Goal: Task Accomplishment & Management: Manage account settings

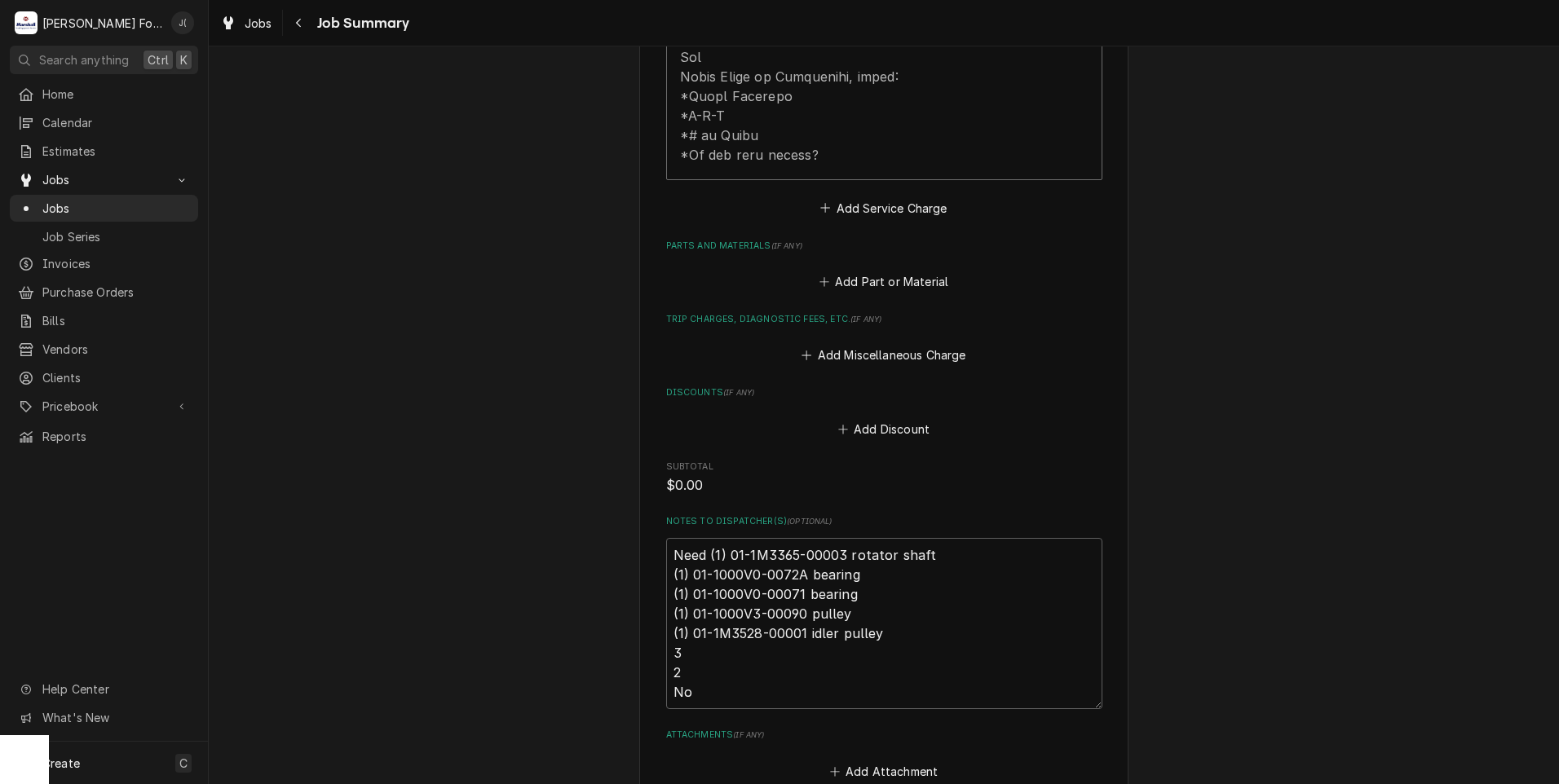
scroll to position [978, 0]
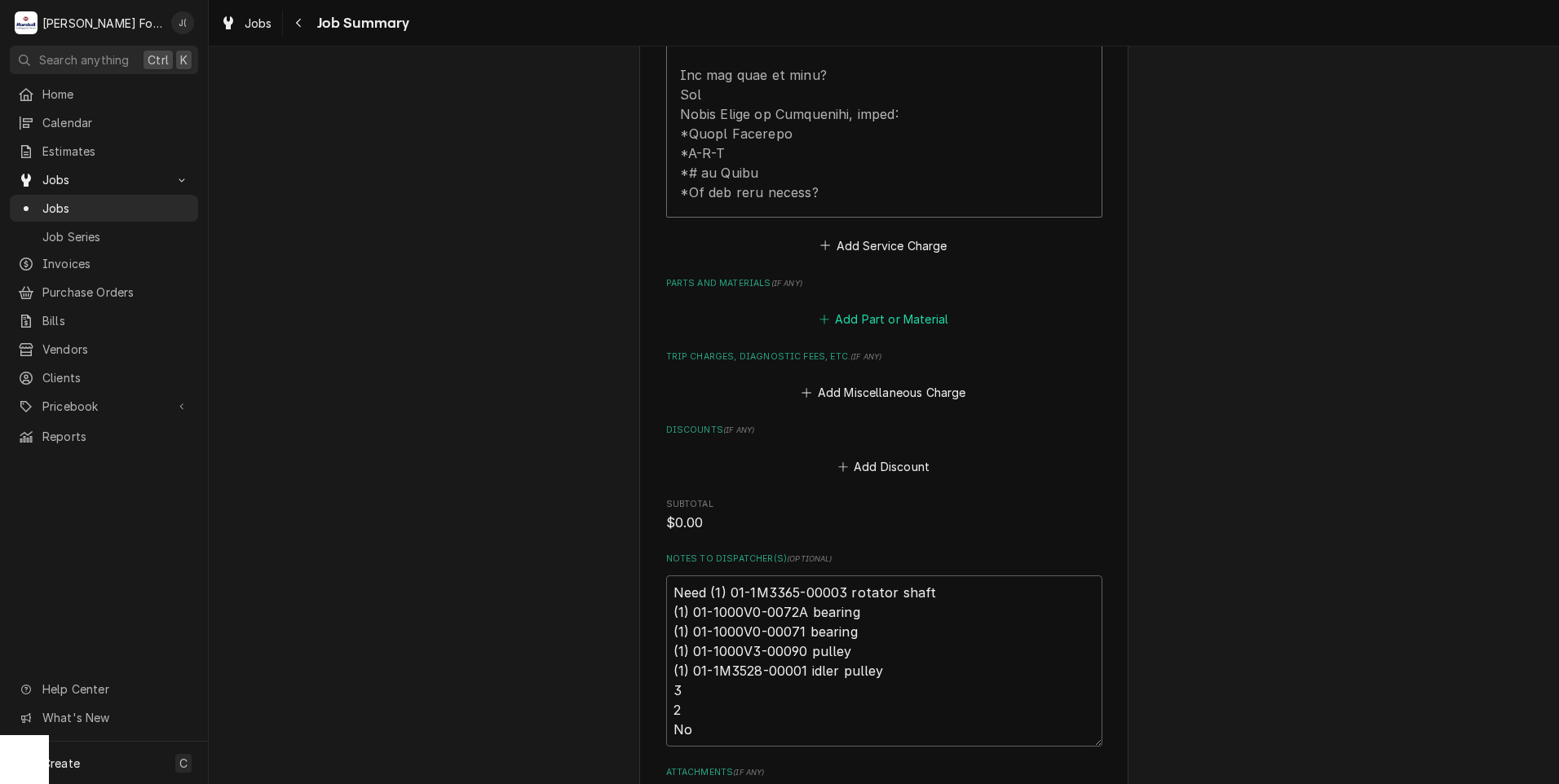
click at [899, 308] on button "Add Part or Material" at bounding box center [883, 319] width 134 height 23
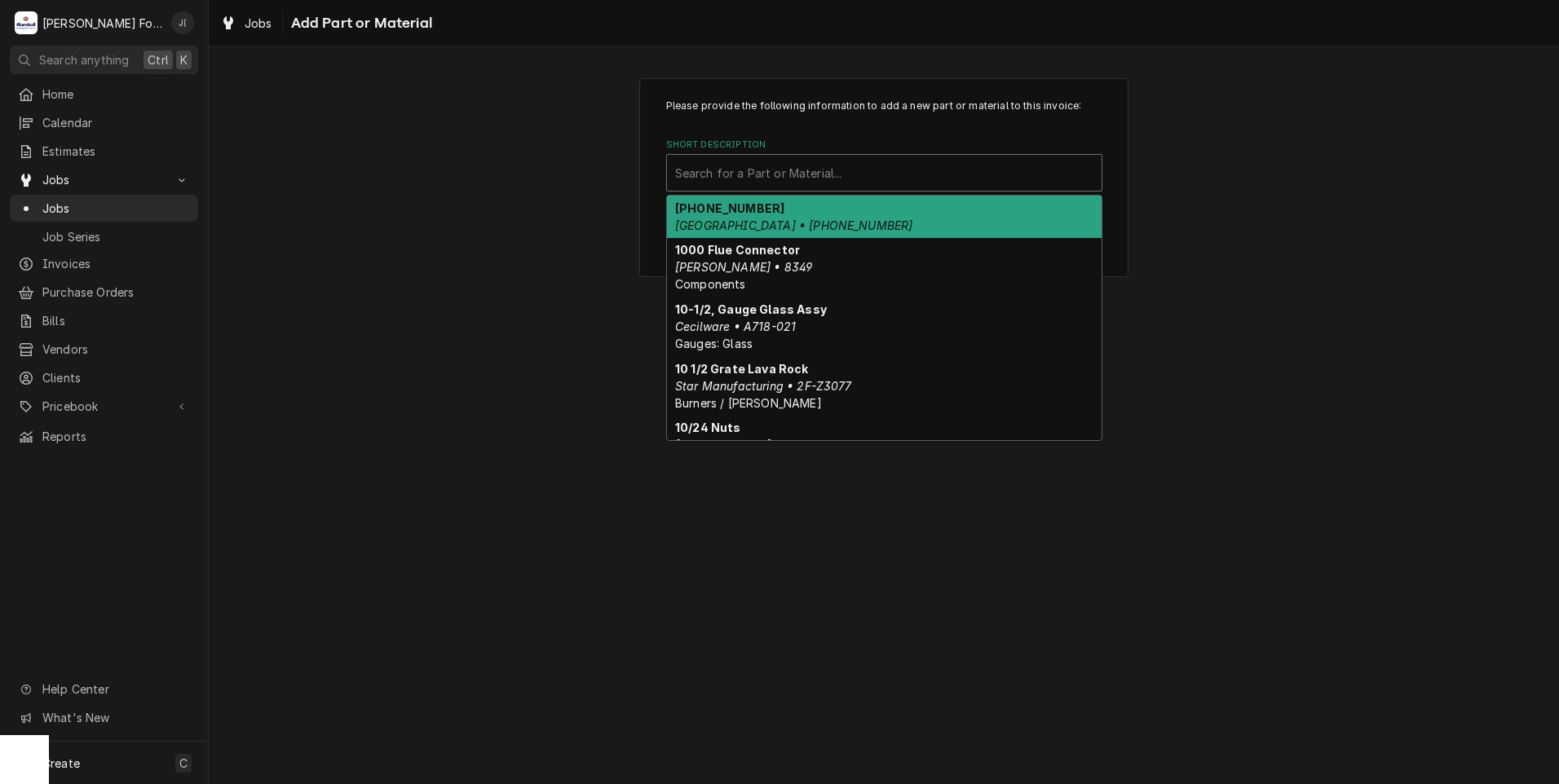
click at [863, 173] on div "Short Description" at bounding box center [883, 172] width 419 height 29
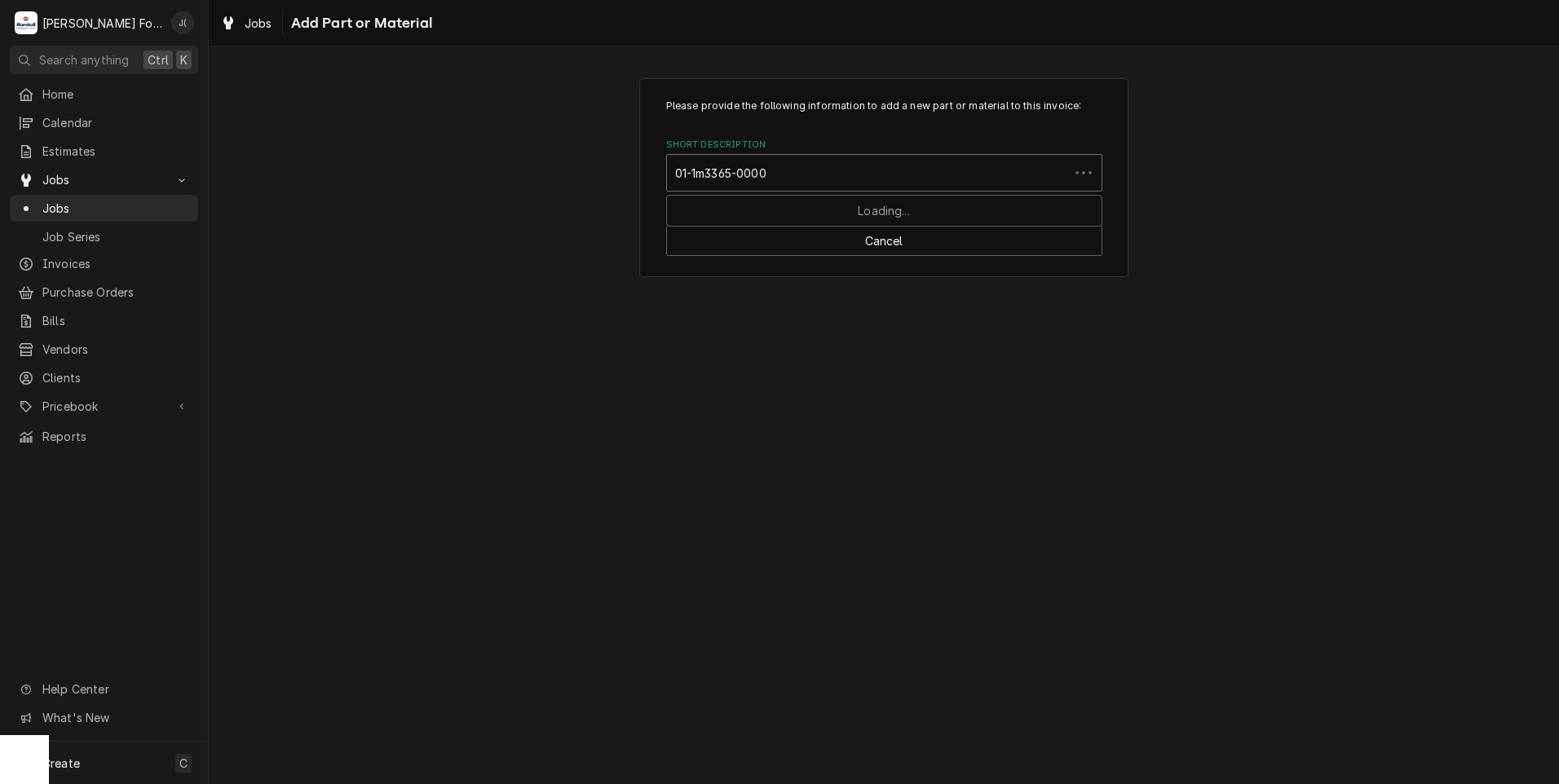
type input "01-1m3365-00003"
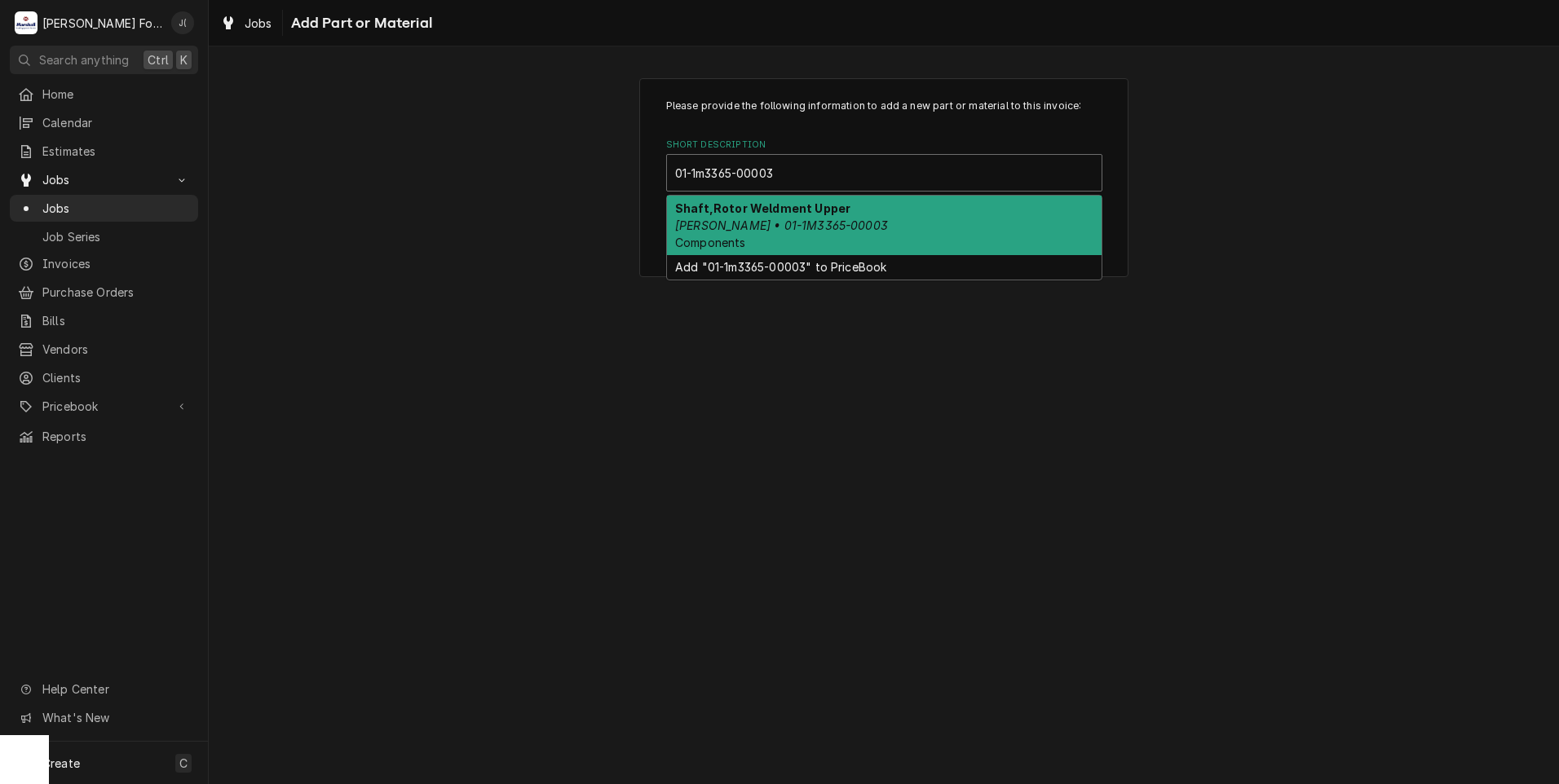
click at [828, 209] on strong "Shaft,Rotor Weldment Upper" at bounding box center [762, 208] width 176 height 14
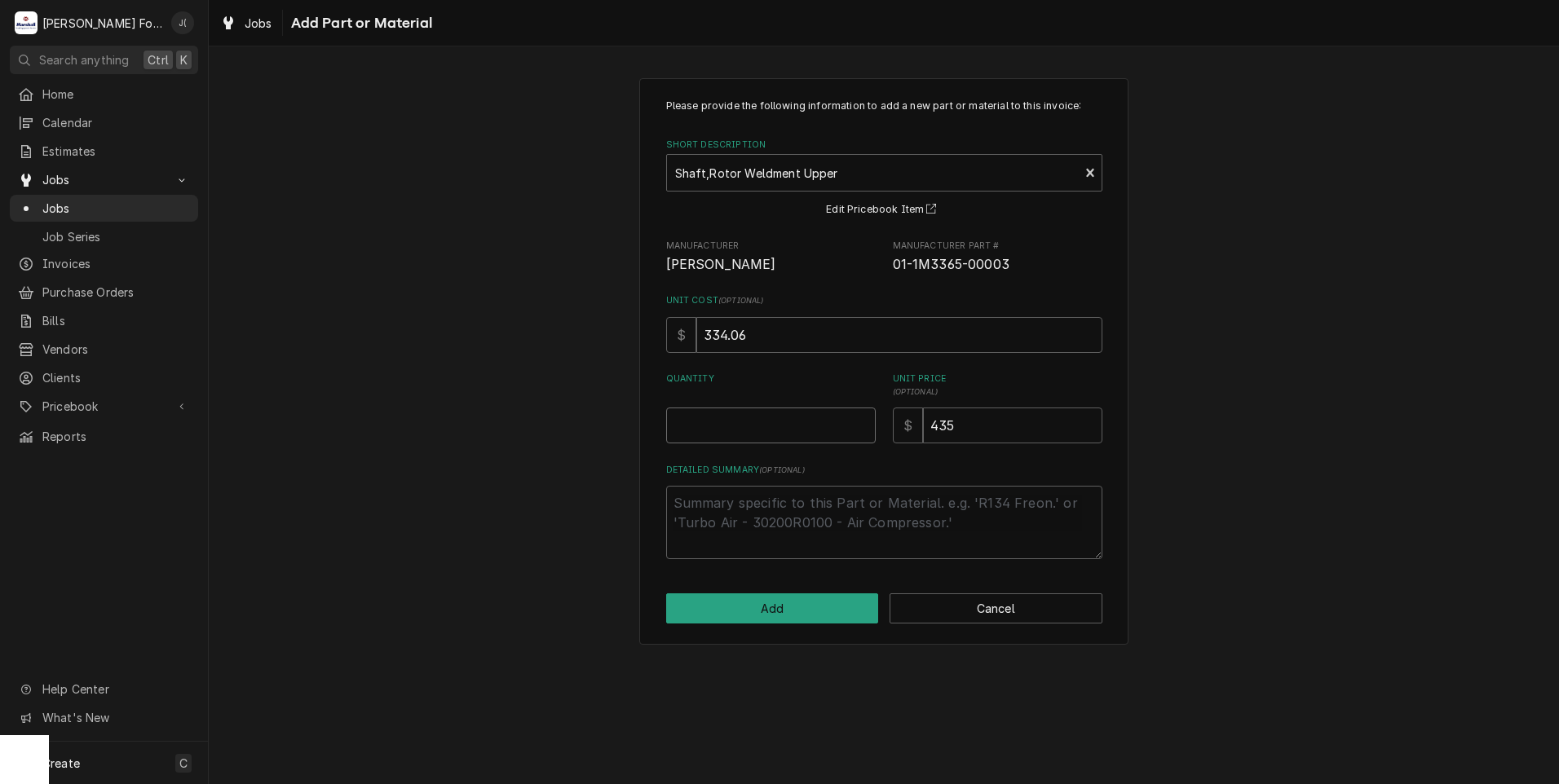
click at [793, 431] on input "Quantity" at bounding box center [771, 425] width 210 height 36
type textarea "x"
type input "1"
click at [734, 604] on button "Add" at bounding box center [772, 608] width 213 height 30
type textarea "x"
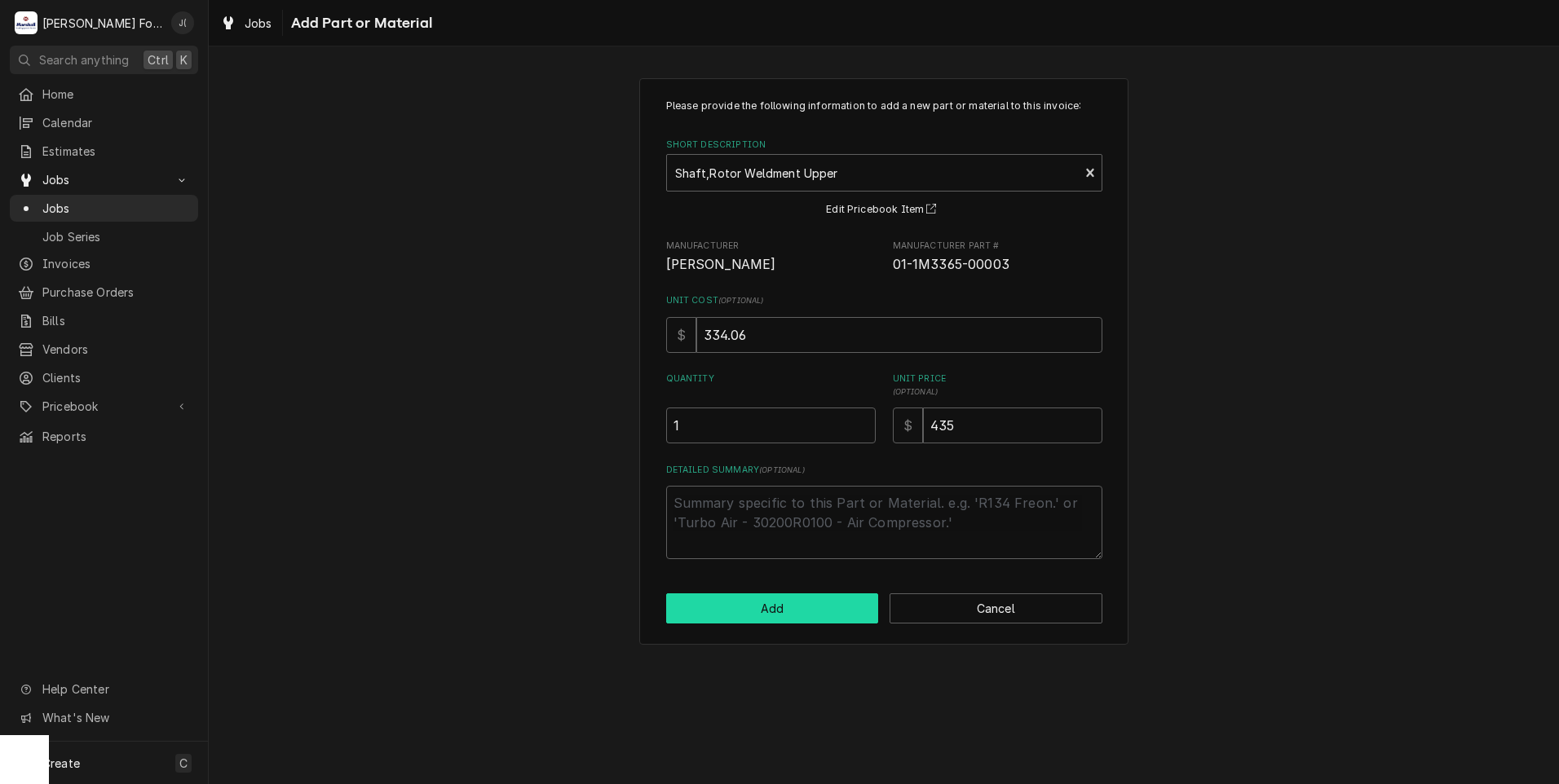
scroll to position [978, 0]
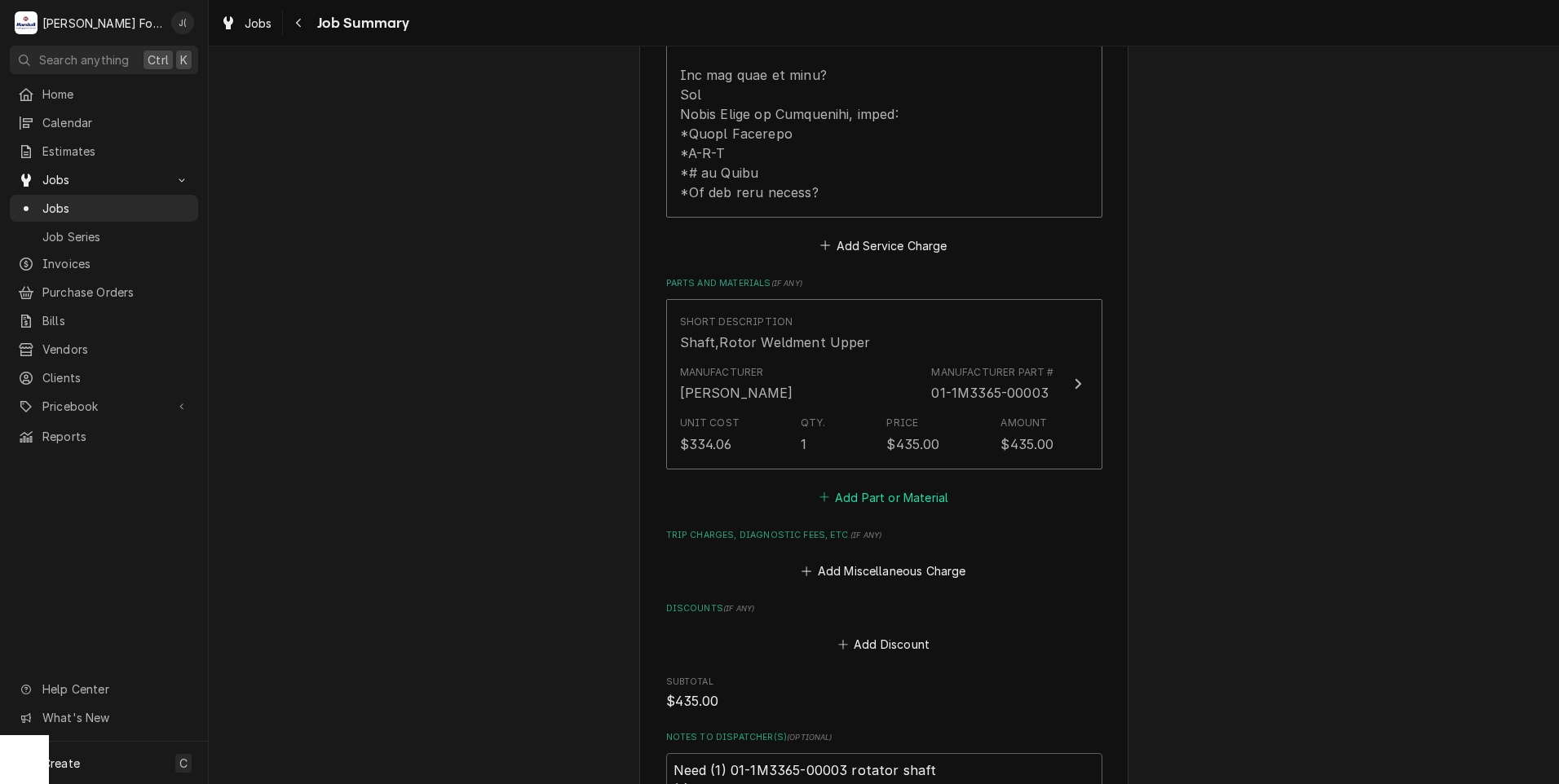
click at [884, 486] on button "Add Part or Material" at bounding box center [883, 497] width 134 height 23
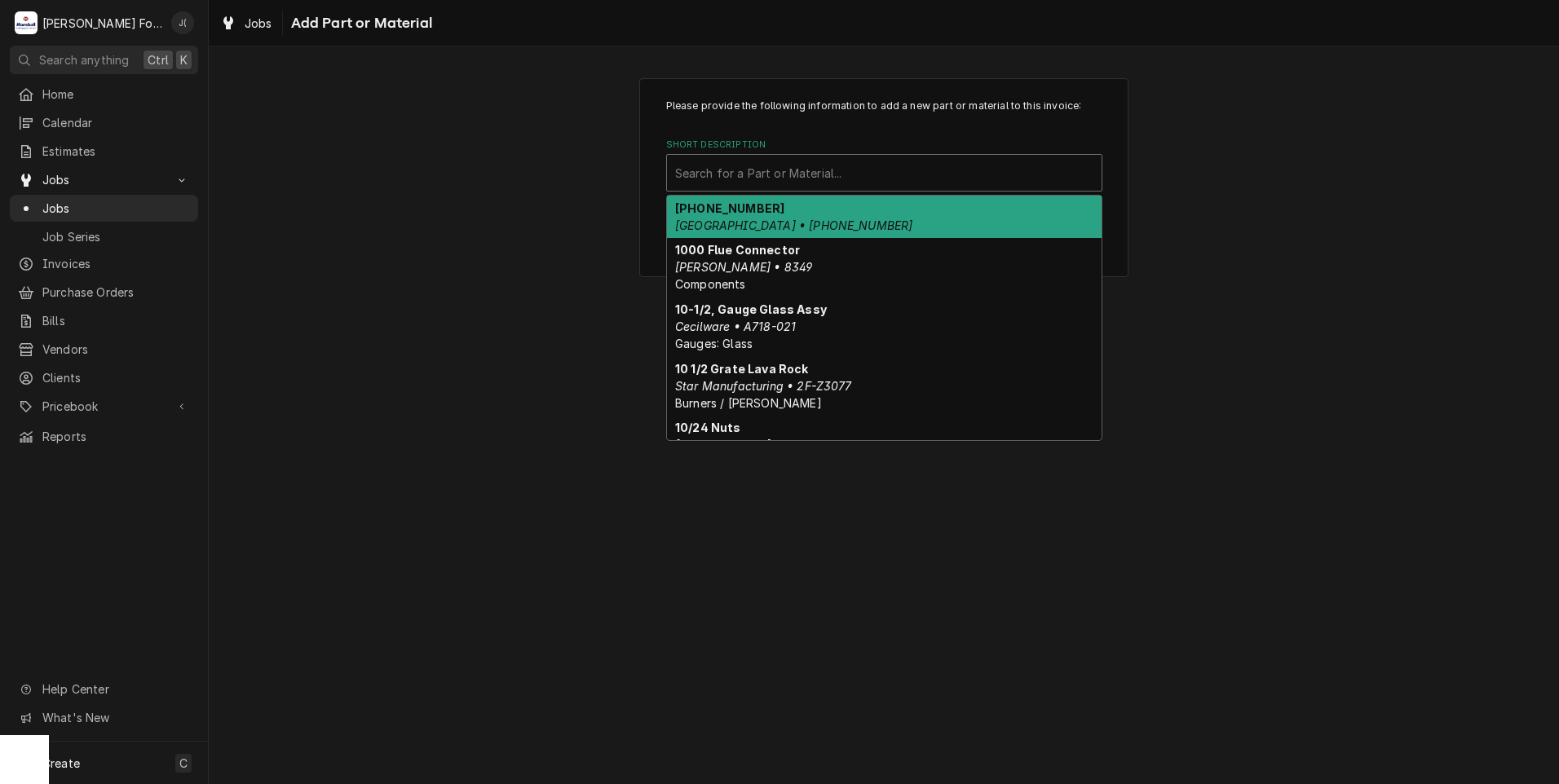
click at [884, 190] on div "Search for a Part or Material..." at bounding box center [884, 173] width 435 height 36
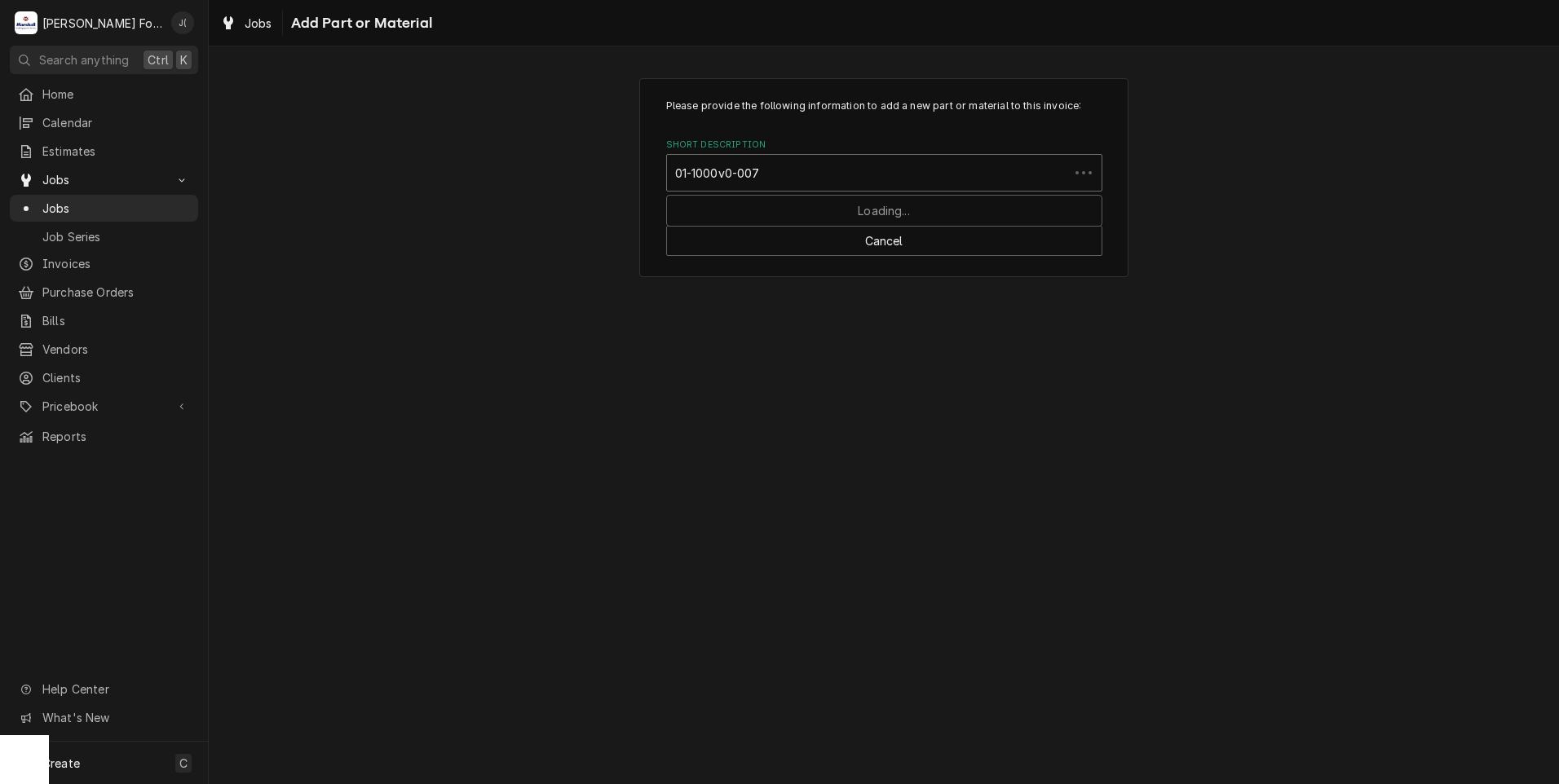
type input "01-1000v0-0072"
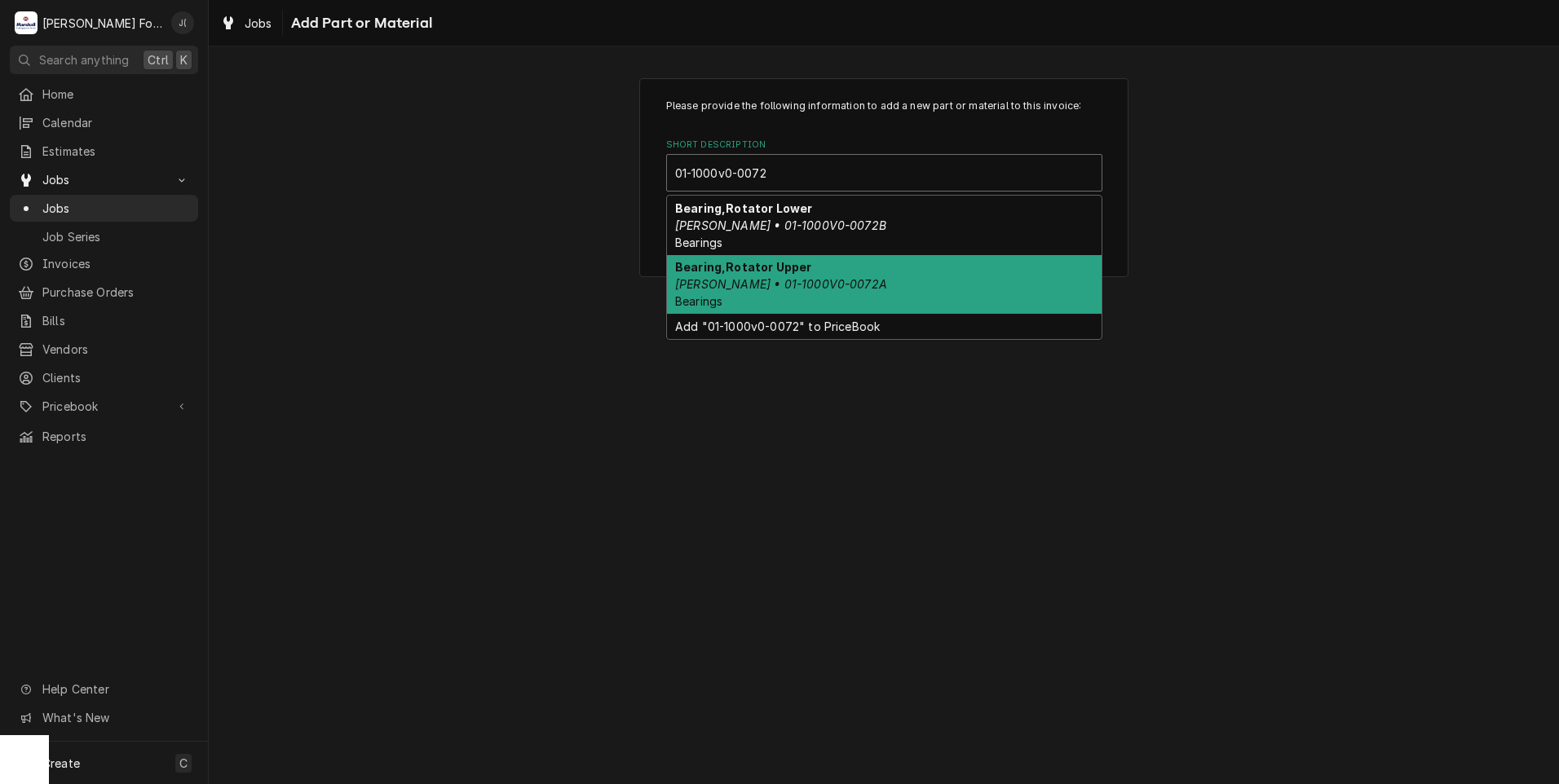
click at [848, 277] on div "Bearing,Rotator Upper Baxter • 01-1000V0-0072A Bearings" at bounding box center [884, 284] width 435 height 60
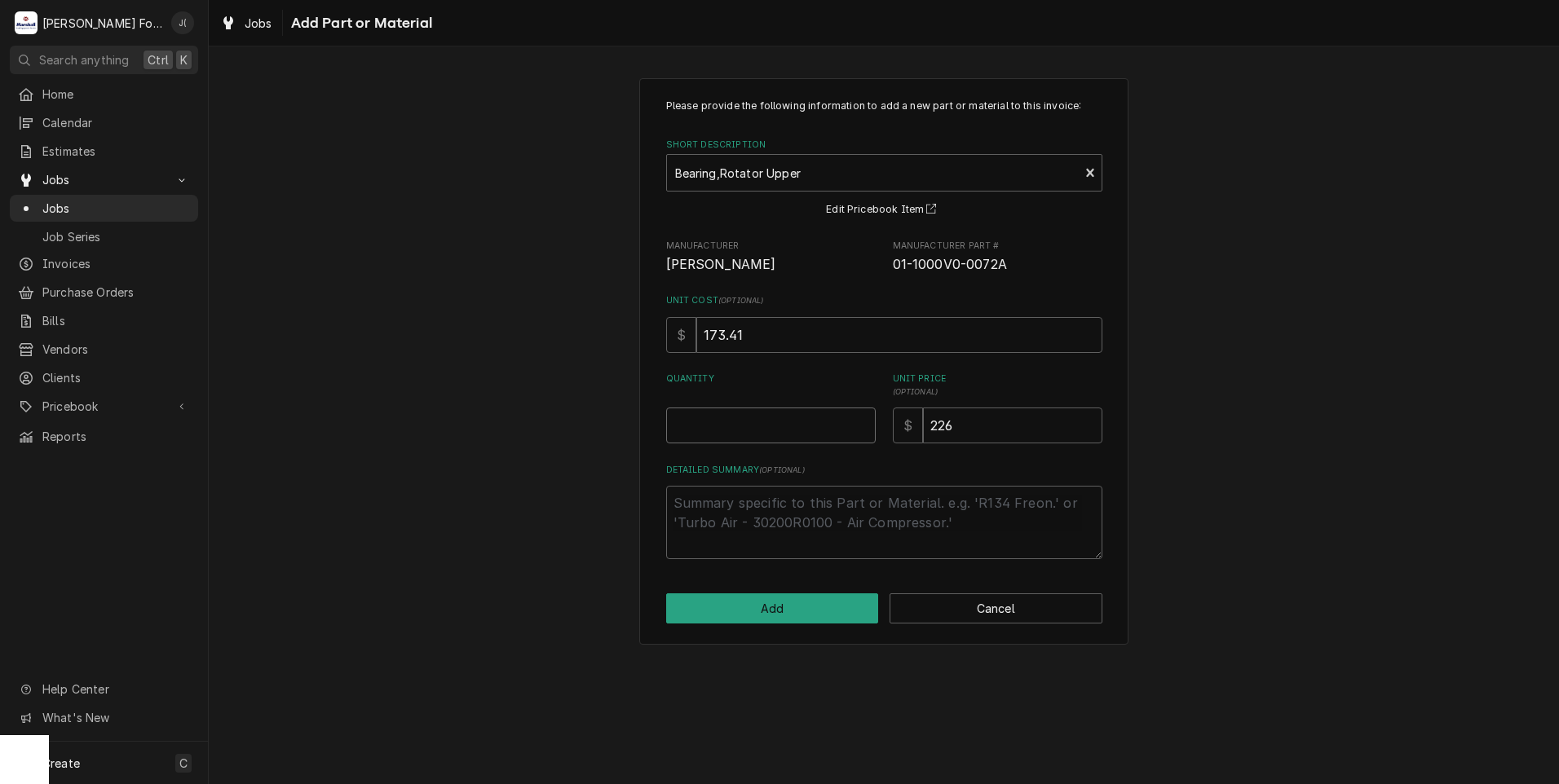
click at [777, 439] on input "Quantity" at bounding box center [771, 425] width 210 height 36
type textarea "x"
type input "1"
click at [803, 606] on button "Add" at bounding box center [772, 608] width 213 height 30
type textarea "x"
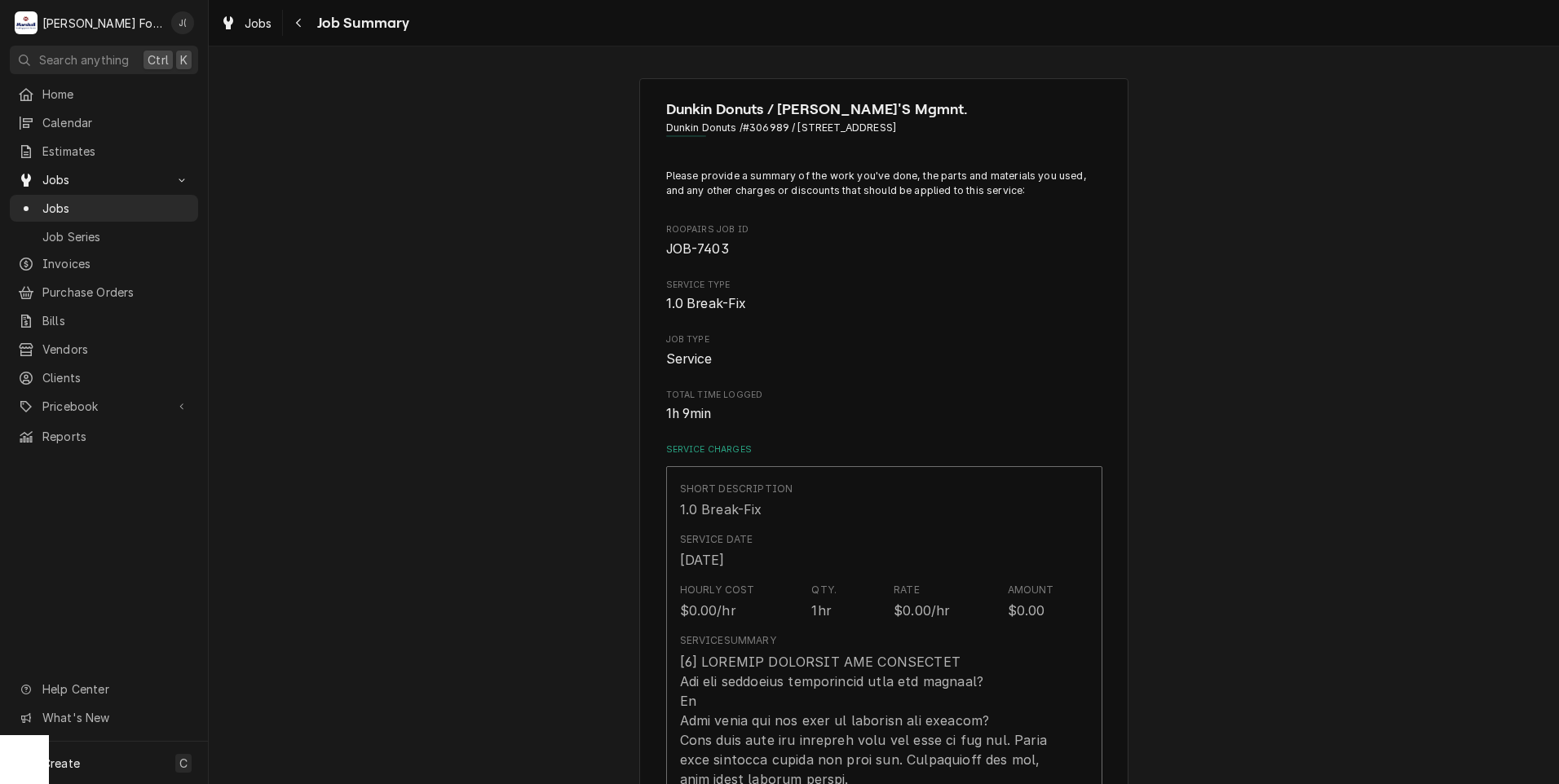
scroll to position [978, 0]
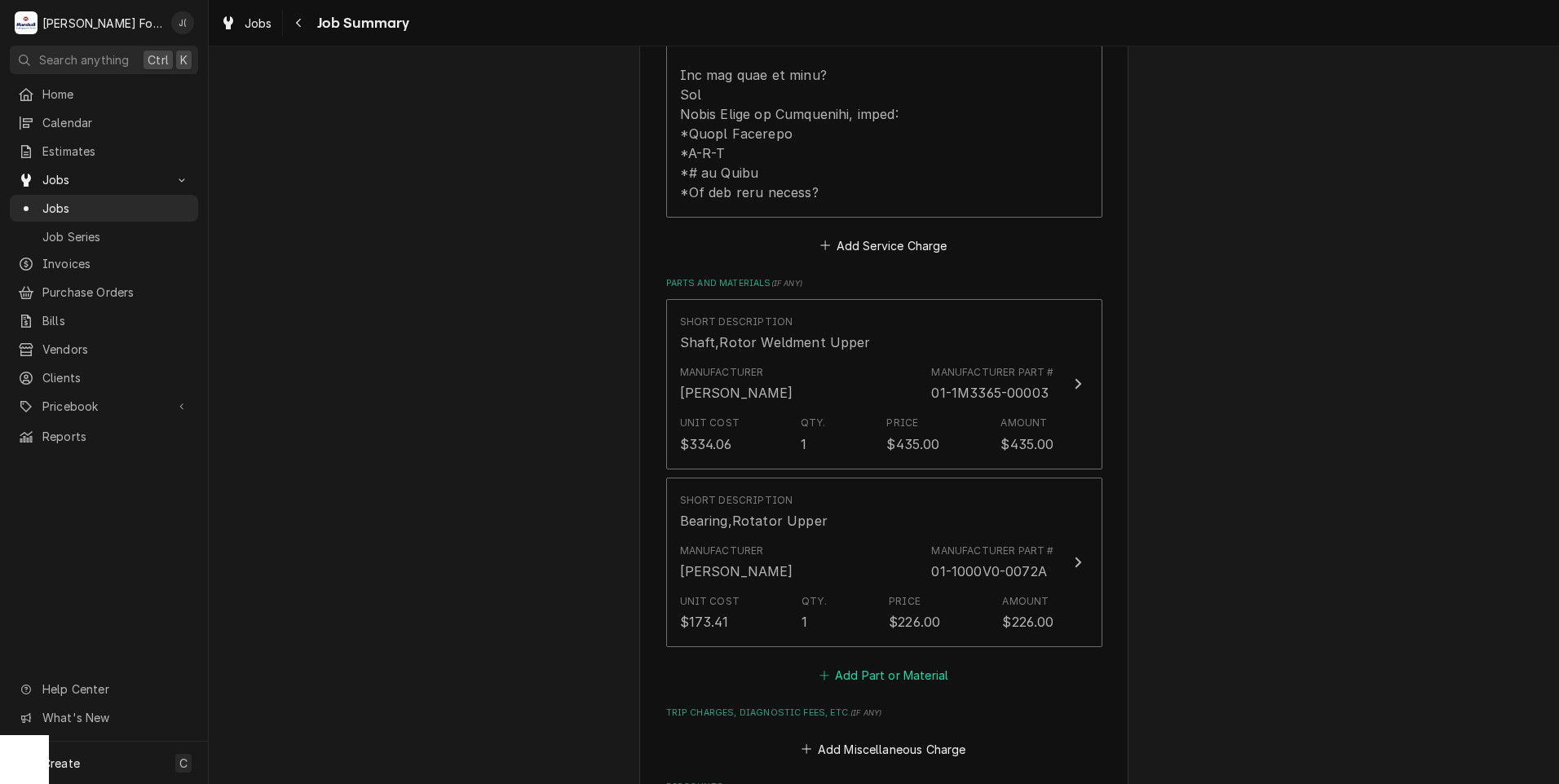
click at [837, 664] on button "Add Part or Material" at bounding box center [883, 675] width 134 height 23
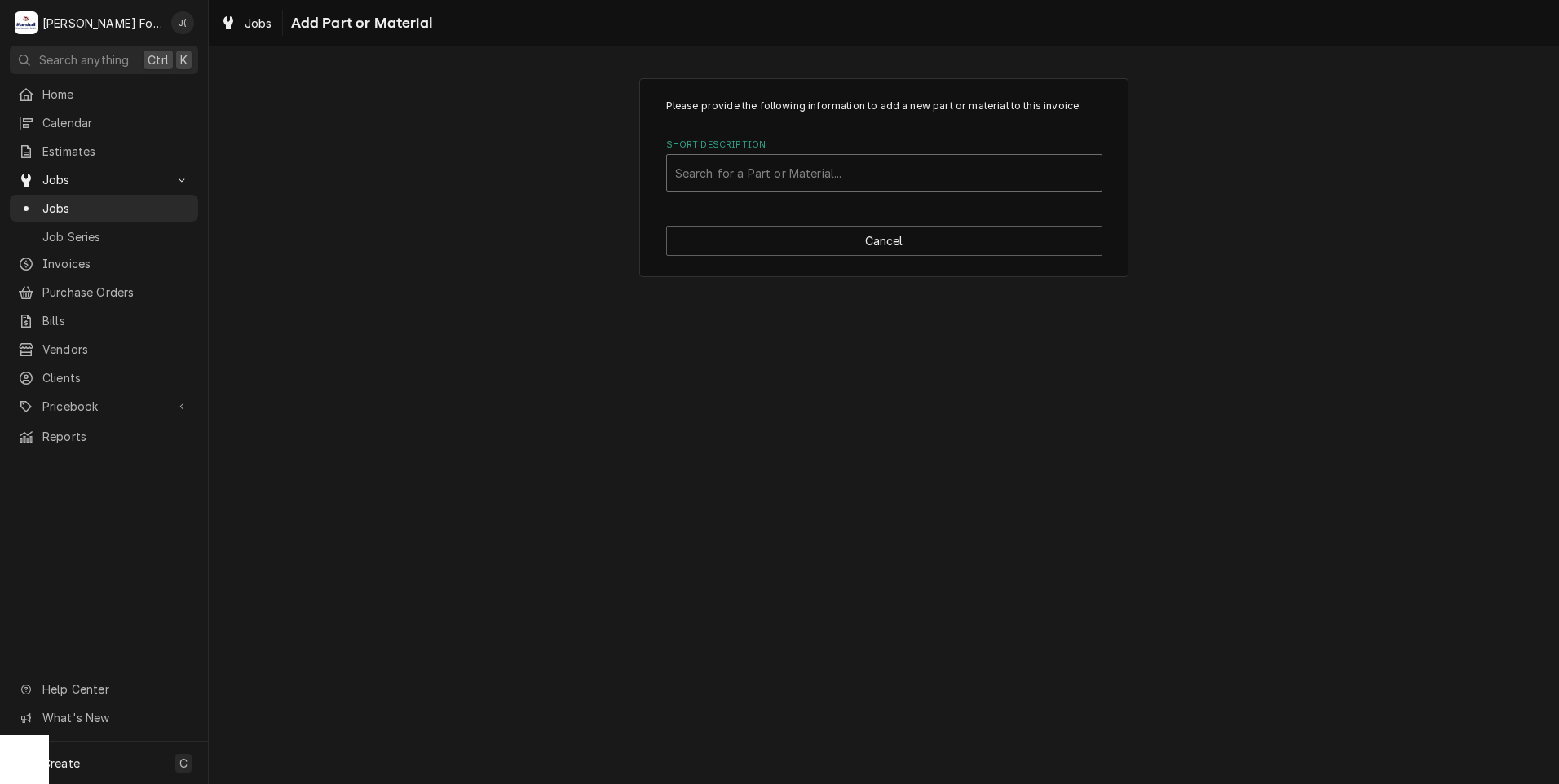
click at [869, 168] on div "Short Description" at bounding box center [883, 172] width 419 height 29
type input "01-1000v0-00071"
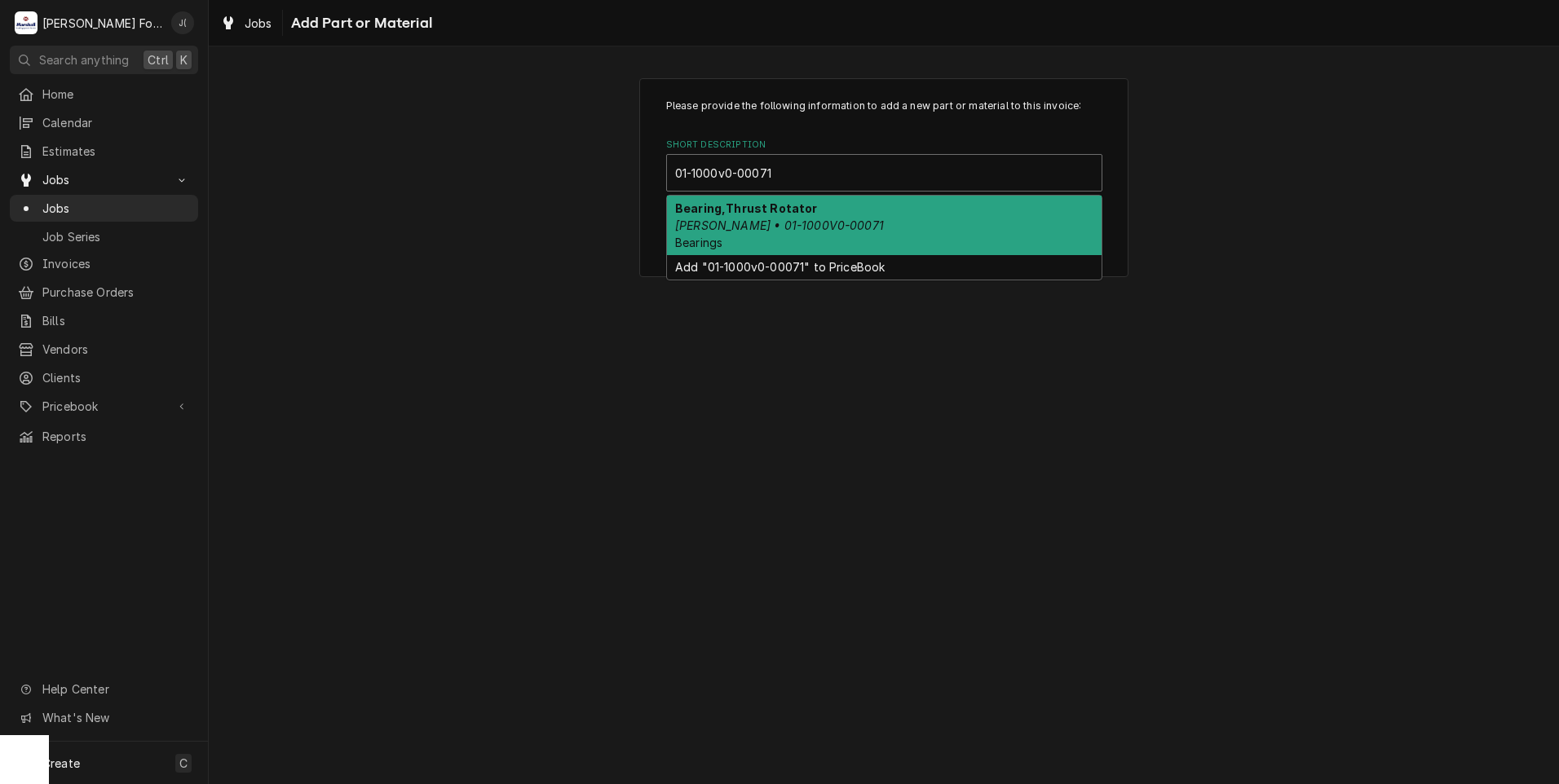
click at [844, 217] on div "Bearing,Thrust Rotator Baxter • 01-1000V0-00071 Bearings" at bounding box center [884, 225] width 435 height 60
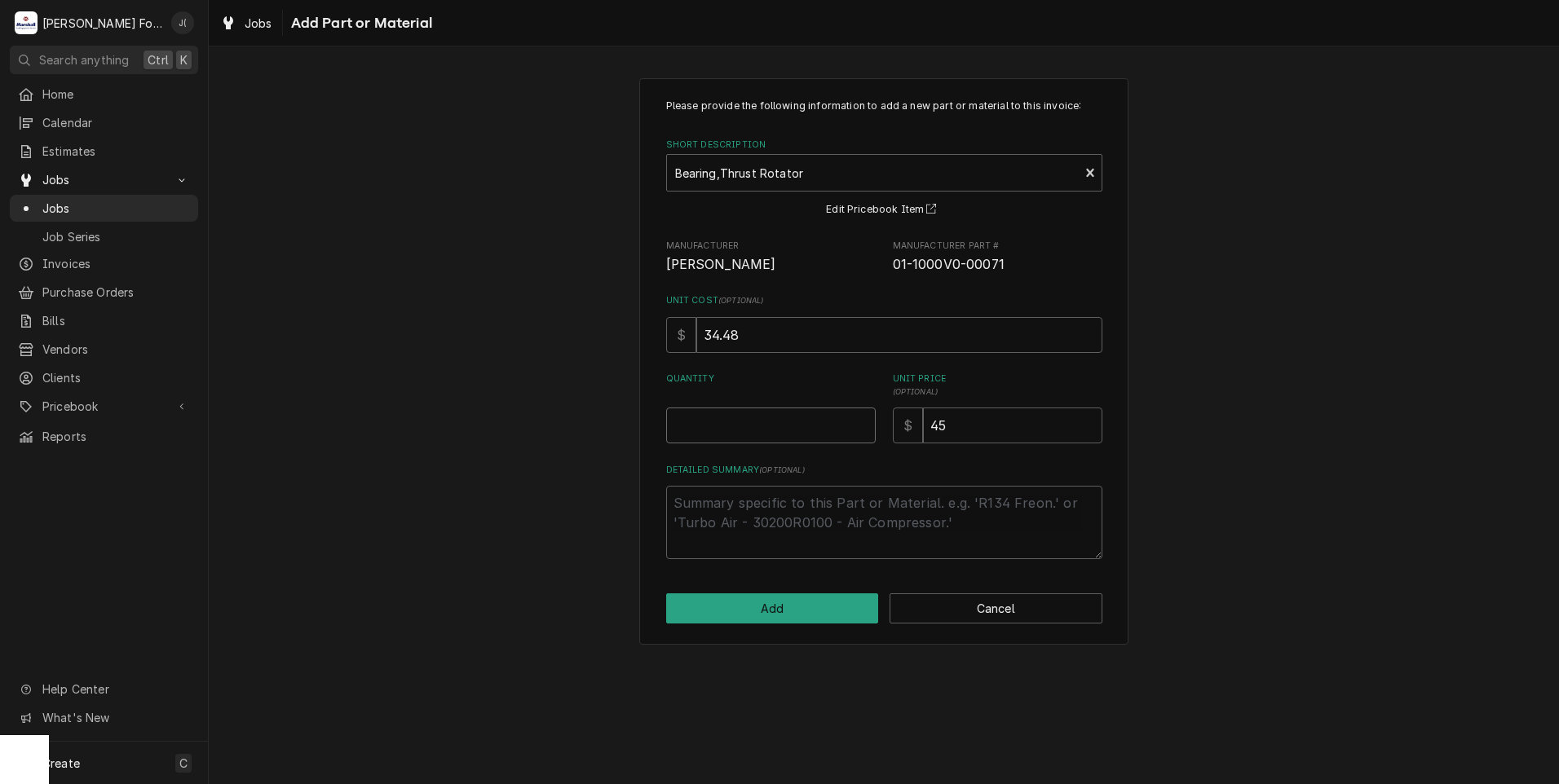
click at [780, 421] on input "Quantity" at bounding box center [771, 425] width 210 height 36
type textarea "x"
type input "1"
click at [822, 614] on button "Add" at bounding box center [772, 608] width 213 height 30
type textarea "x"
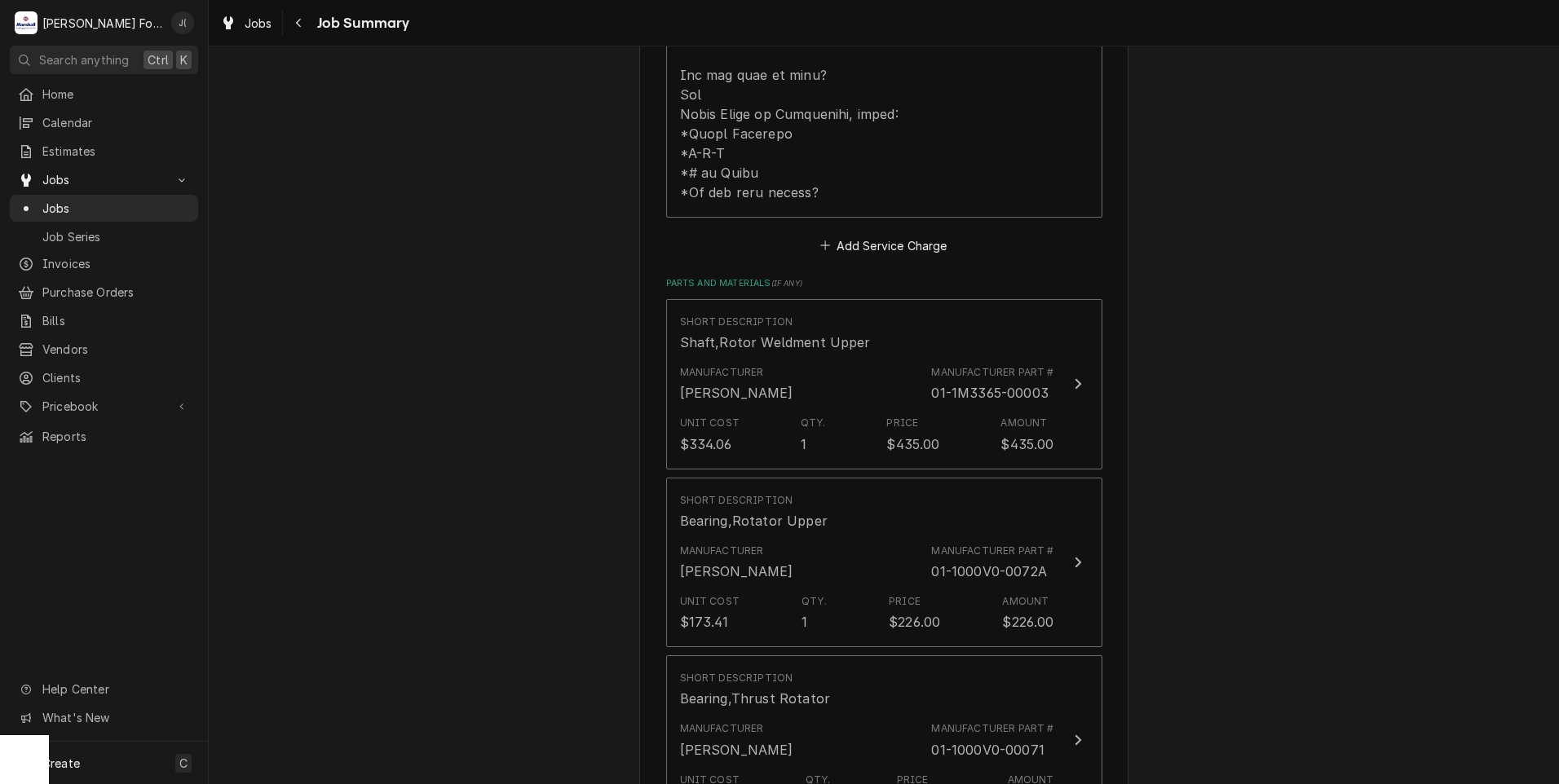
scroll to position [1222, 0]
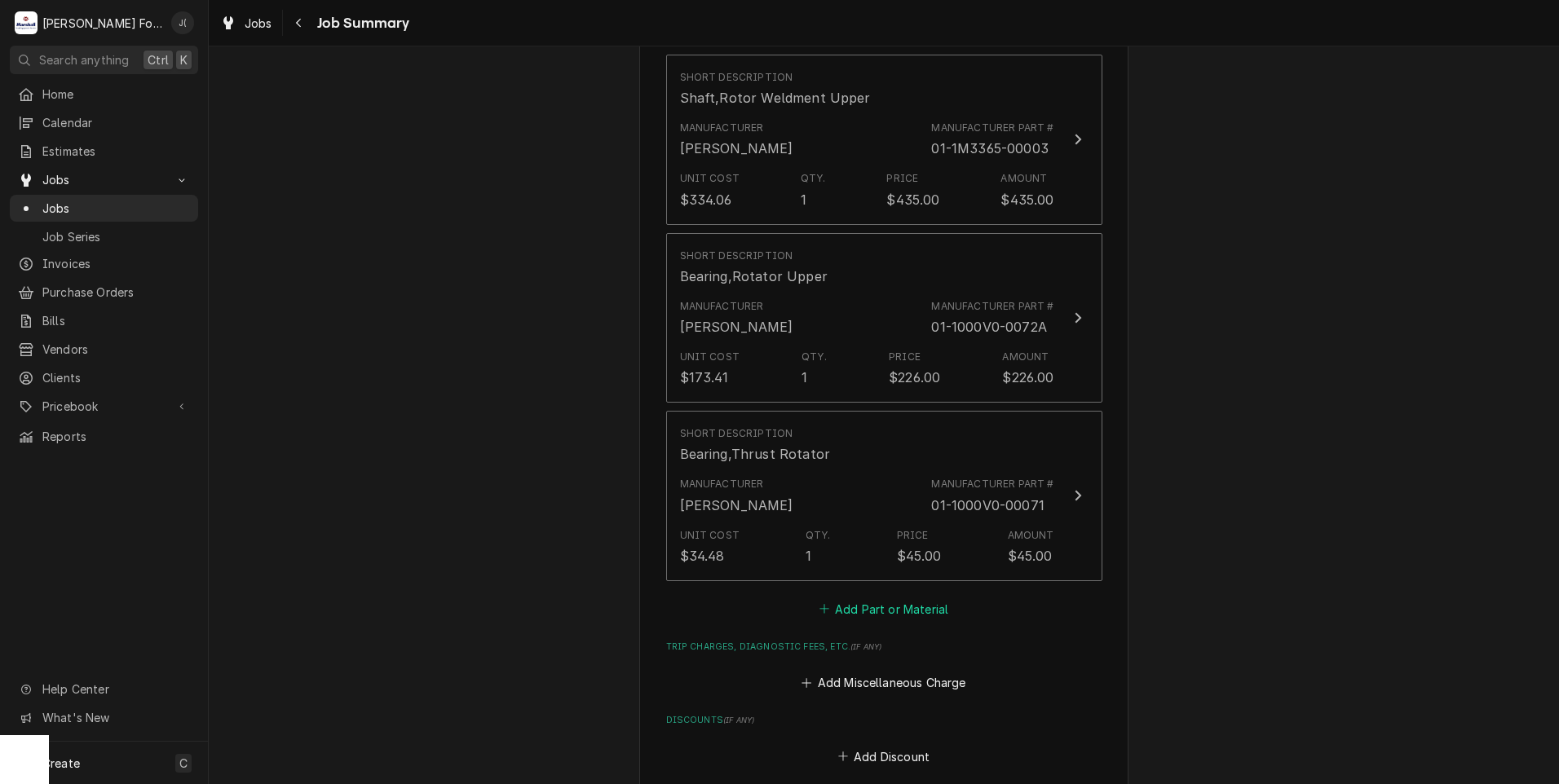
click at [846, 597] on button "Add Part or Material" at bounding box center [883, 608] width 134 height 23
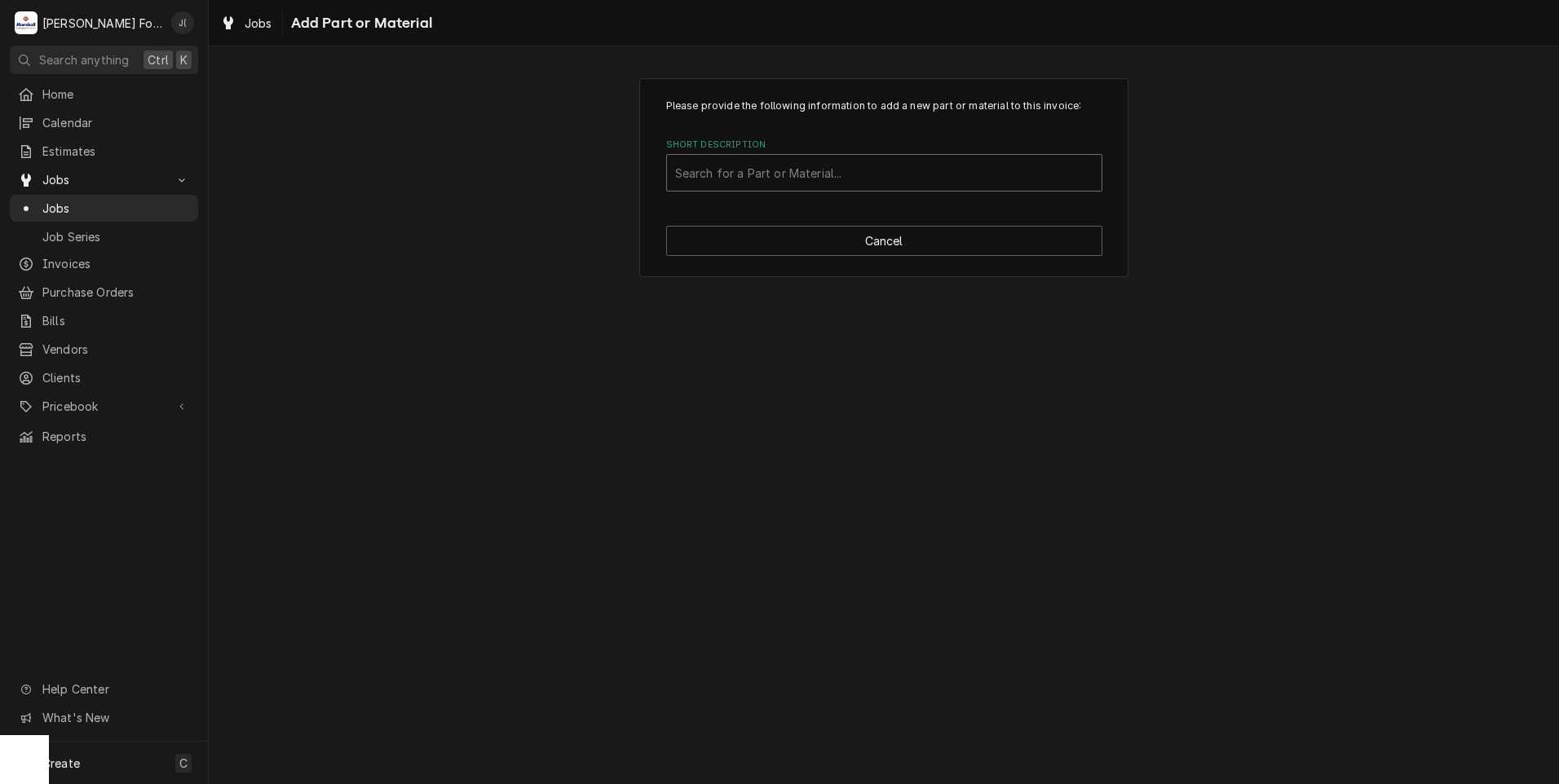
click at [840, 187] on div "Short Description" at bounding box center [883, 172] width 419 height 29
type input "01-1000v3-00090"
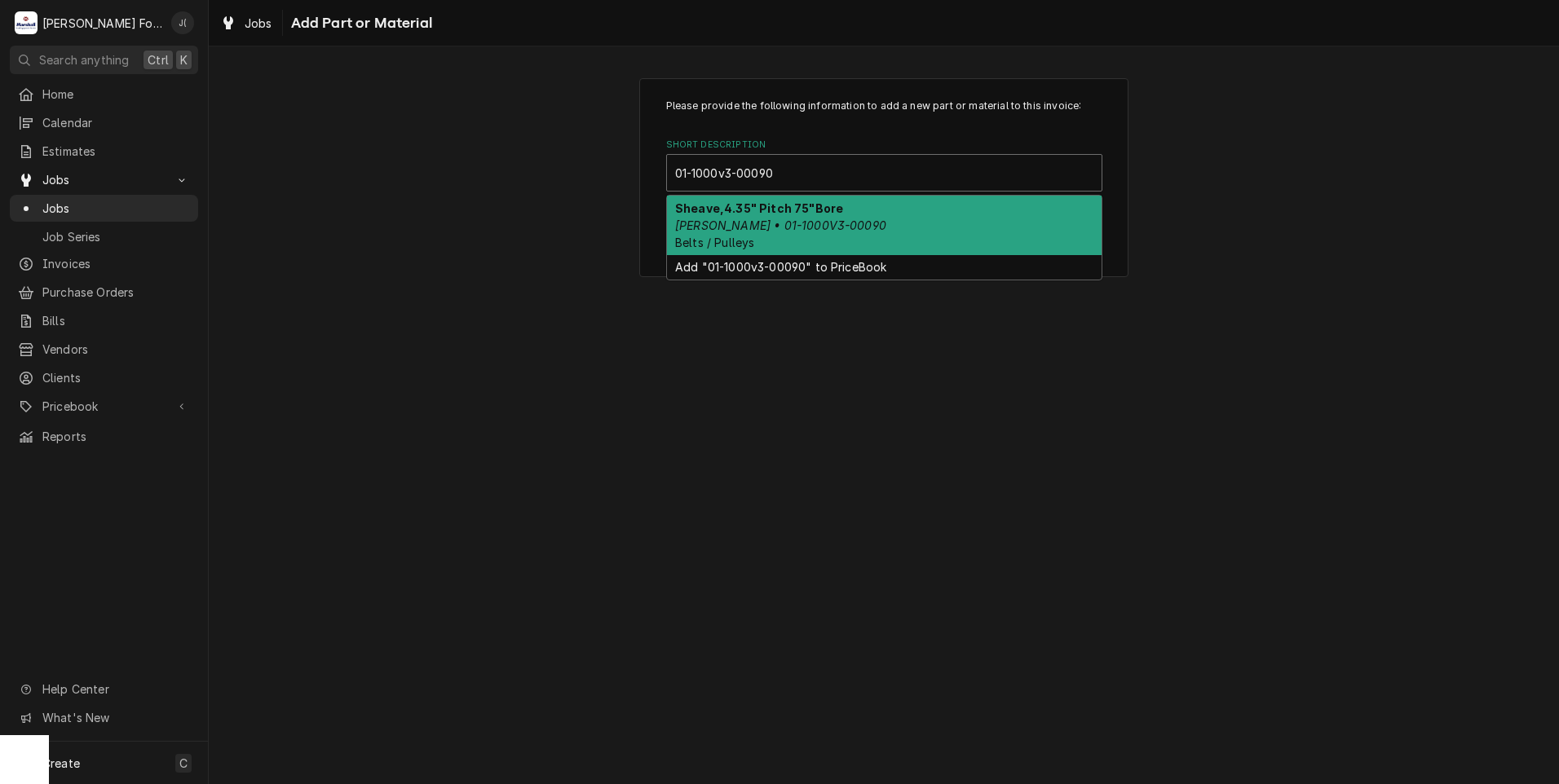
click at [853, 232] on div "Sheave,4.35" Pitch 75"Bore Baxter • 01-1000V3-00090 Belts / Pulleys" at bounding box center [884, 225] width 435 height 60
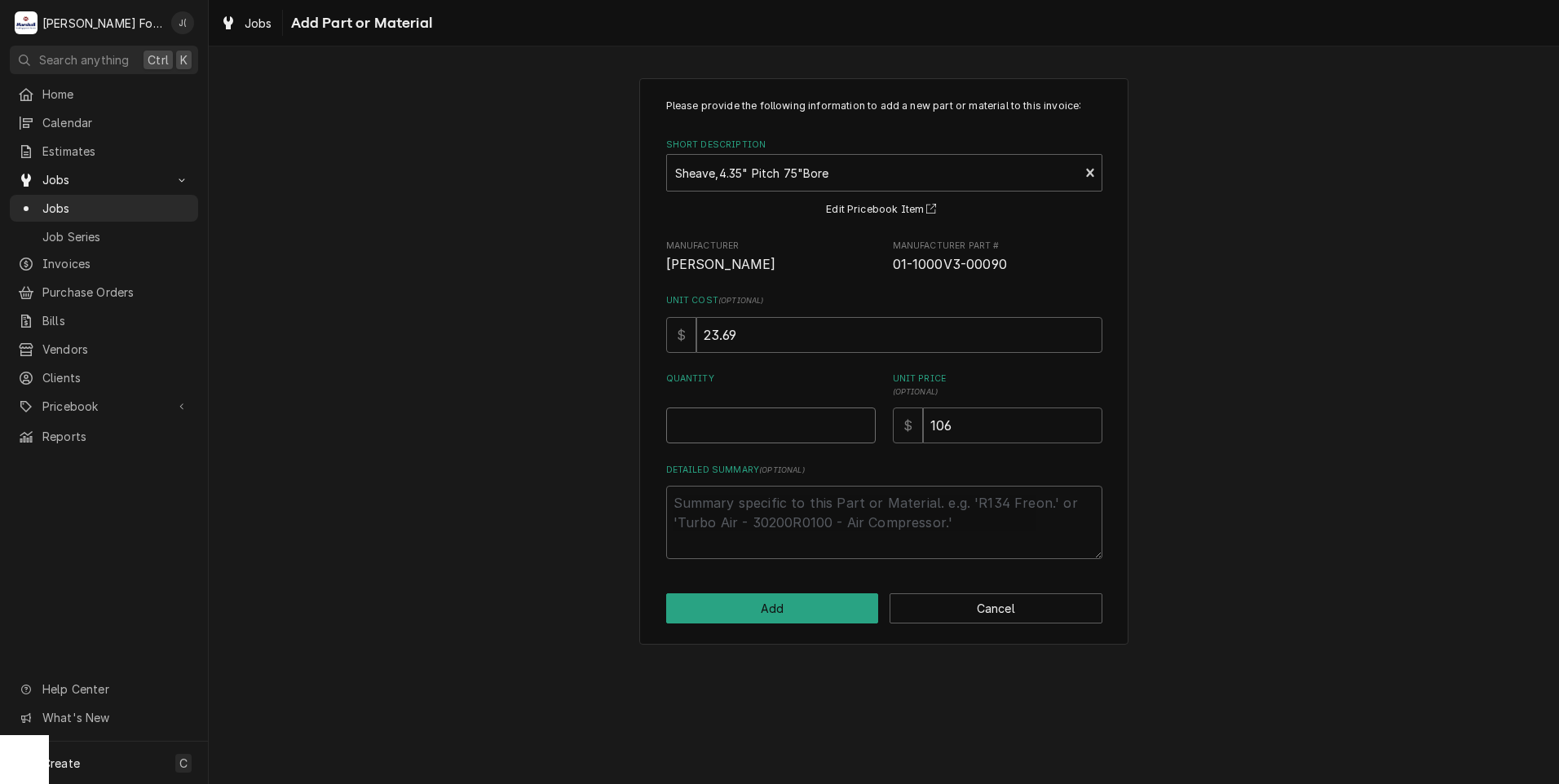
click at [799, 417] on input "Quantity" at bounding box center [771, 425] width 210 height 36
type textarea "x"
type input "1"
click at [824, 602] on button "Add" at bounding box center [772, 608] width 213 height 30
type textarea "x"
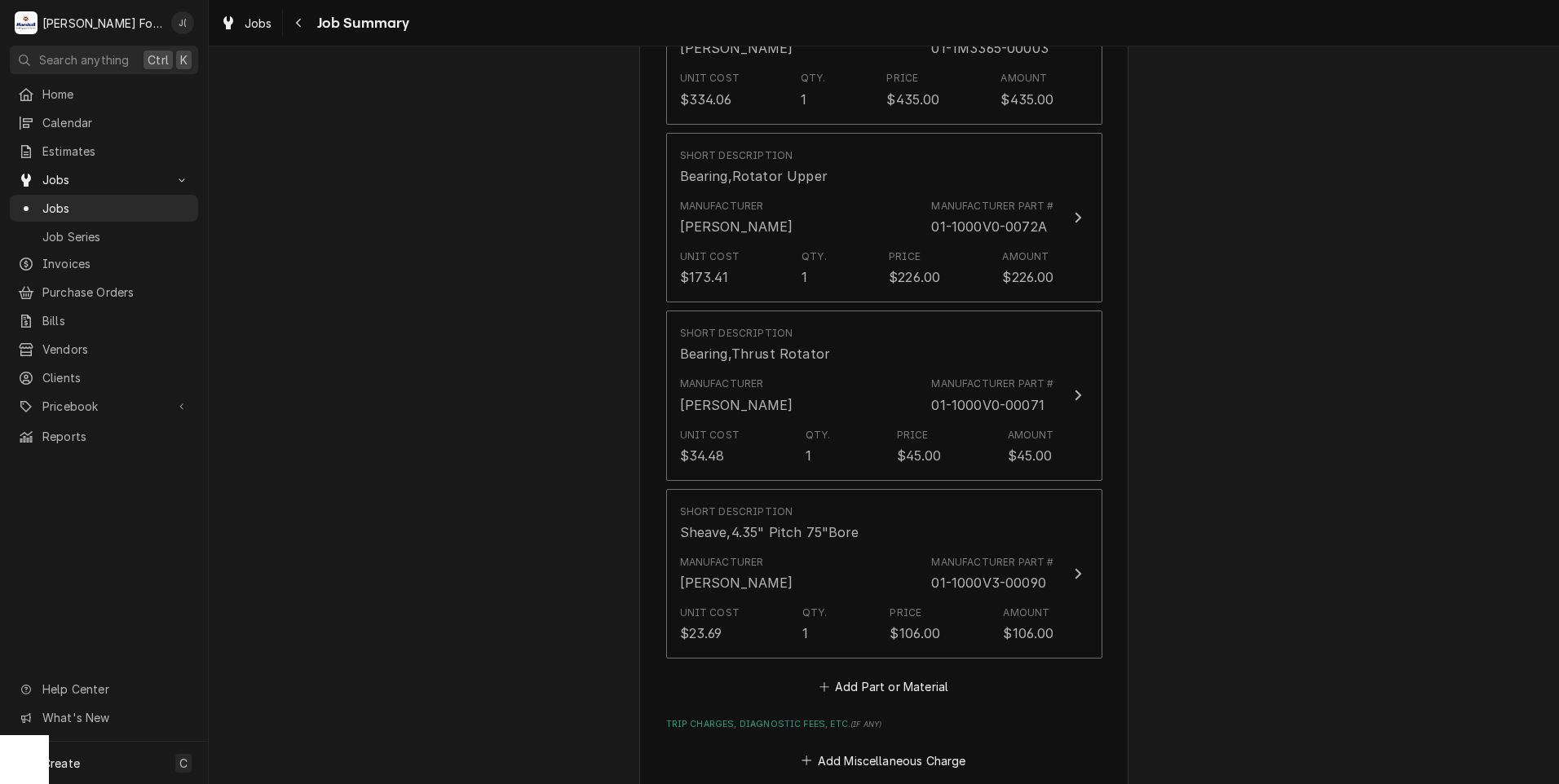
scroll to position [1386, 0]
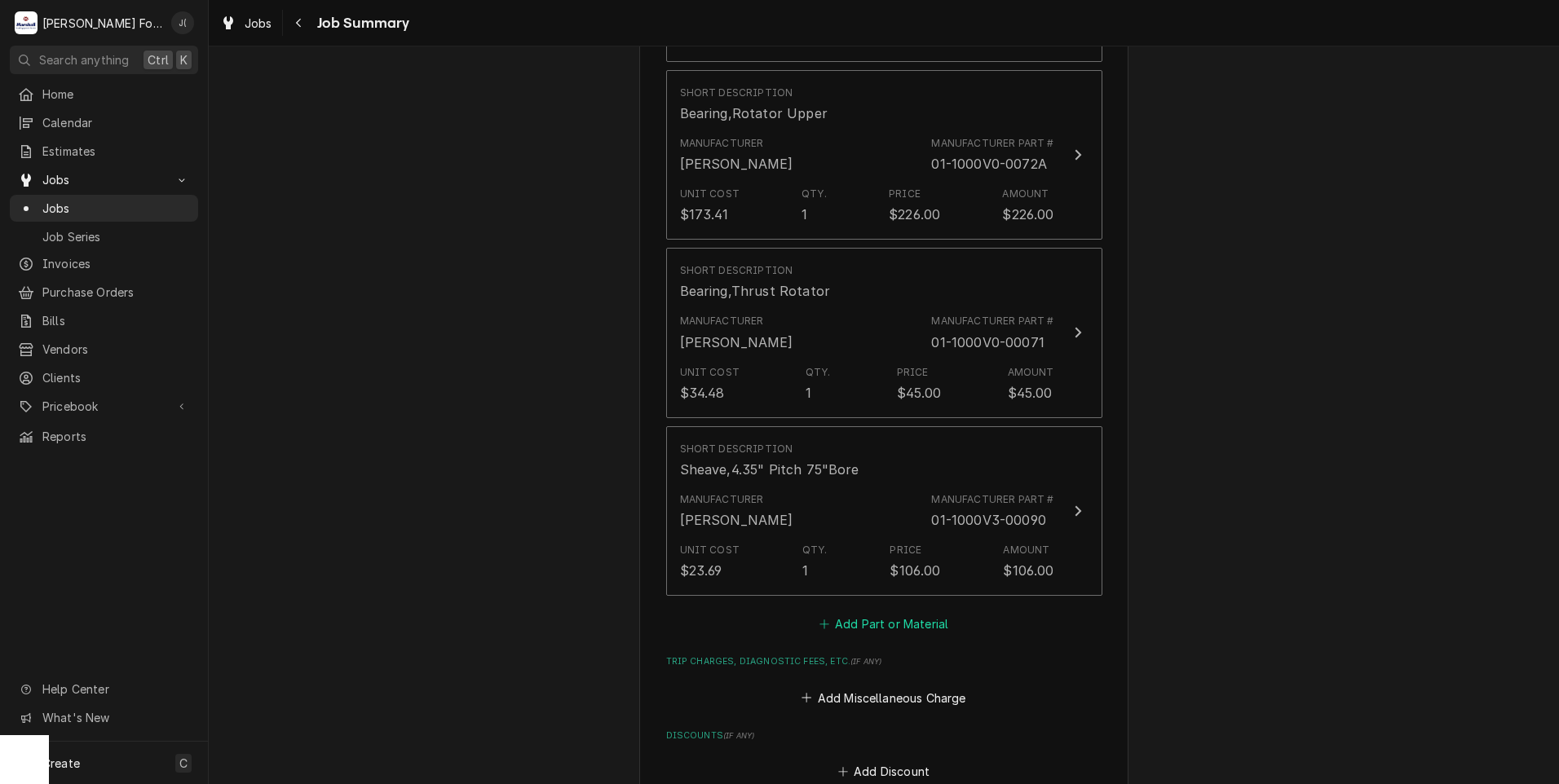
click at [893, 613] on button "Add Part or Material" at bounding box center [883, 624] width 134 height 23
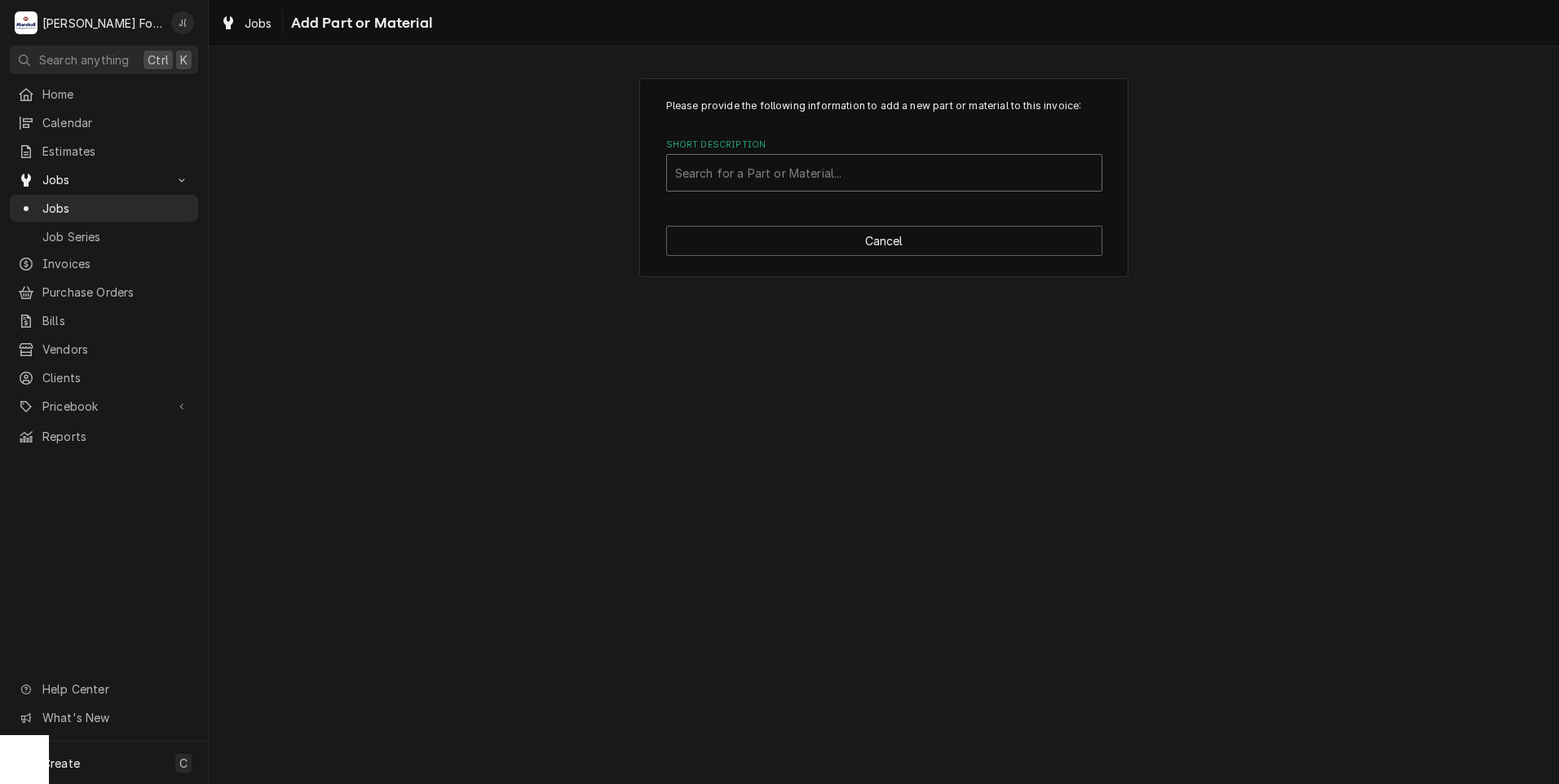
click at [841, 175] on div "Short Description" at bounding box center [883, 172] width 419 height 29
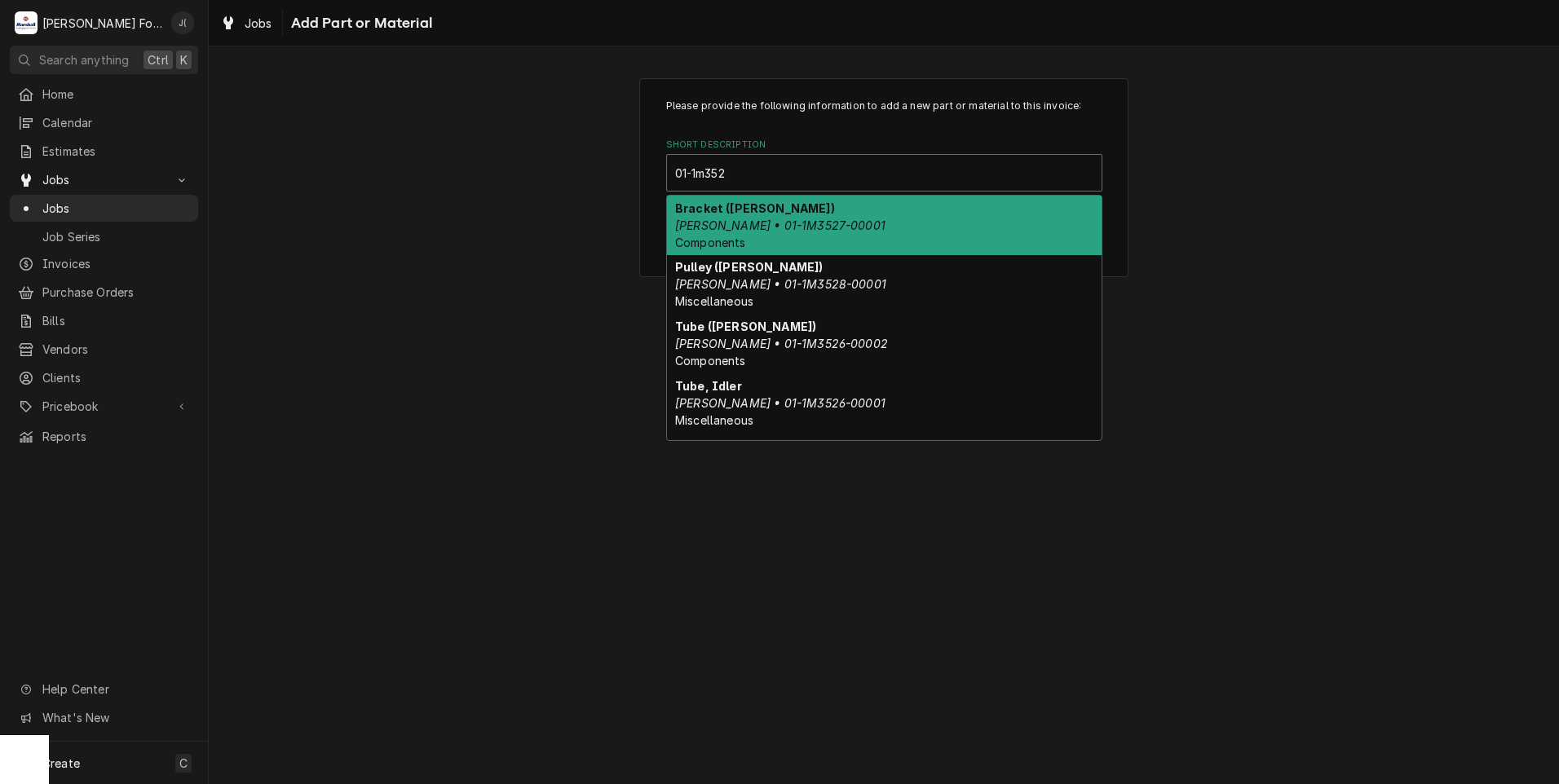
type input "01-1m3528"
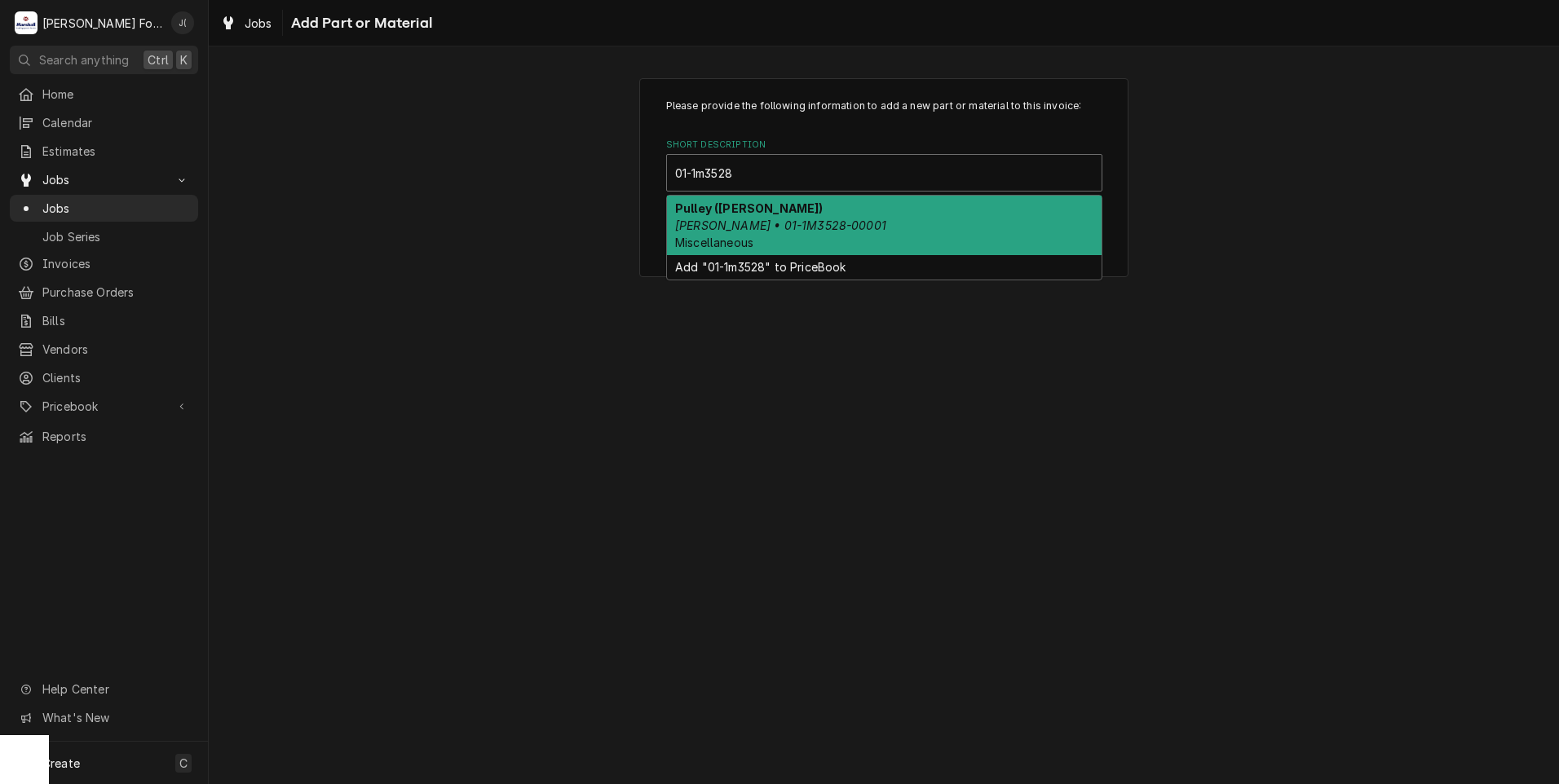
click at [858, 214] on div "Pulley (BAXTER) Baxter • 01-1M3528-00001 Miscellaneous" at bounding box center [884, 225] width 435 height 60
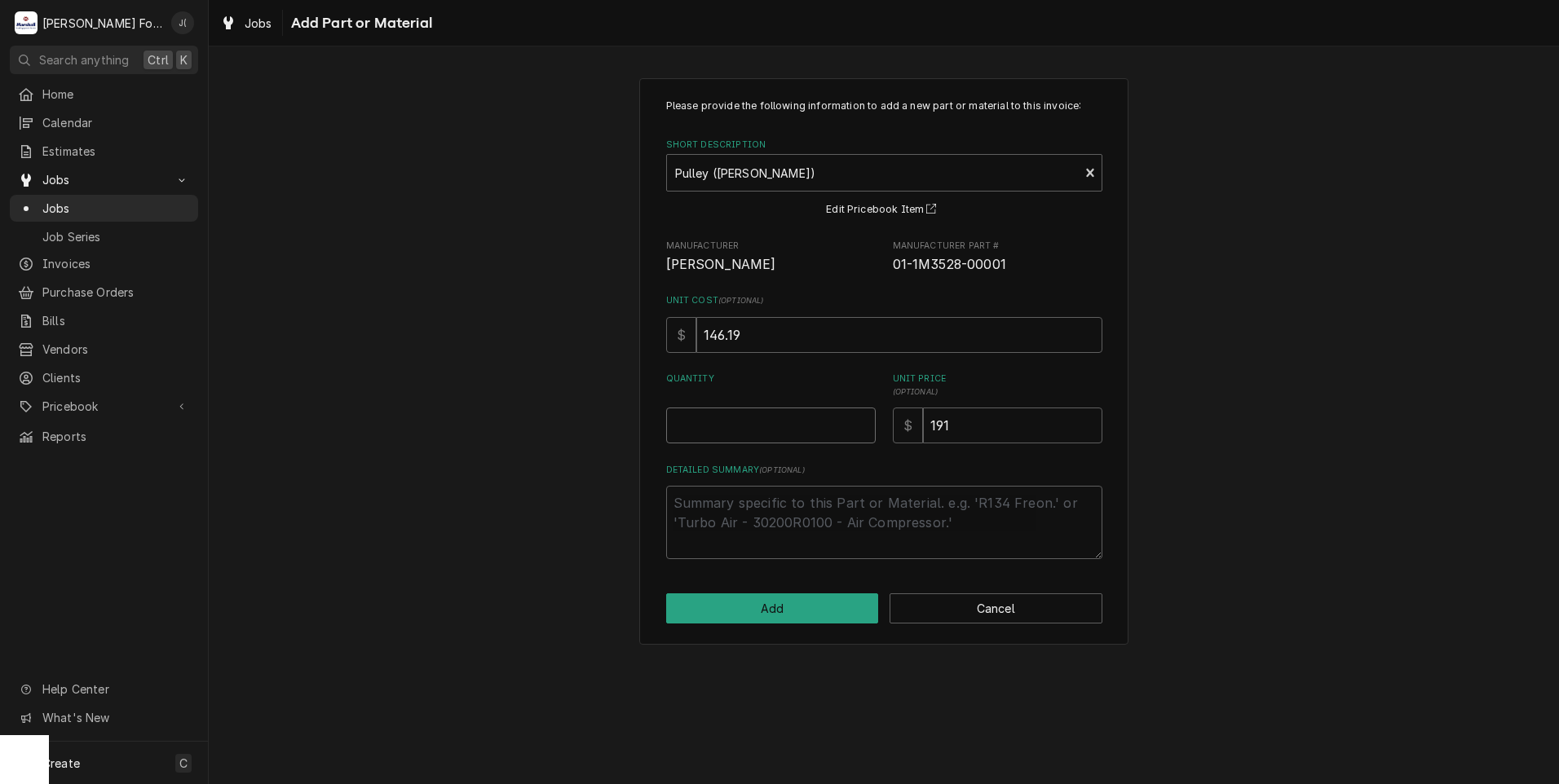
click at [801, 429] on input "Quantity" at bounding box center [771, 425] width 210 height 36
type textarea "x"
type input "1"
click at [841, 613] on button "Add" at bounding box center [772, 608] width 213 height 30
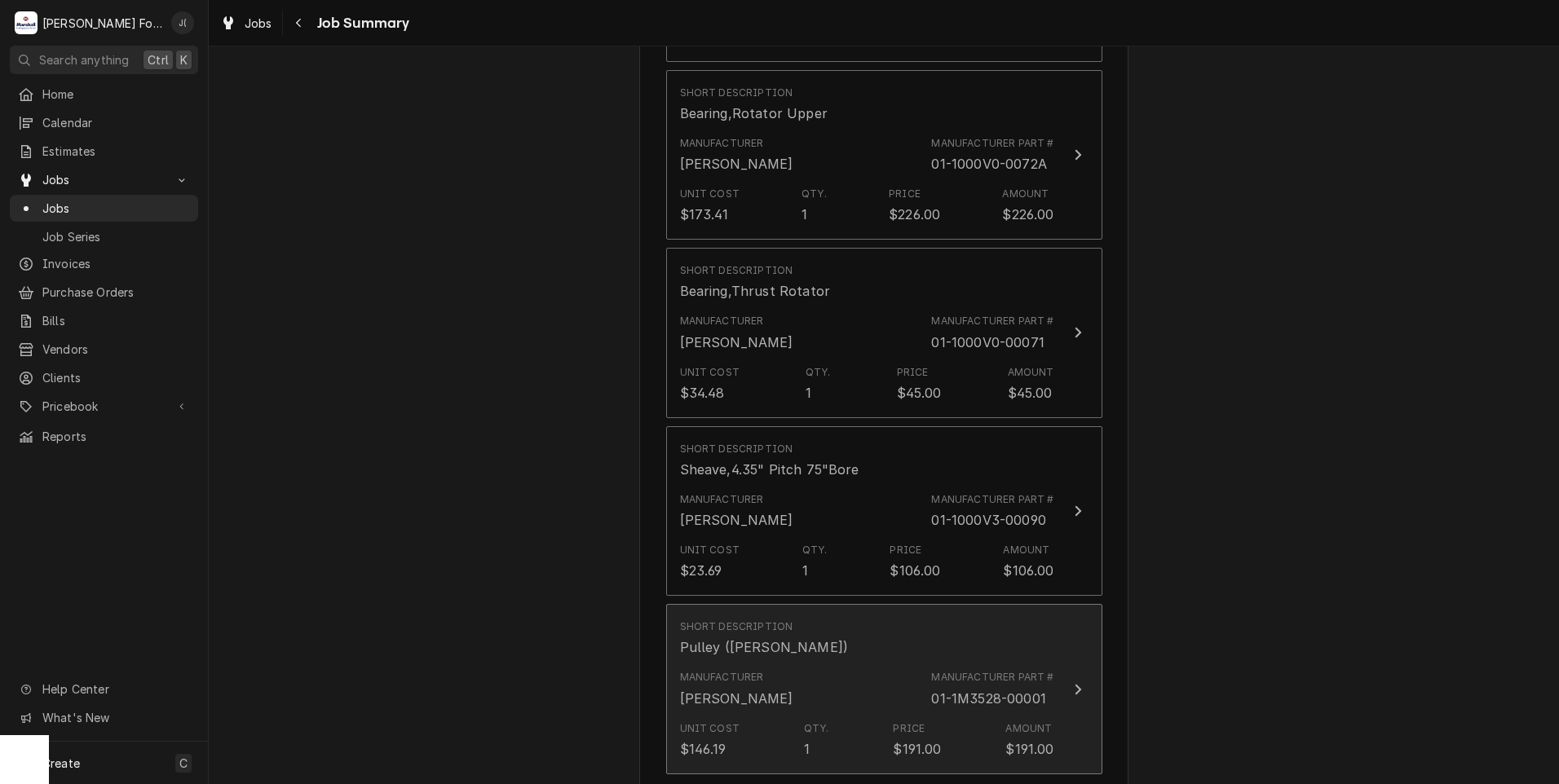
scroll to position [1630, 0]
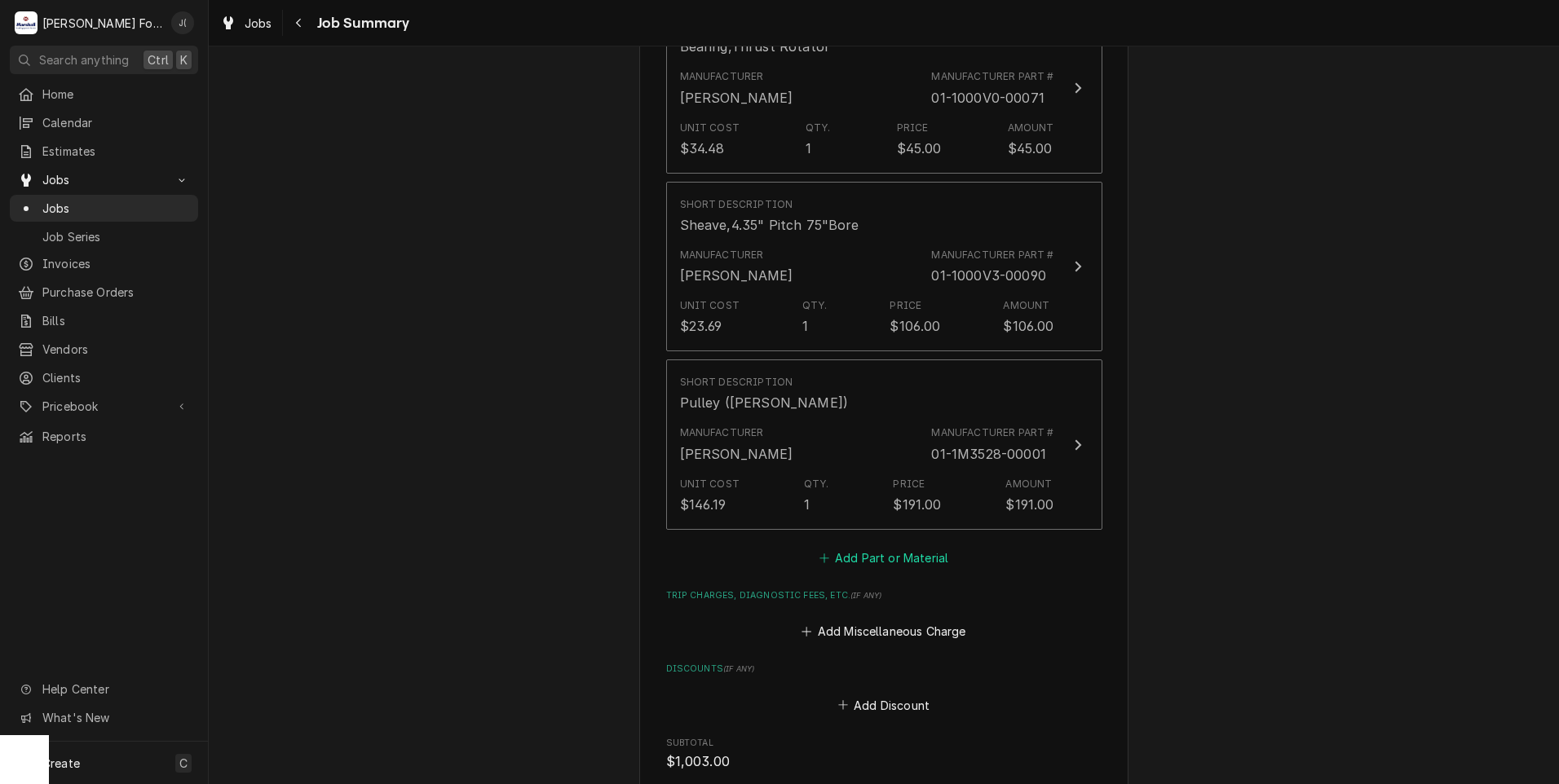
click at [880, 546] on button "Add Part or Material" at bounding box center [883, 557] width 134 height 23
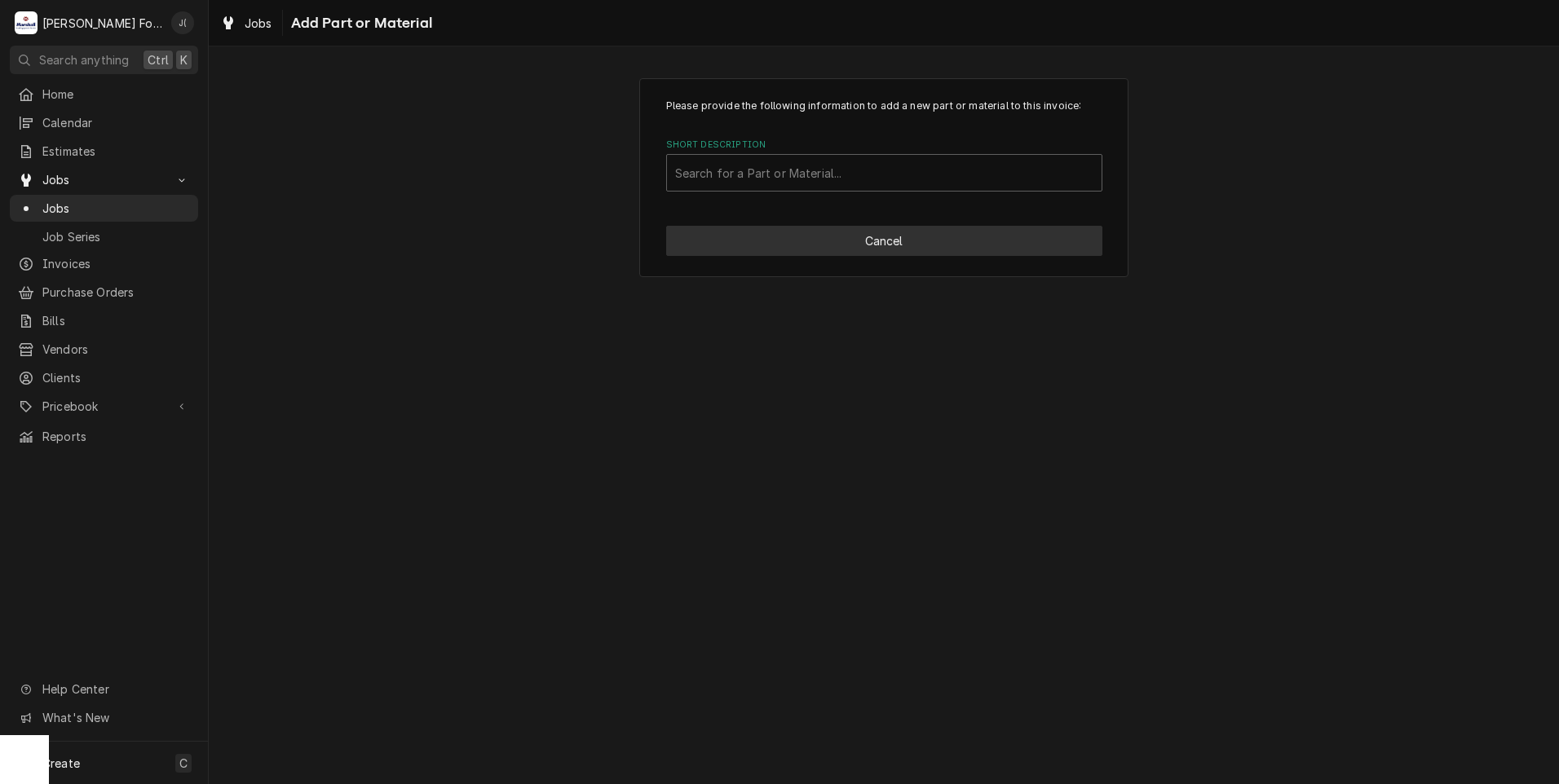
click at [938, 247] on button "Cancel" at bounding box center [884, 241] width 437 height 30
type textarea "x"
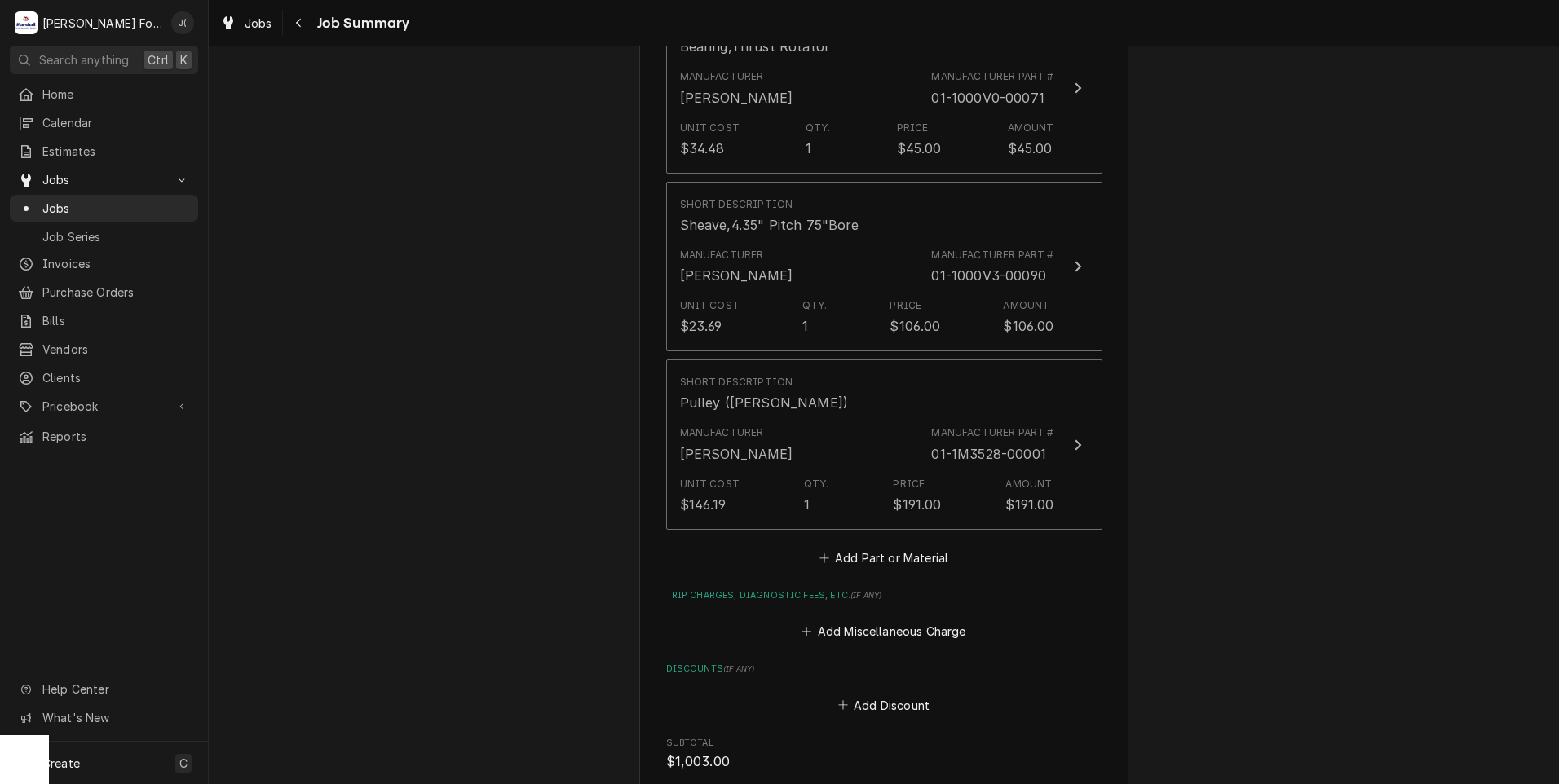
scroll to position [1875, 0]
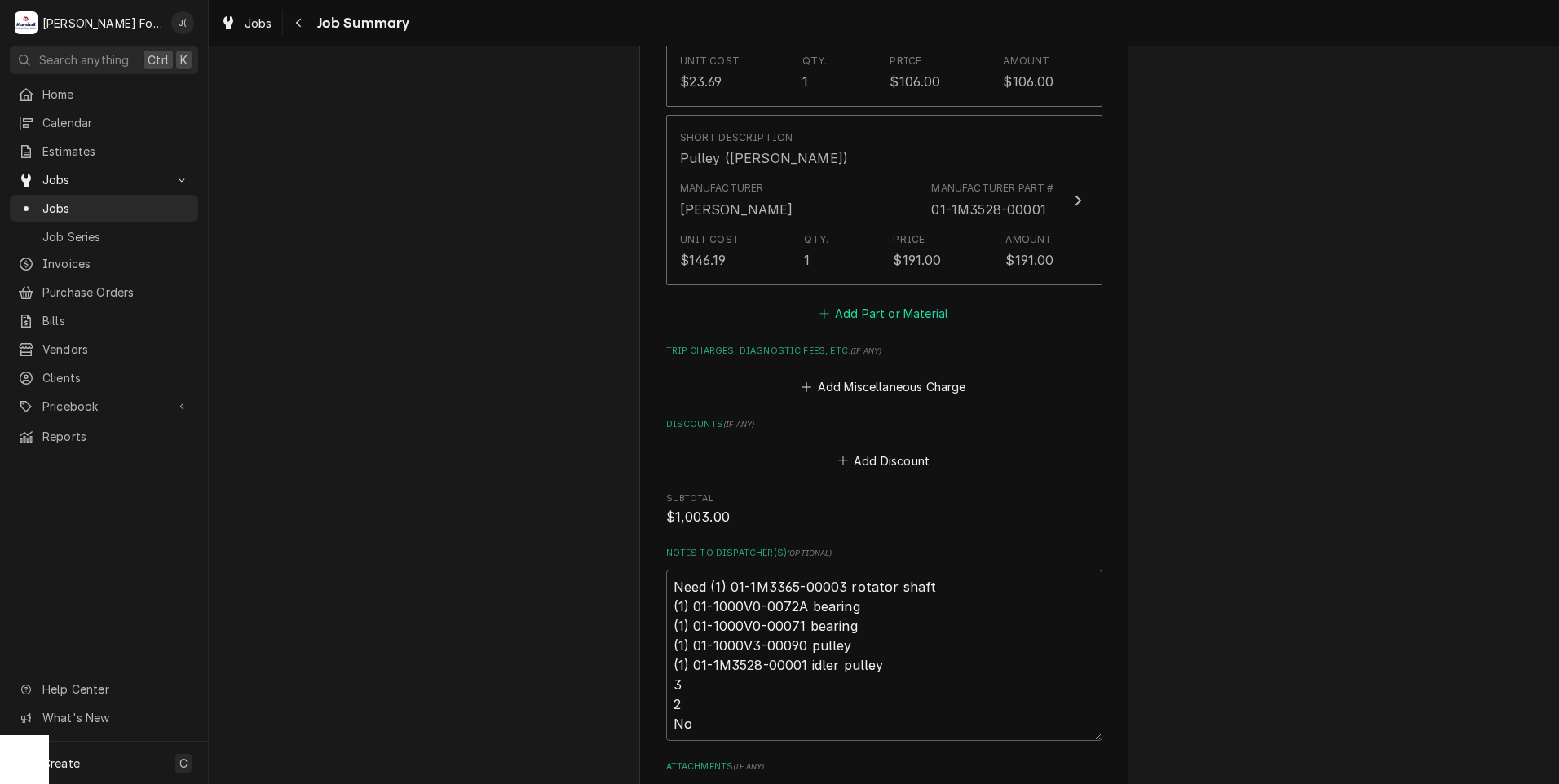
click at [883, 301] on button "Add Part or Material" at bounding box center [883, 313] width 134 height 23
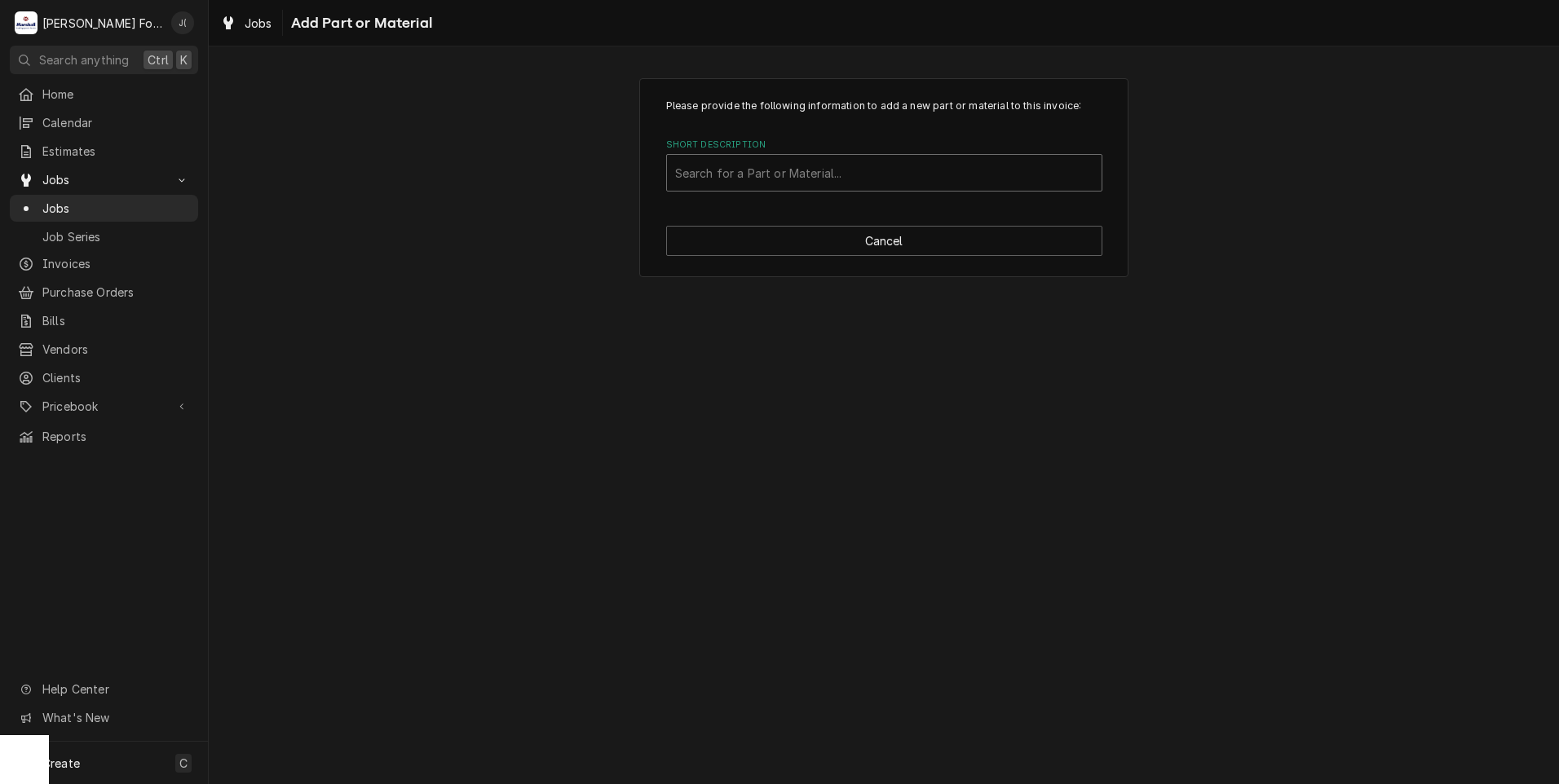
click at [849, 179] on div "Short Description" at bounding box center [883, 172] width 419 height 29
type input "ssdt"
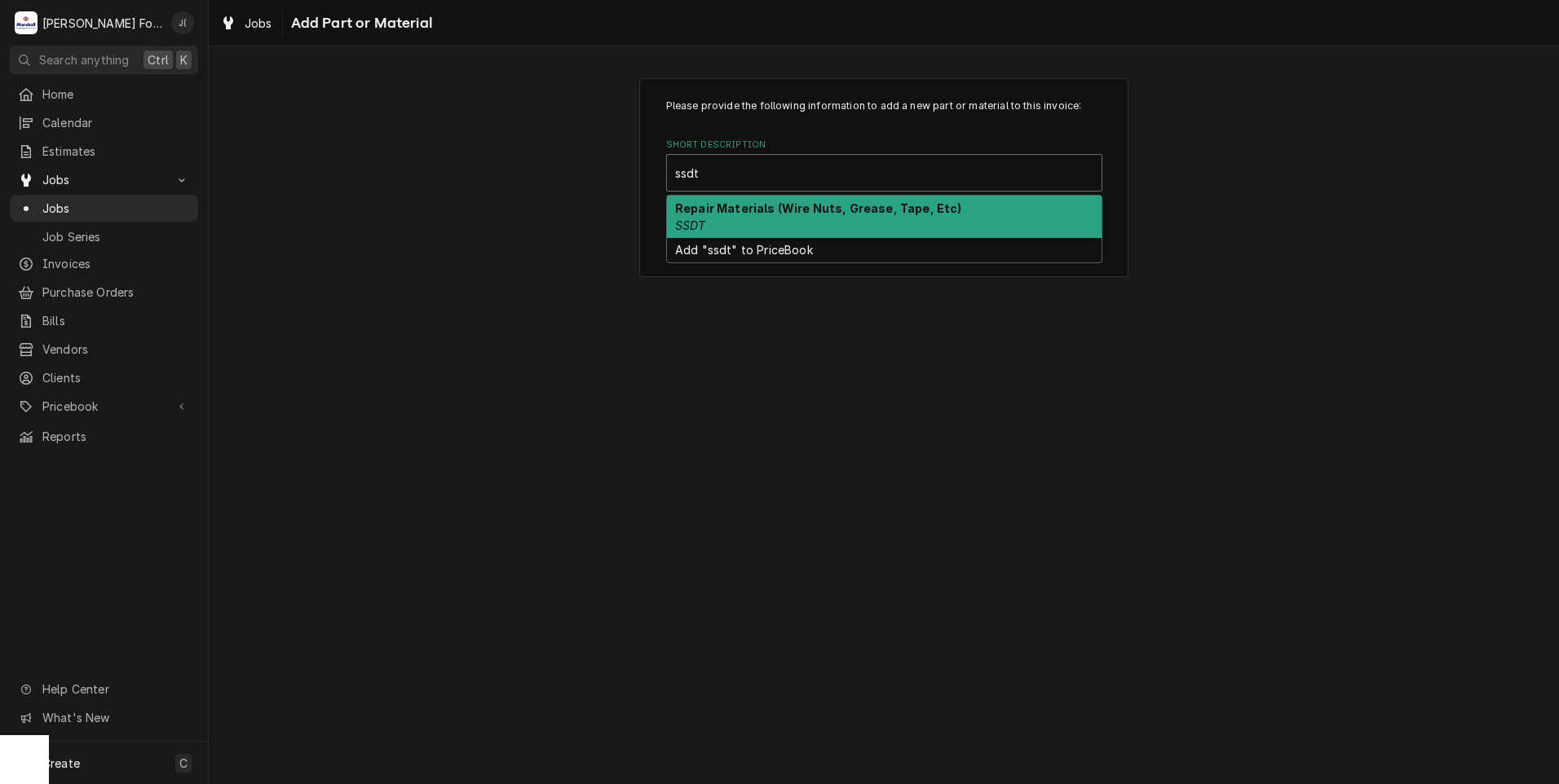
click at [761, 226] on div "Repair Materials (Wire Nuts, Grease, Tape, Etc) SSDT" at bounding box center [884, 216] width 435 height 43
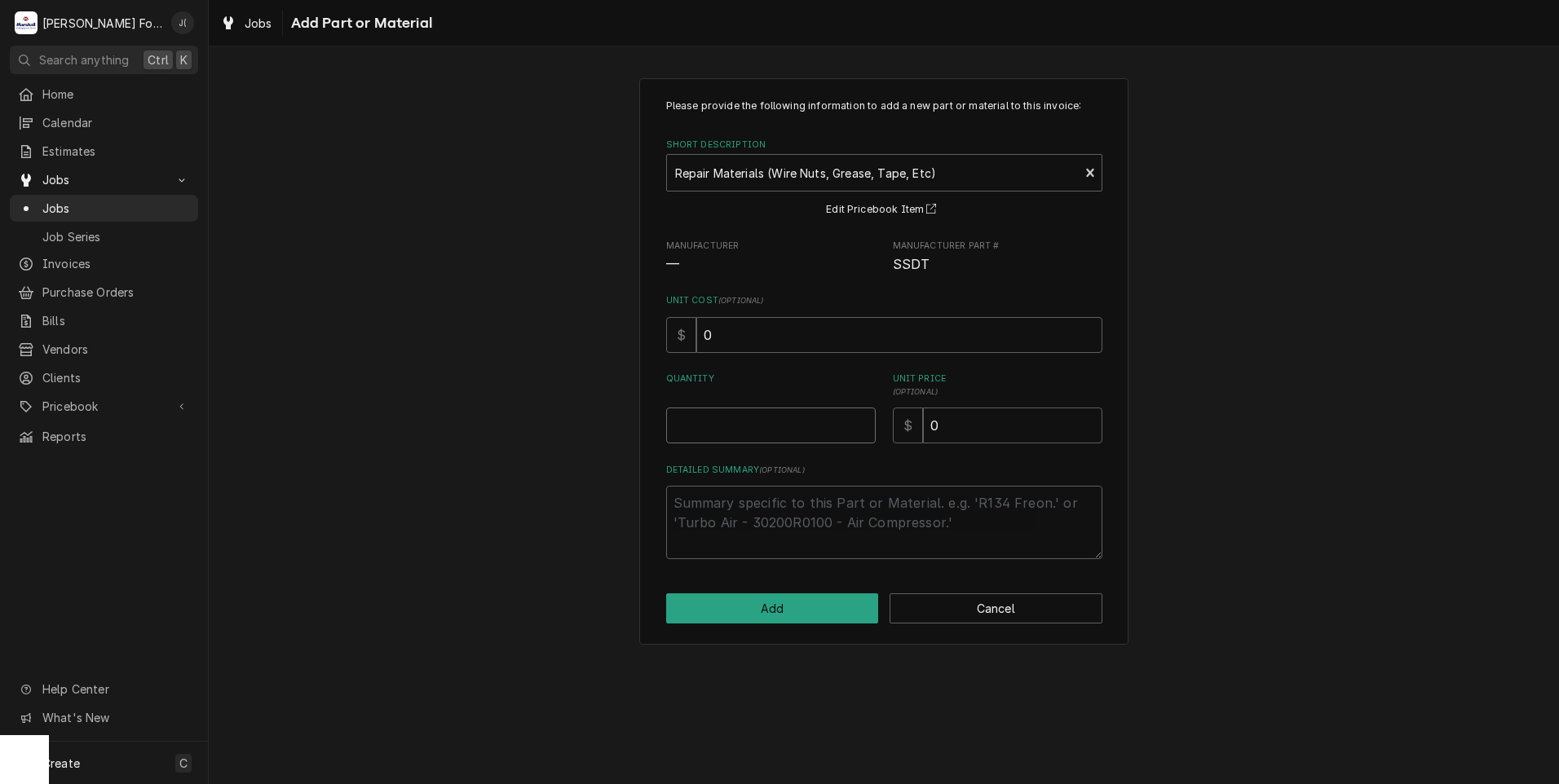
click at [783, 430] on input "Quantity" at bounding box center [771, 425] width 210 height 36
type textarea "x"
type input "1"
type textarea "x"
type input "2"
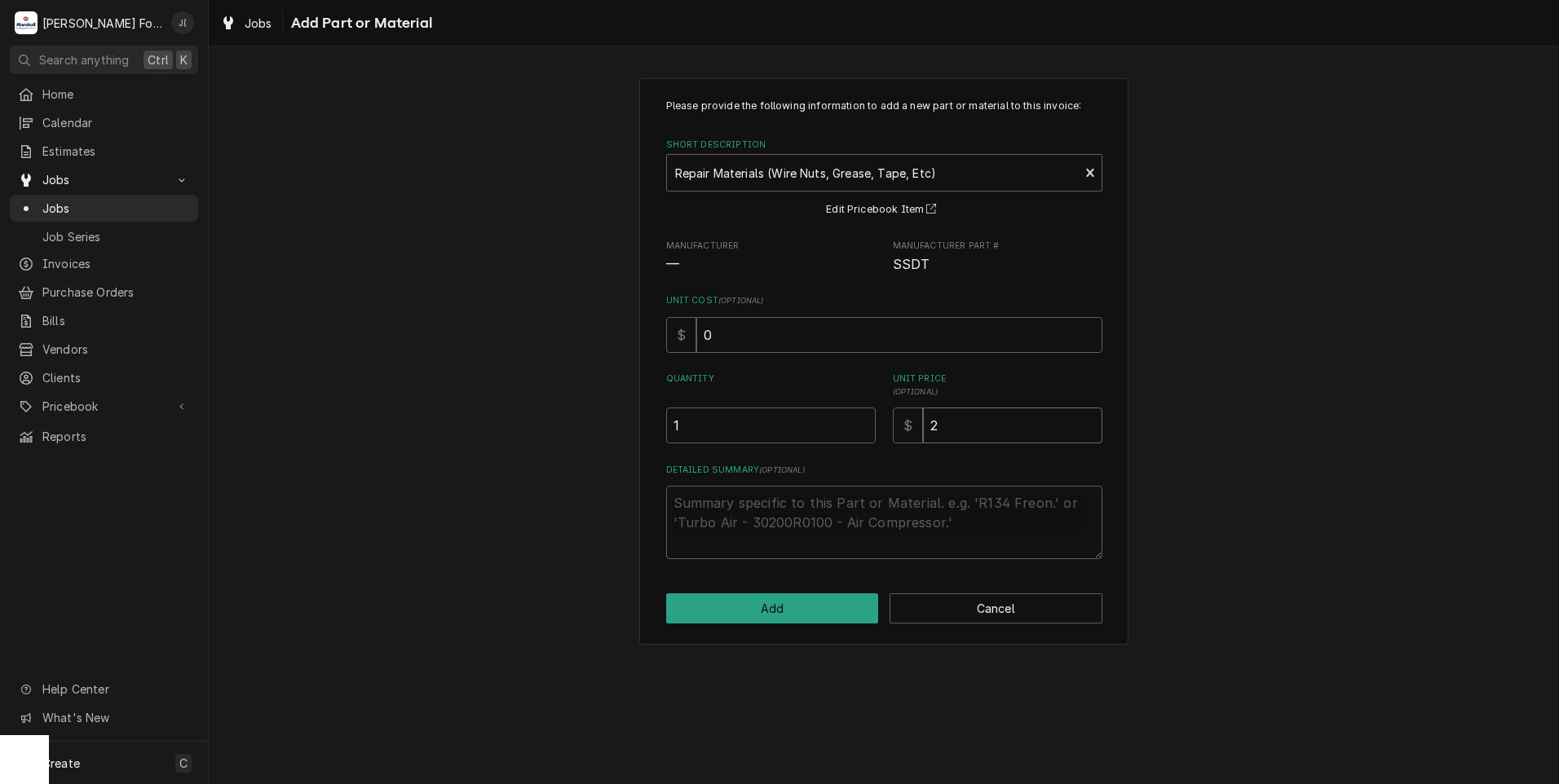
type textarea "x"
type input "20"
click at [803, 604] on button "Add" at bounding box center [772, 608] width 213 height 30
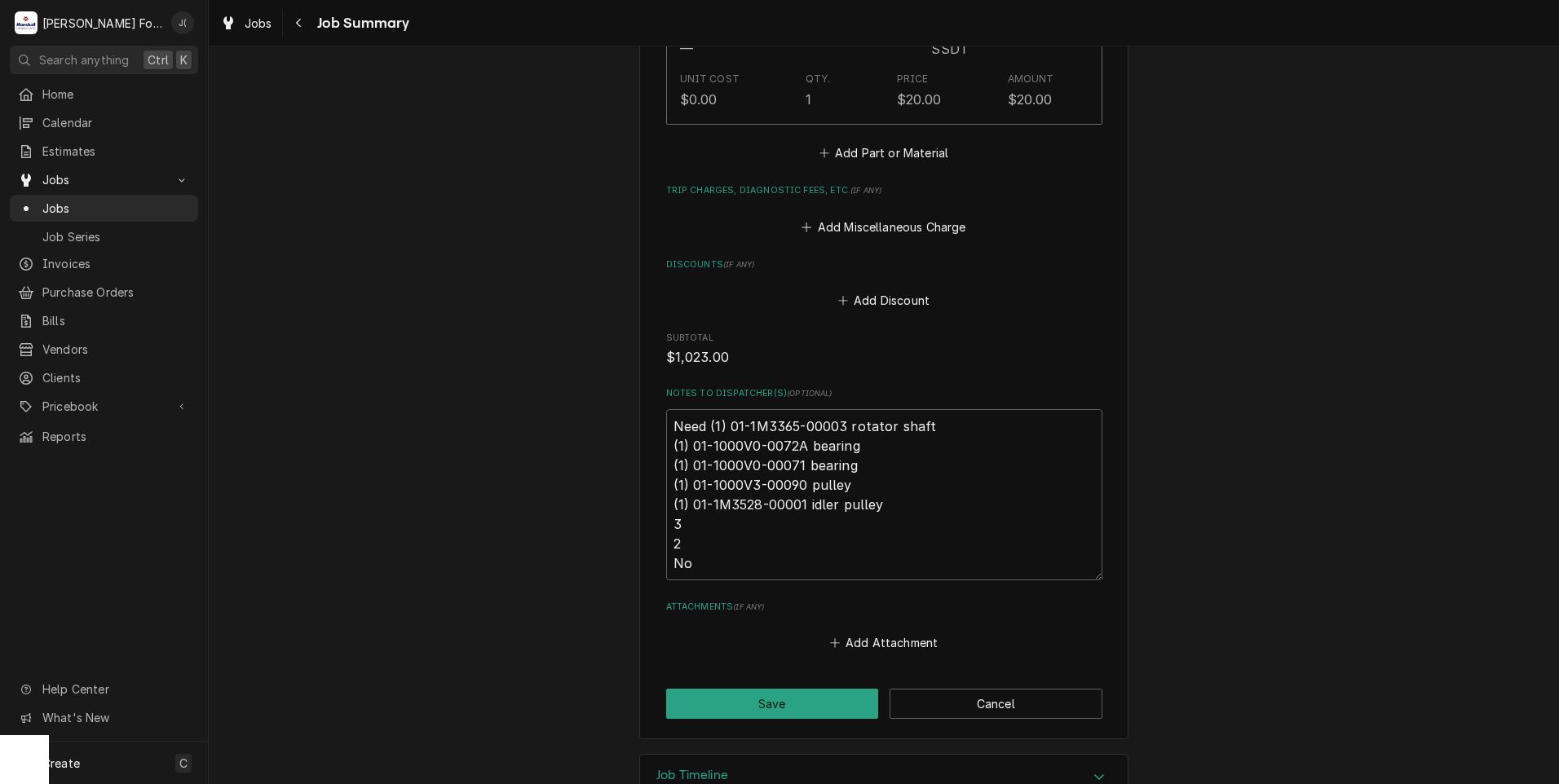
scroll to position [2220, 0]
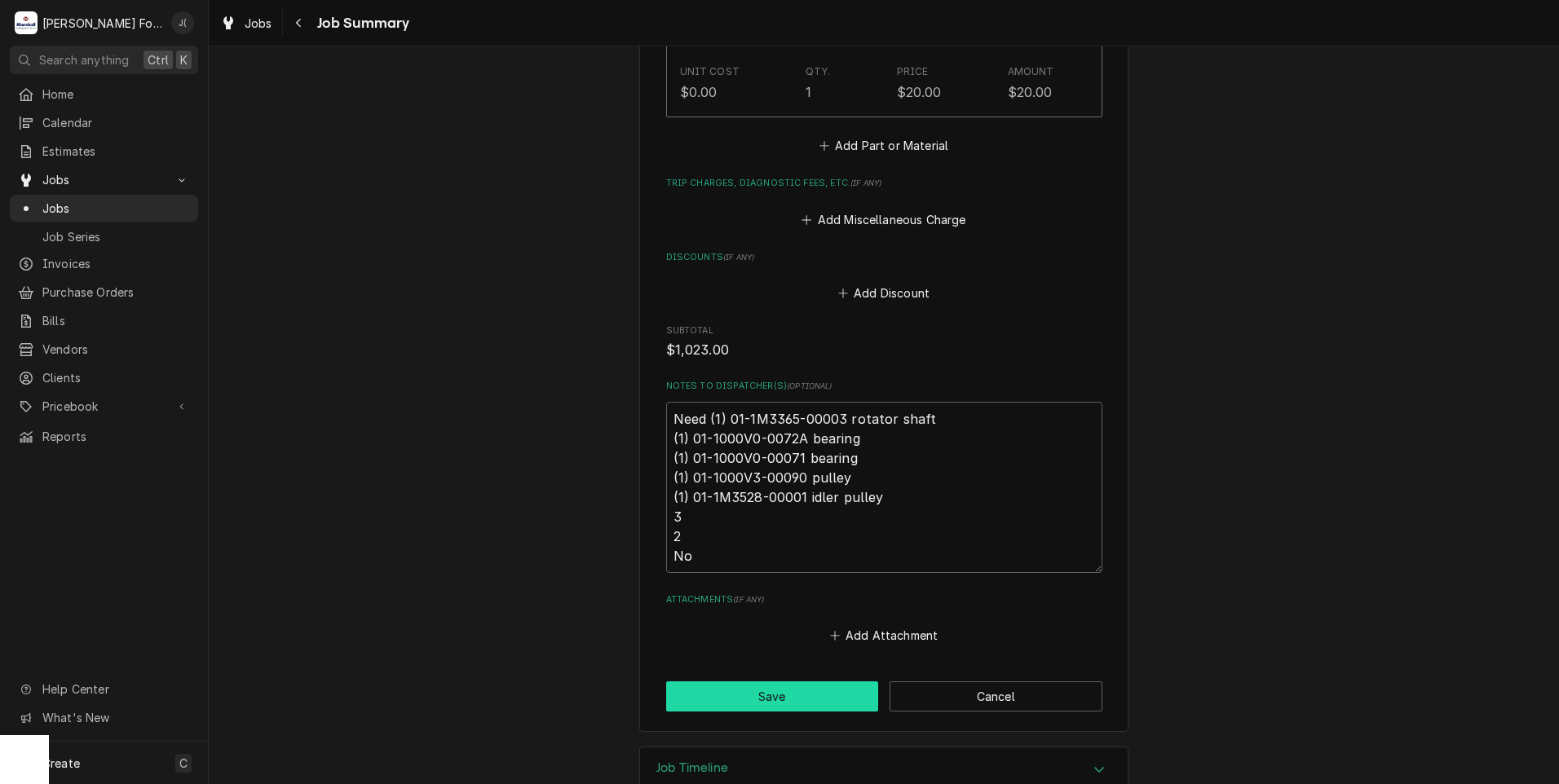
click at [762, 681] on button "Save" at bounding box center [772, 696] width 213 height 30
type textarea "x"
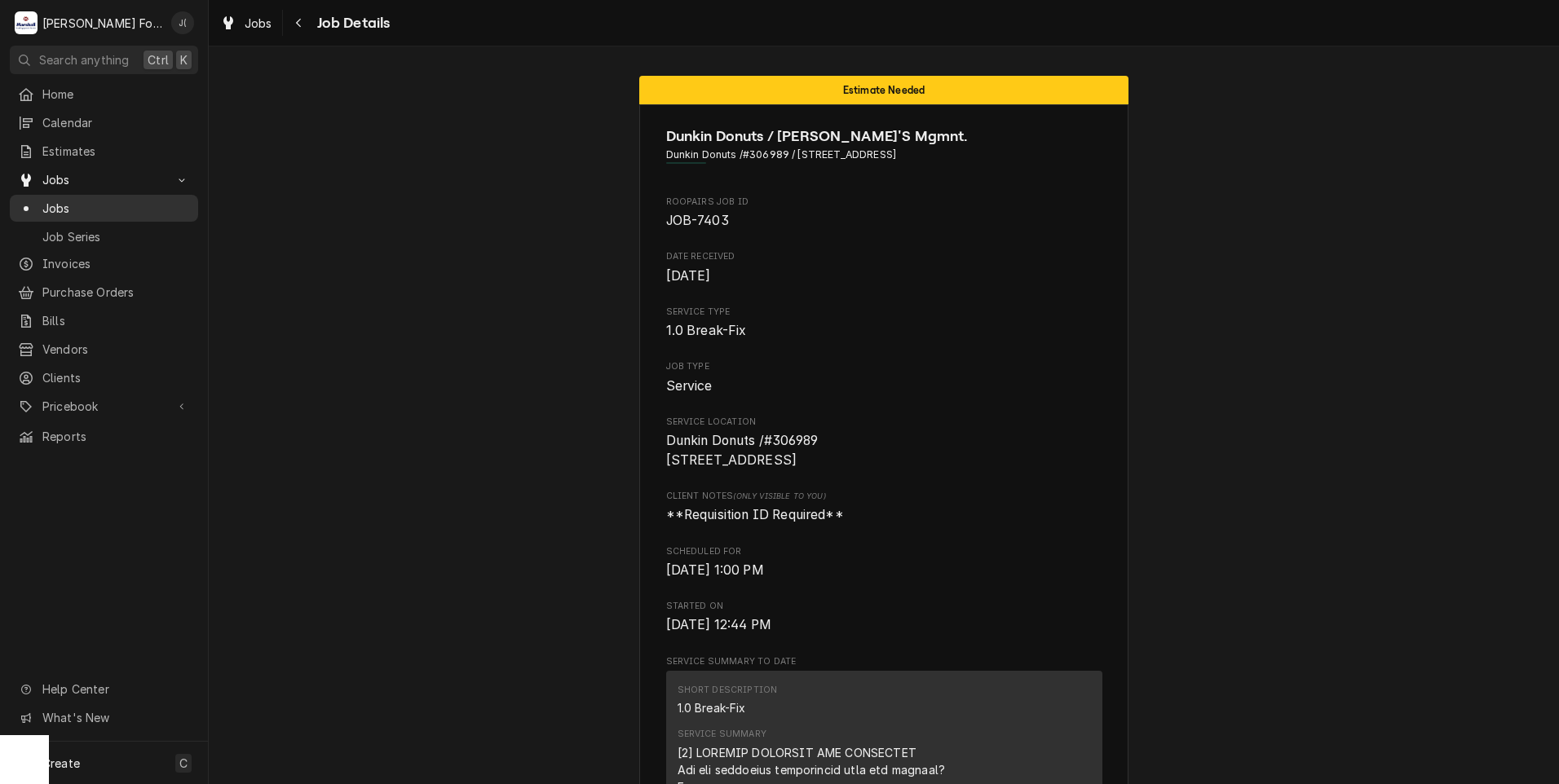
click at [84, 205] on span "Jobs" at bounding box center [116, 208] width 147 height 17
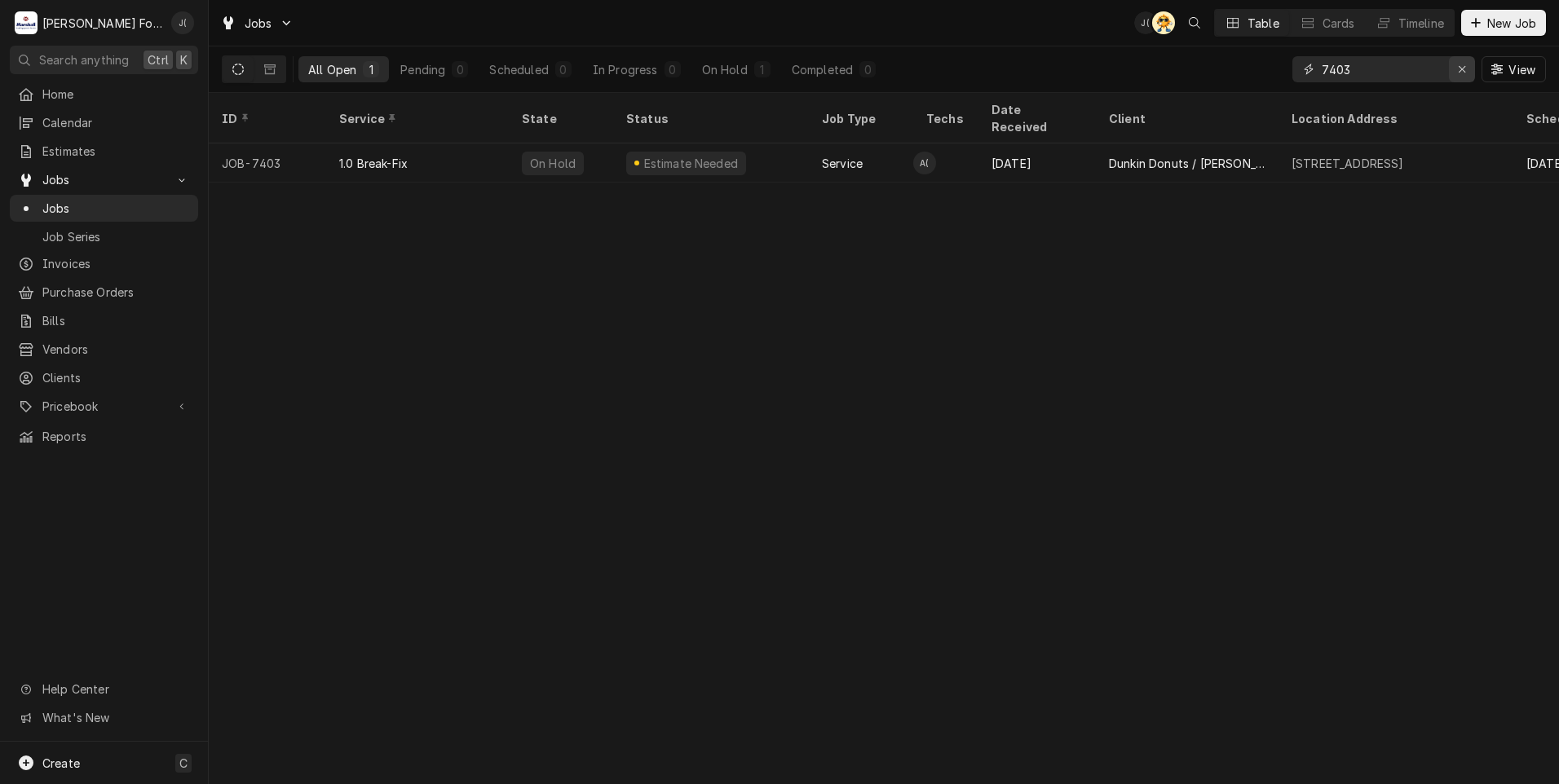
click at [1464, 70] on icon "Erase input" at bounding box center [1462, 69] width 9 height 11
click at [1424, 74] on input "Dynamic Content Wrapper" at bounding box center [1398, 70] width 153 height 26
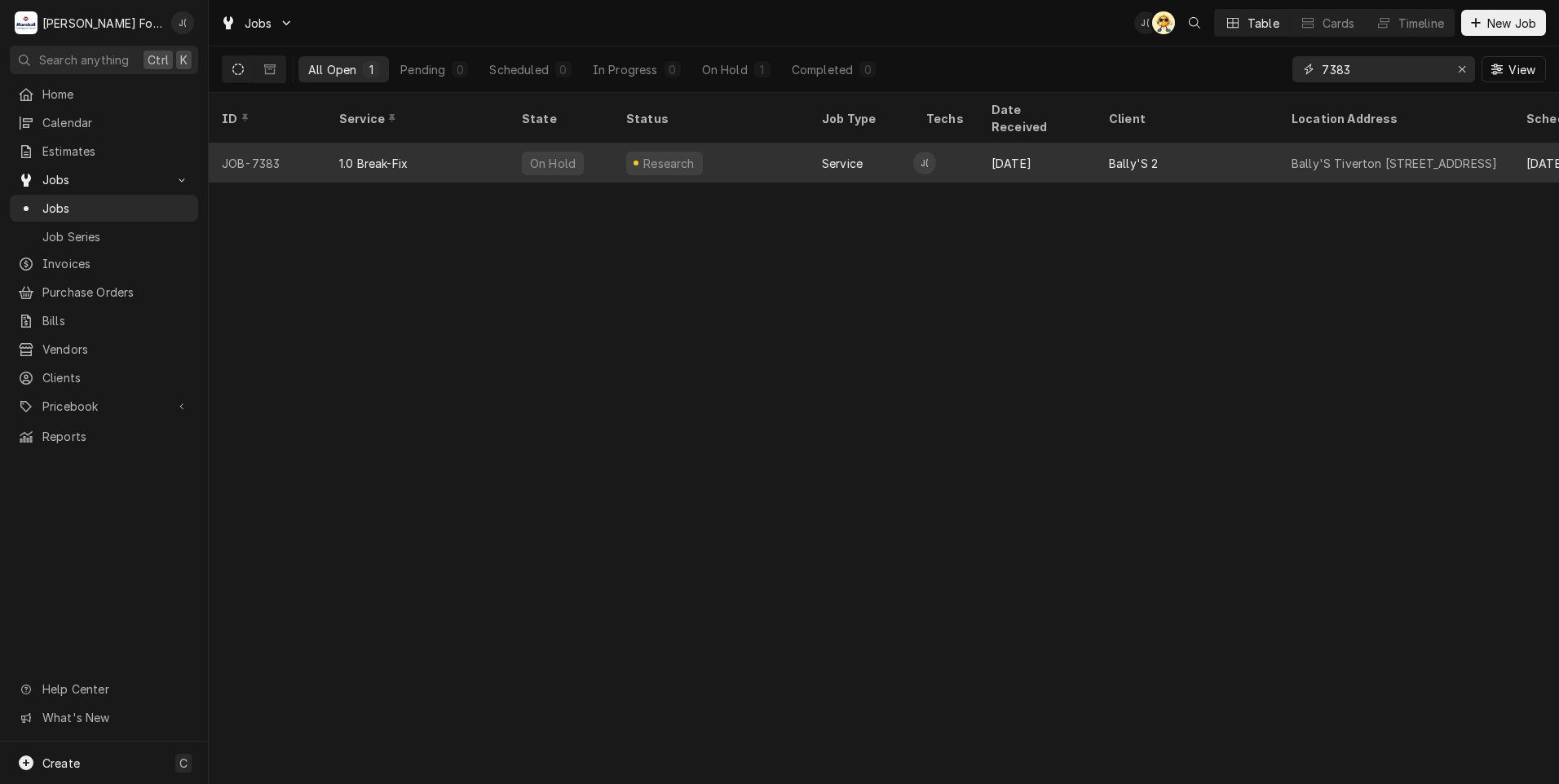
type input "7383"
click at [471, 144] on div "1.0 Break-Fix" at bounding box center [417, 162] width 182 height 39
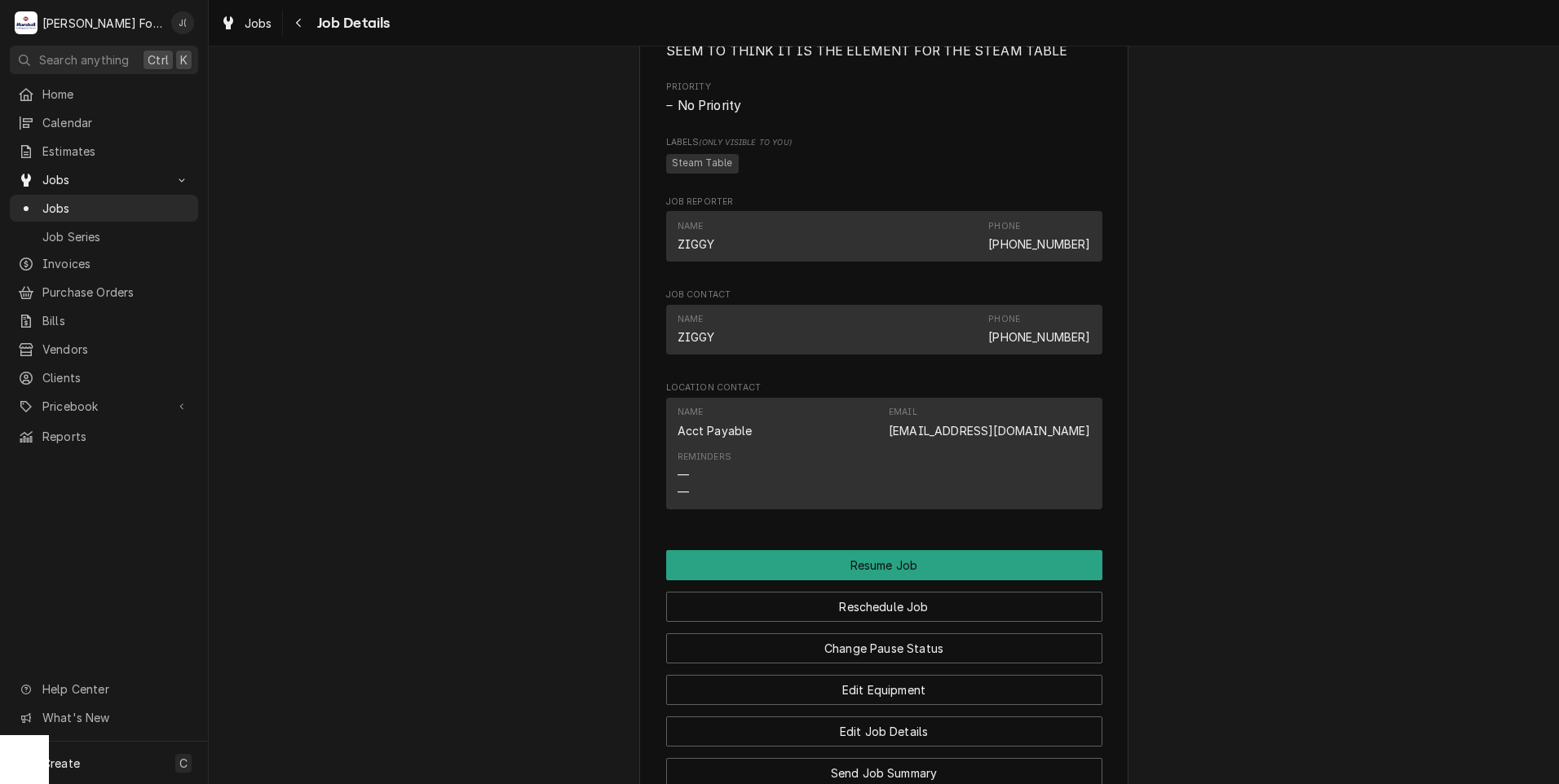
scroll to position [1900, 0]
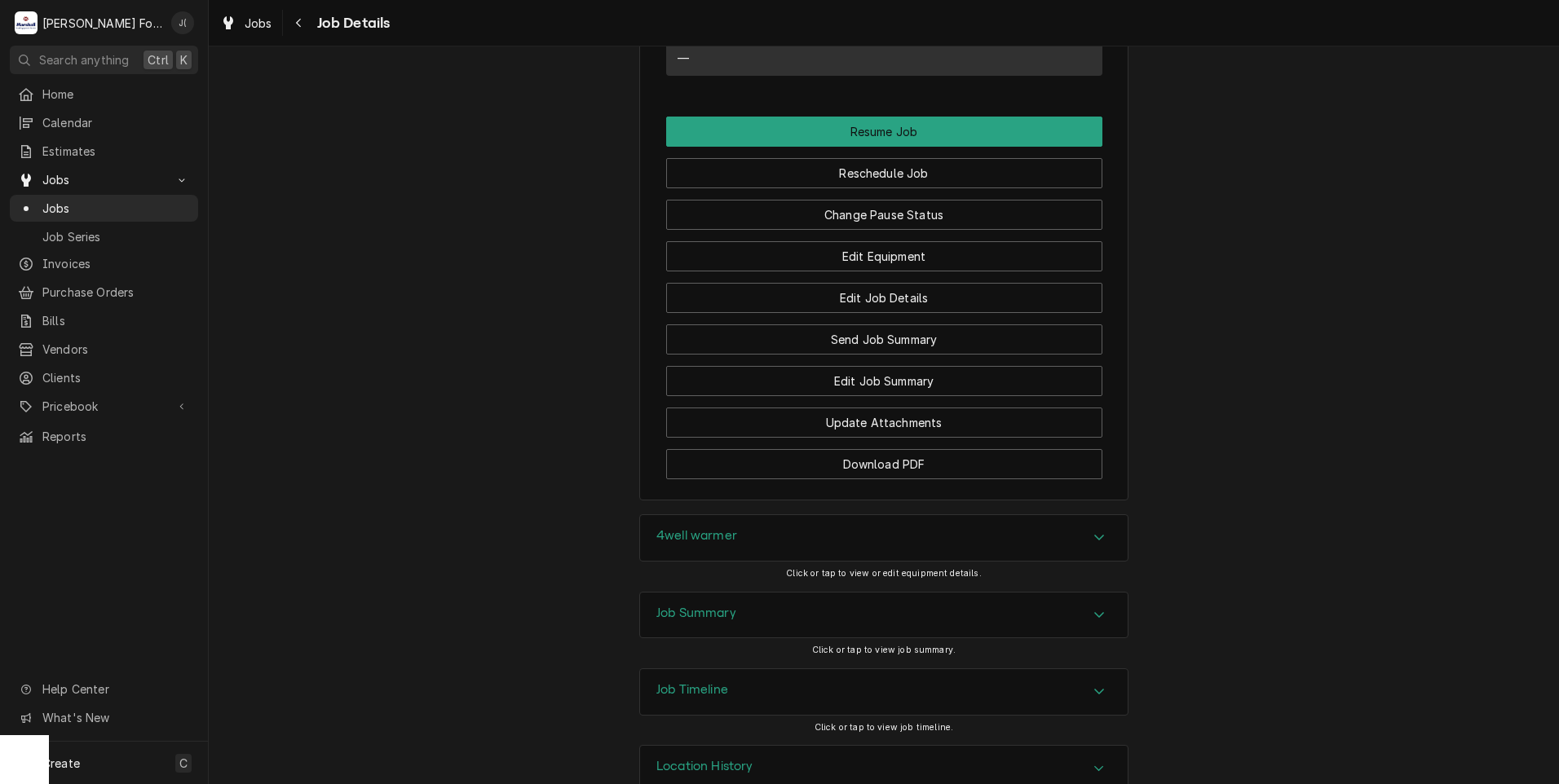
click at [718, 605] on div "Job Summary" at bounding box center [696, 615] width 80 height 20
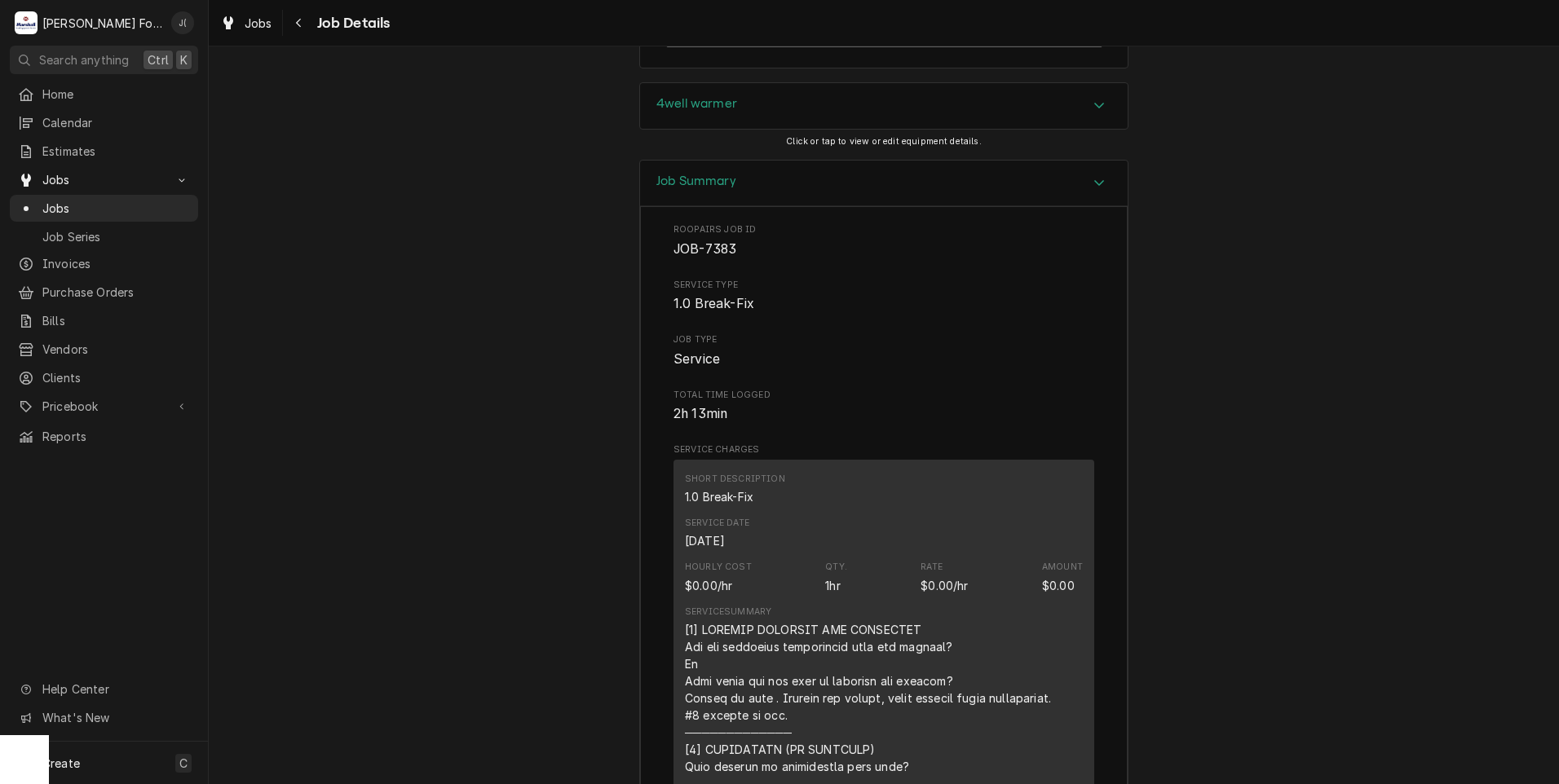
scroll to position [1947, 0]
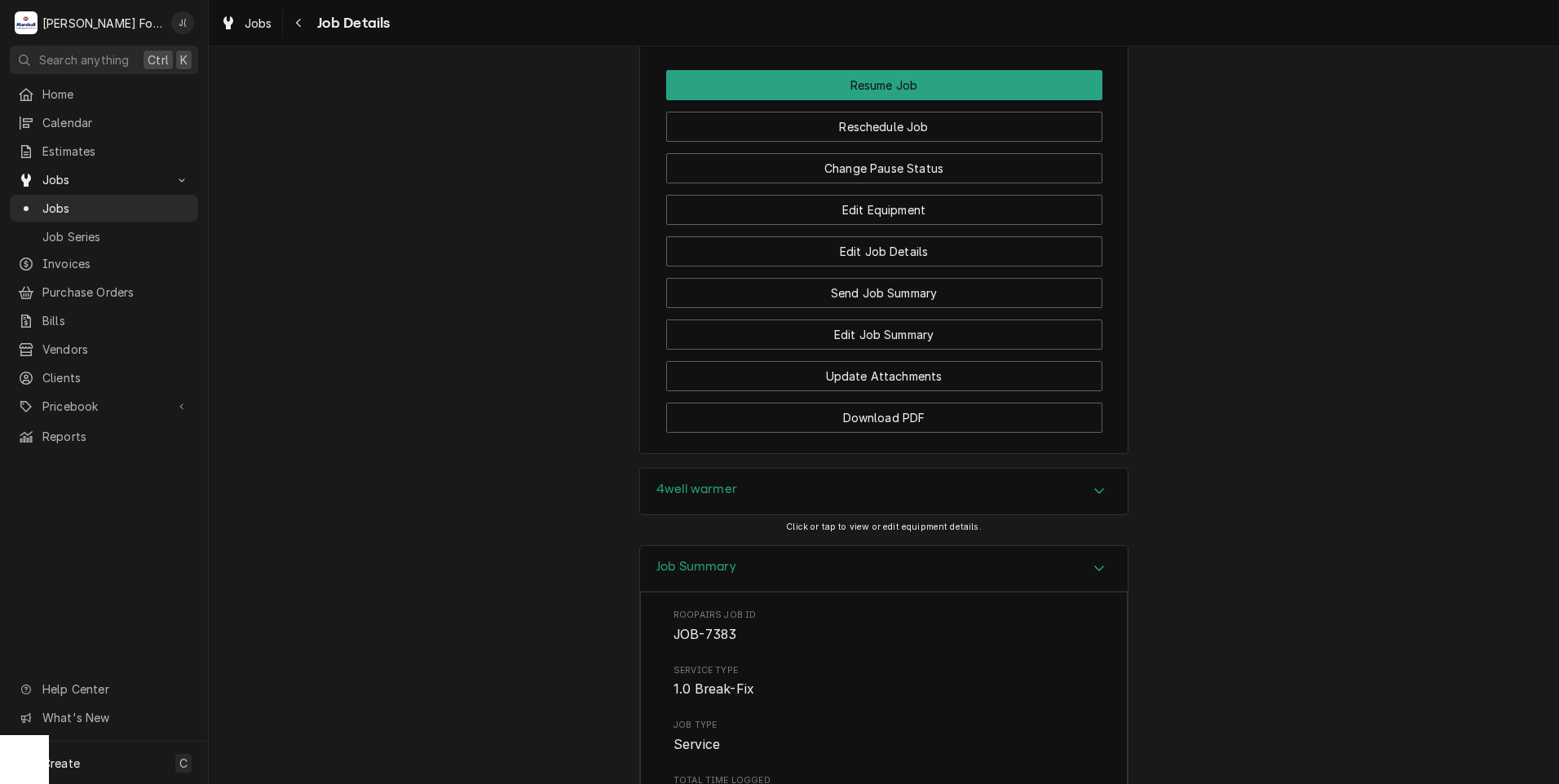
click at [691, 482] on h3 "4well warmer" at bounding box center [696, 489] width 80 height 15
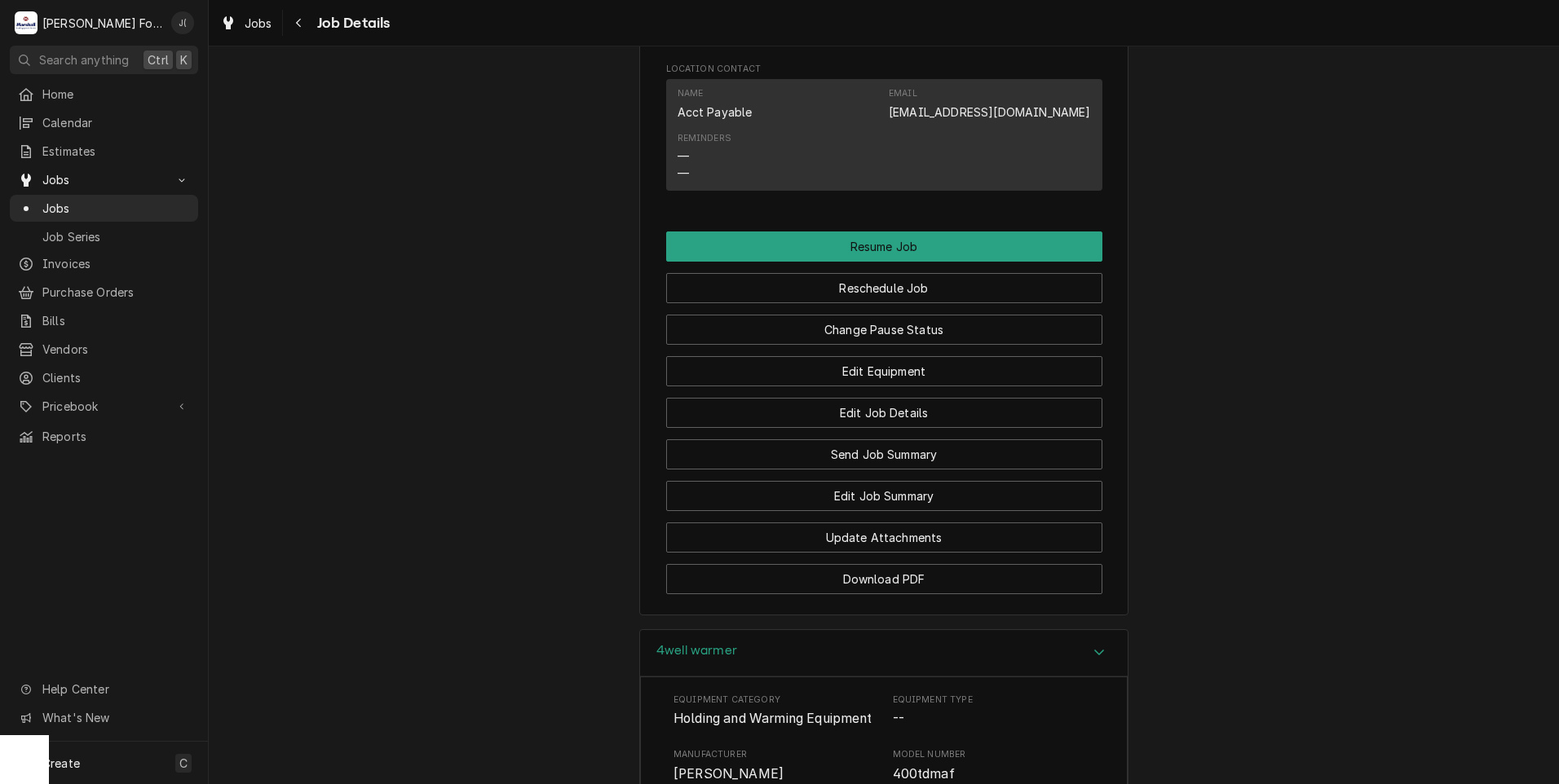
scroll to position [1784, 0]
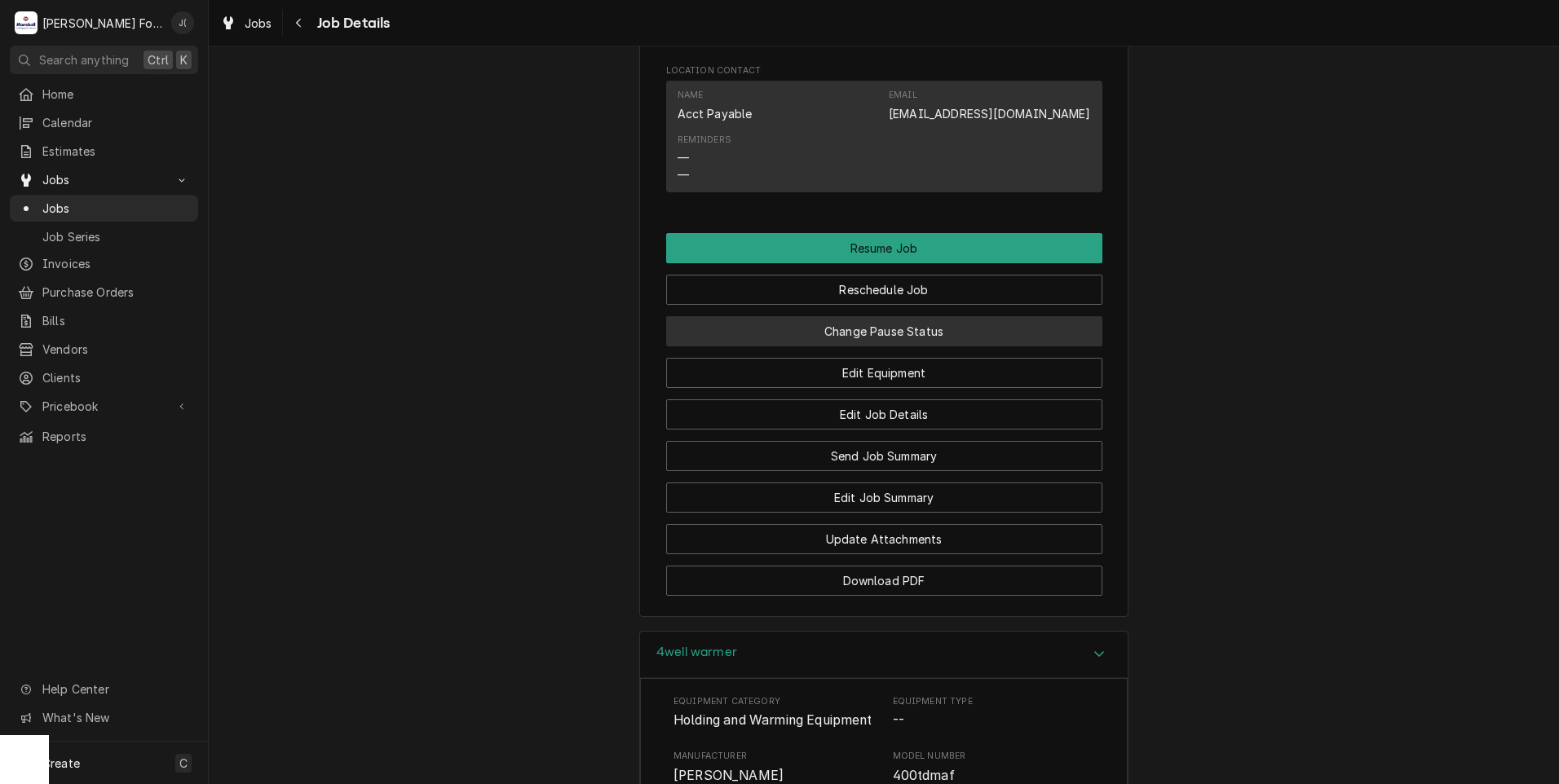
click at [851, 316] on button "Change Pause Status" at bounding box center [884, 332] width 437 height 30
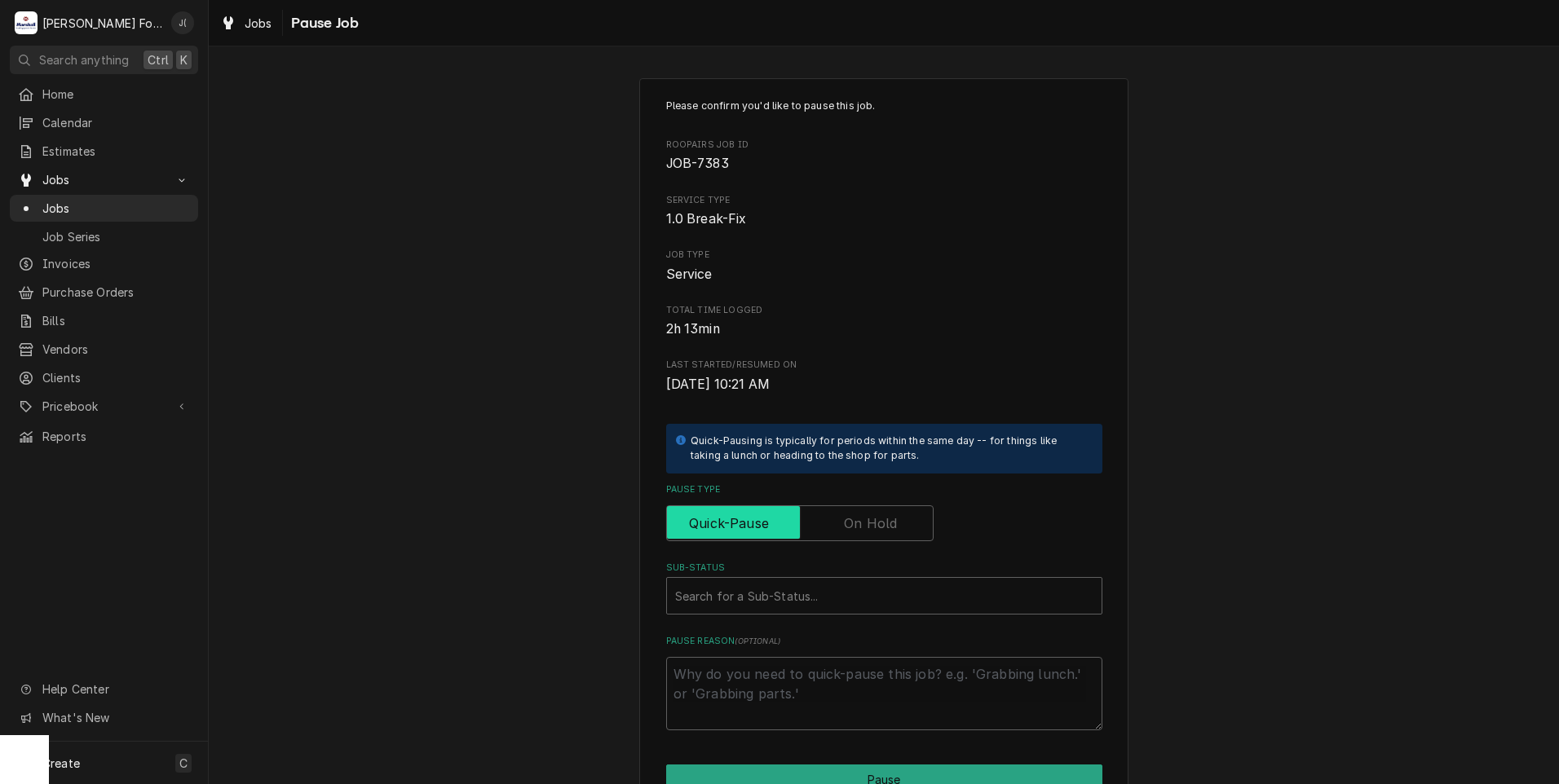
click at [865, 514] on label "Pause Type" at bounding box center [799, 523] width 267 height 36
click at [865, 514] on input "Pause Type" at bounding box center [799, 523] width 252 height 36
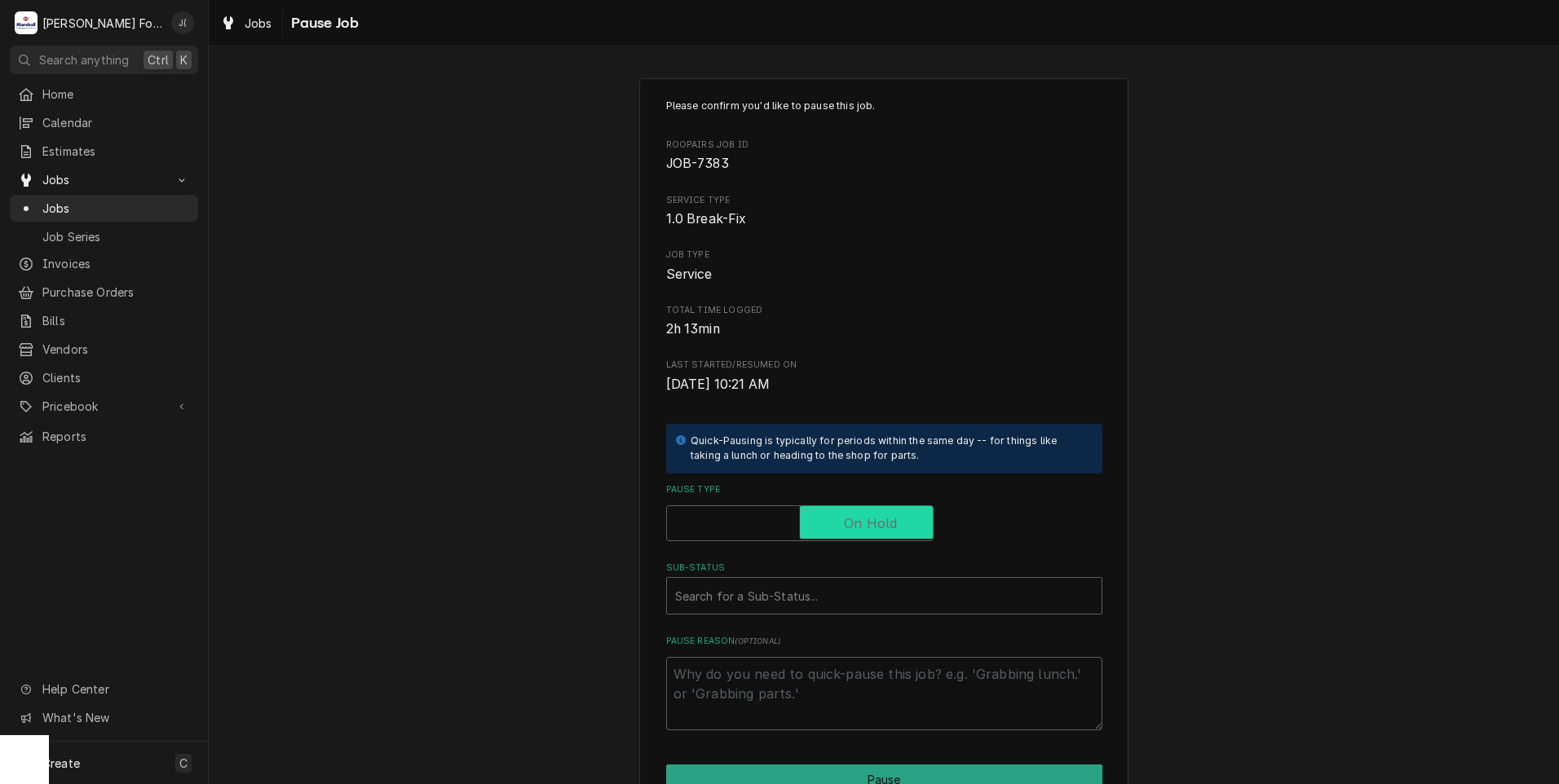
checkbox input "true"
click at [820, 600] on div "Sub-Status" at bounding box center [883, 595] width 419 height 29
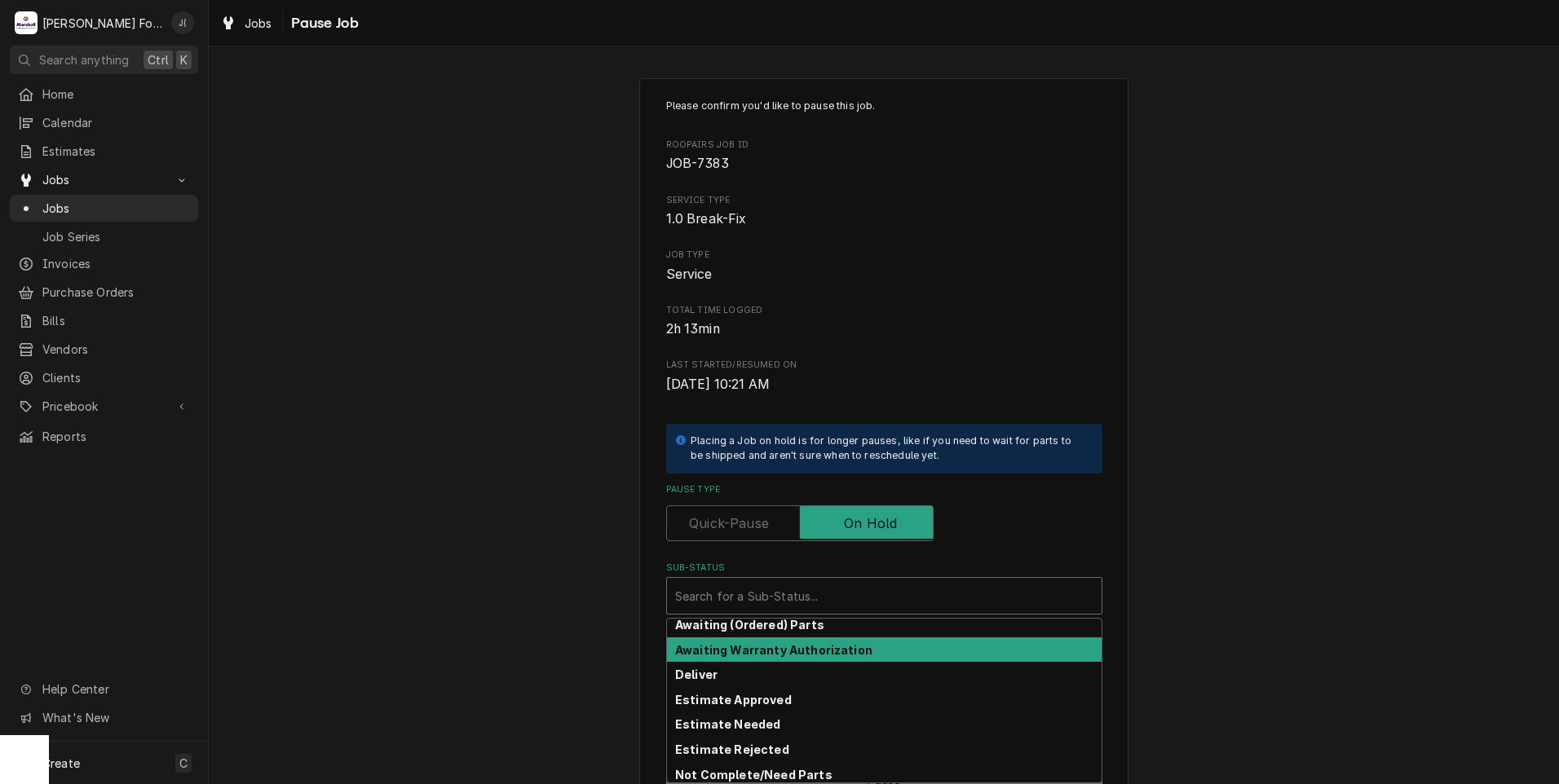
scroll to position [81, 0]
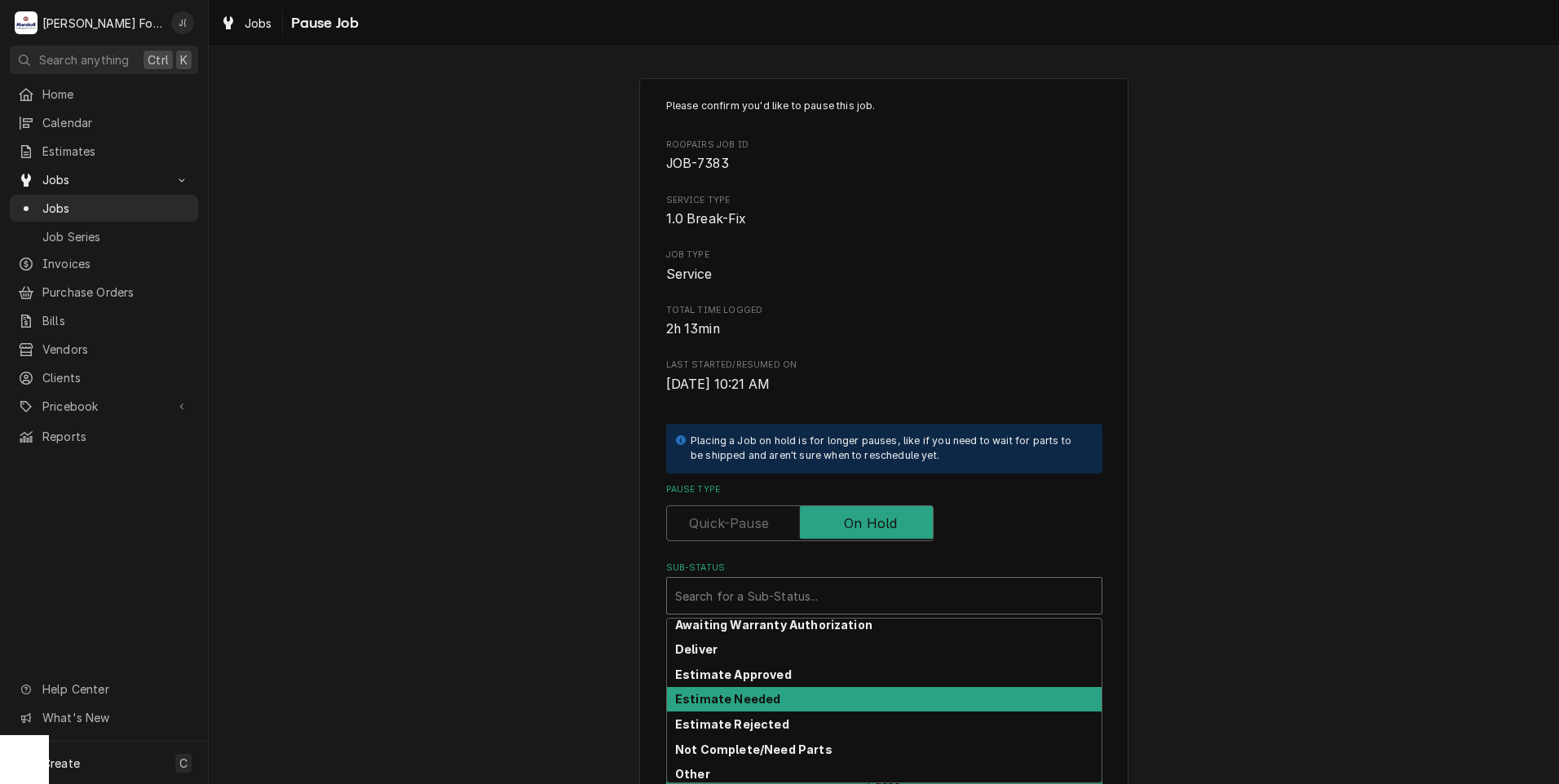
click at [768, 697] on div "Estimate Needed" at bounding box center [884, 699] width 435 height 26
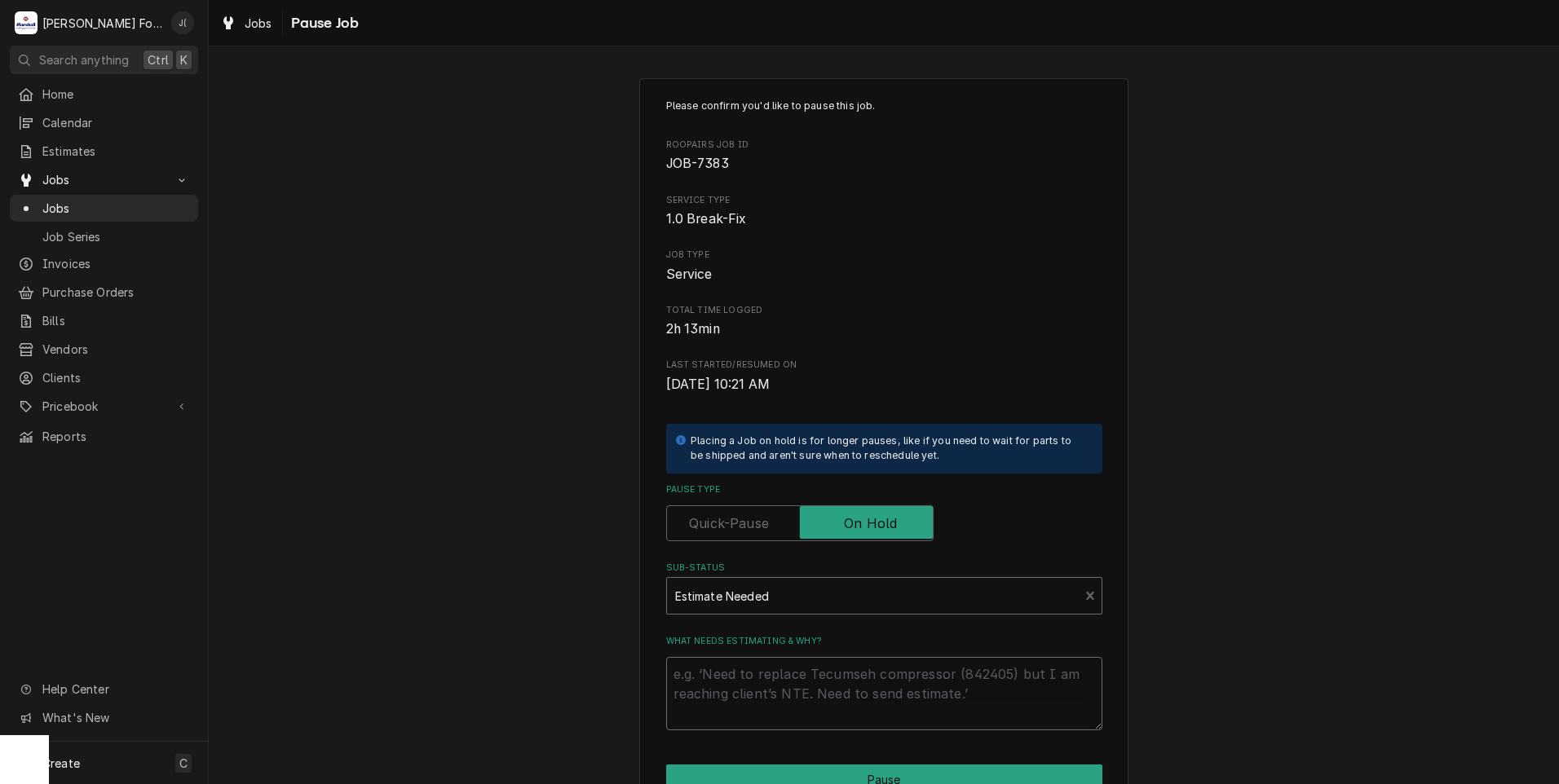
click at [758, 709] on textarea "What needs estimating & why?" at bounding box center [884, 693] width 437 height 74
type textarea "x"
type textarea "p"
type textarea "x"
type textarea "pr"
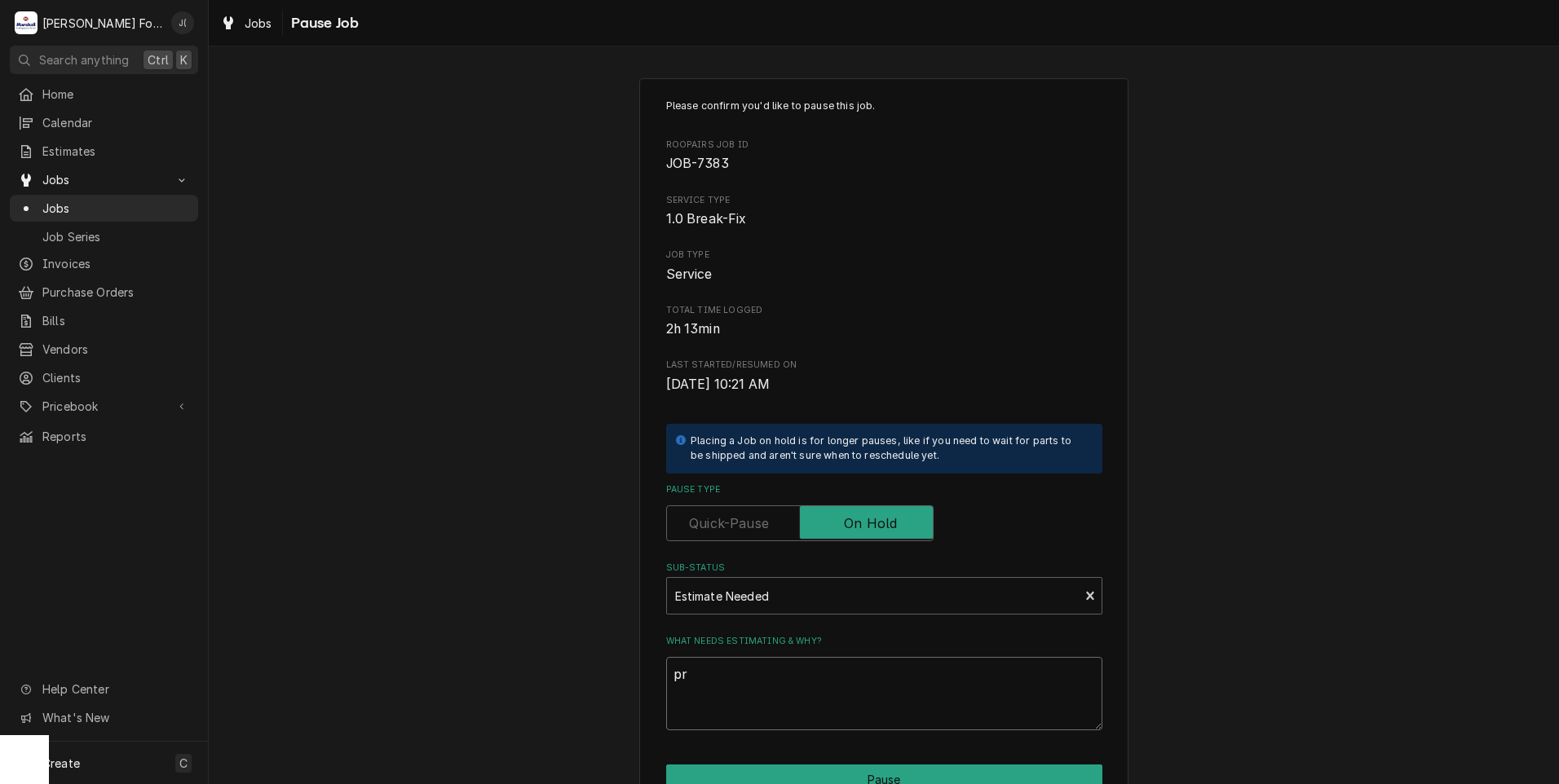
type textarea "x"
type textarea "pri"
type textarea "x"
type textarea "pric"
type textarea "x"
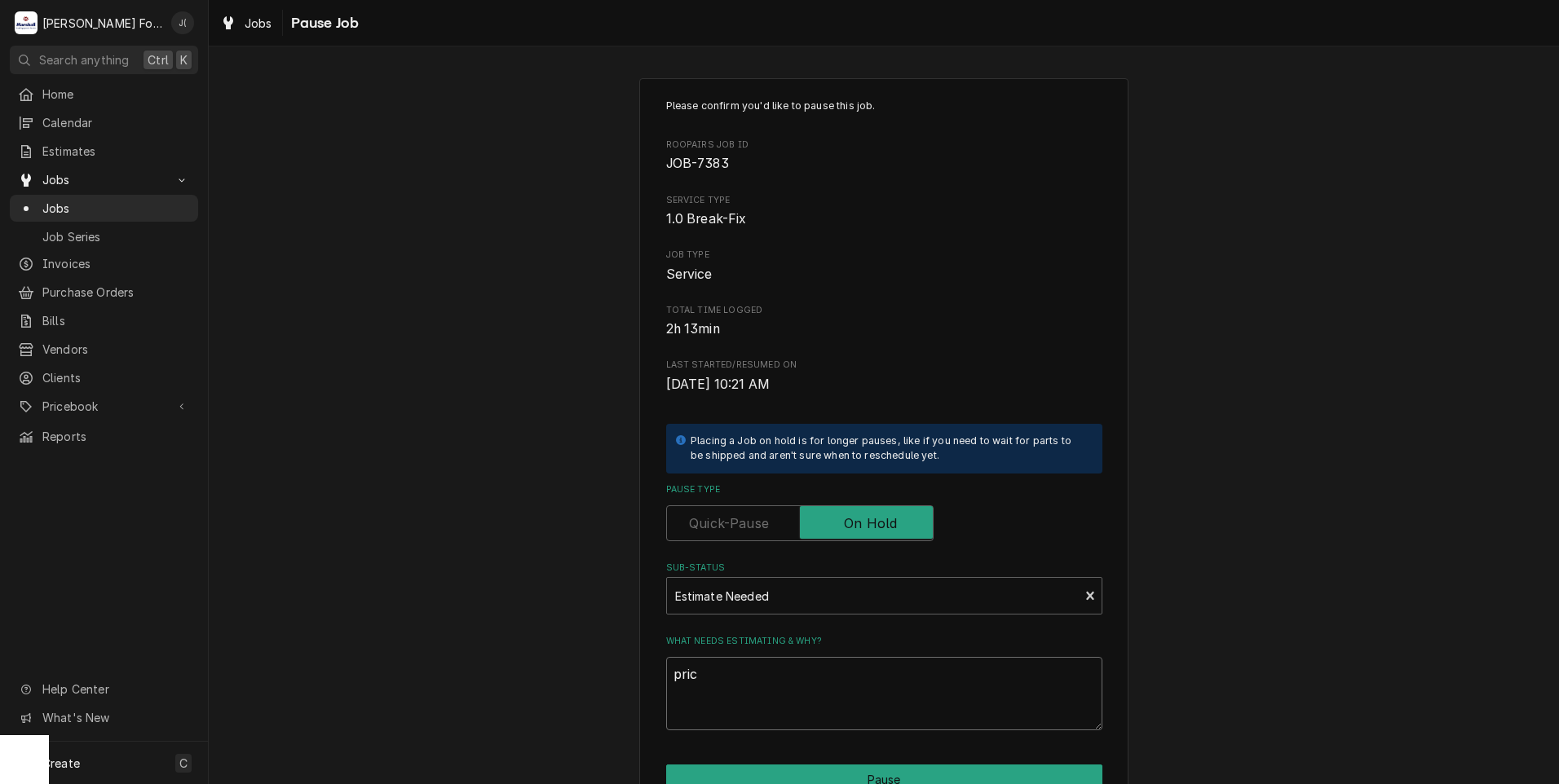
type textarea "price"
type textarea "x"
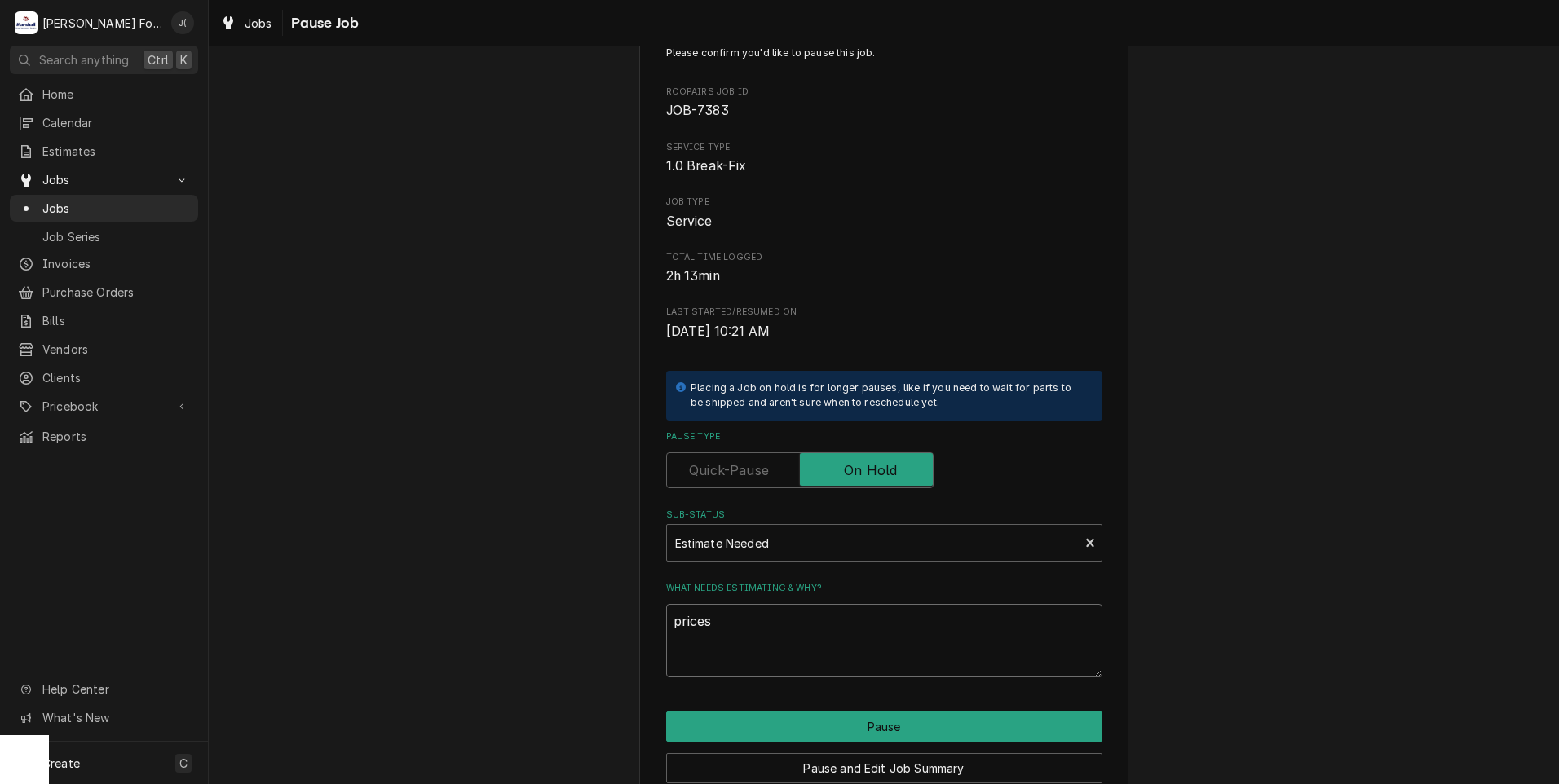
scroll to position [128, 0]
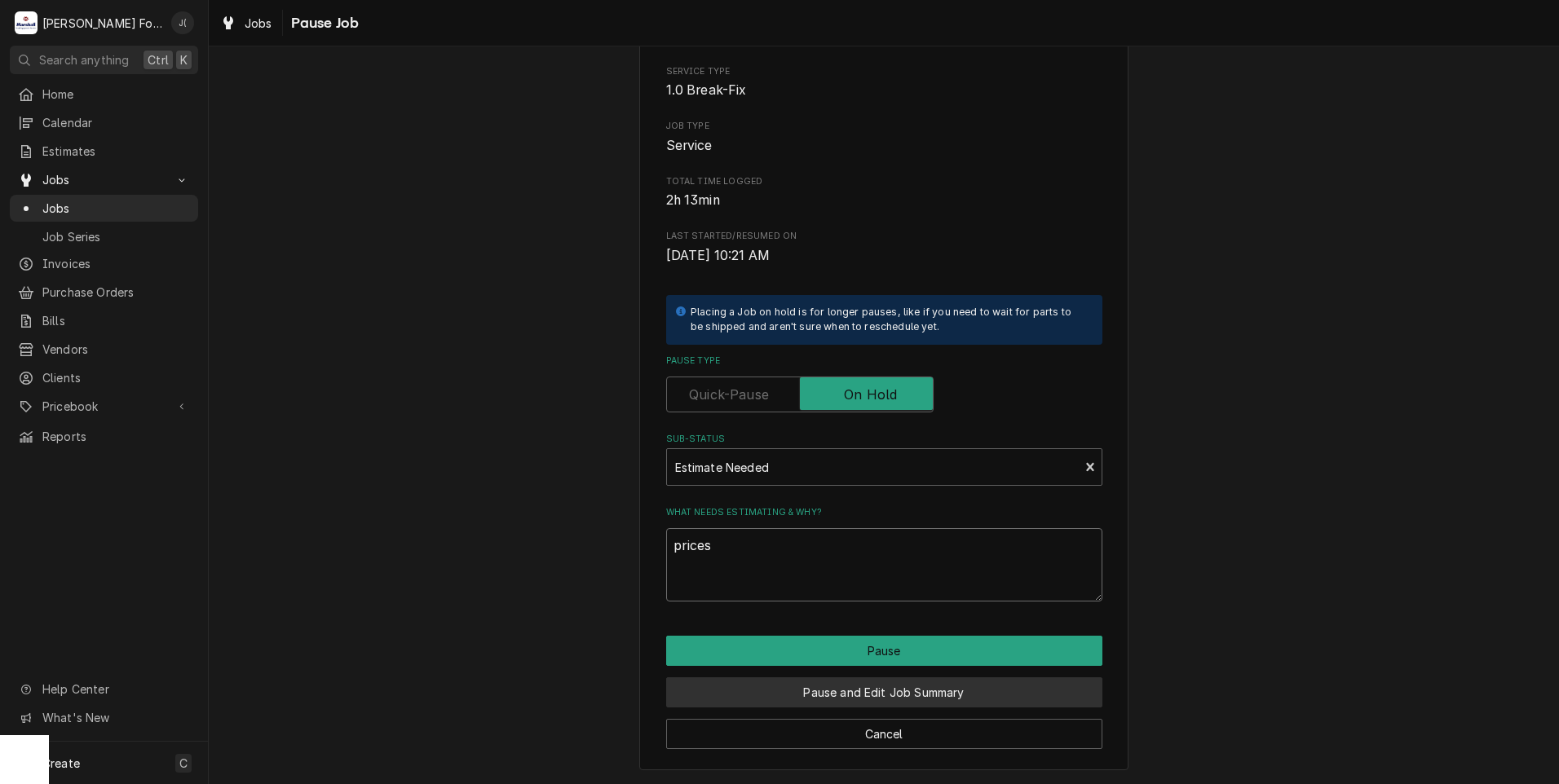
type textarea "prices"
click at [838, 696] on button "Pause and Edit Job Summary" at bounding box center [884, 692] width 437 height 30
type textarea "x"
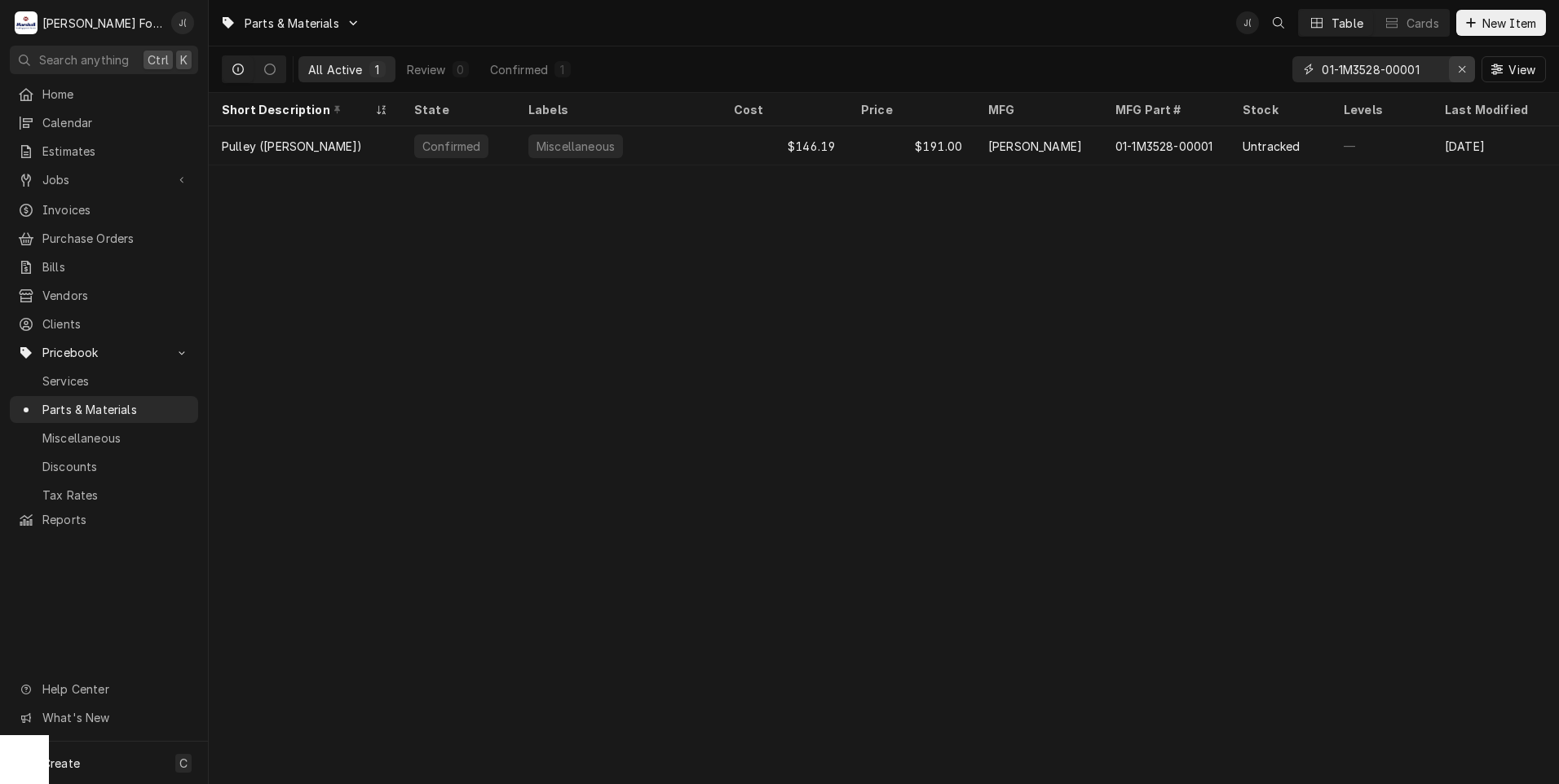
click at [1464, 70] on icon "Erase input" at bounding box center [1462, 69] width 9 height 11
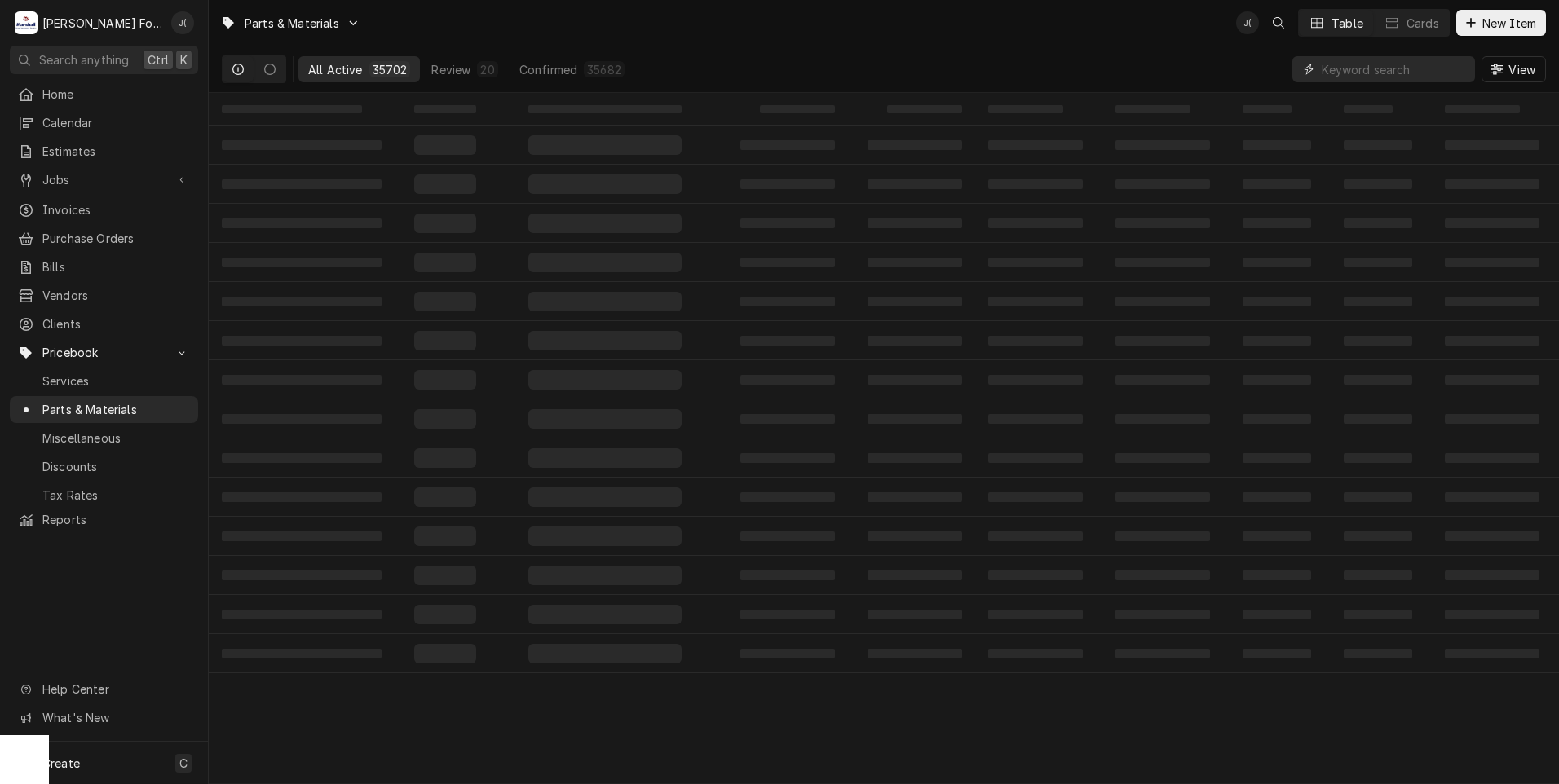
paste input "WS-50398"
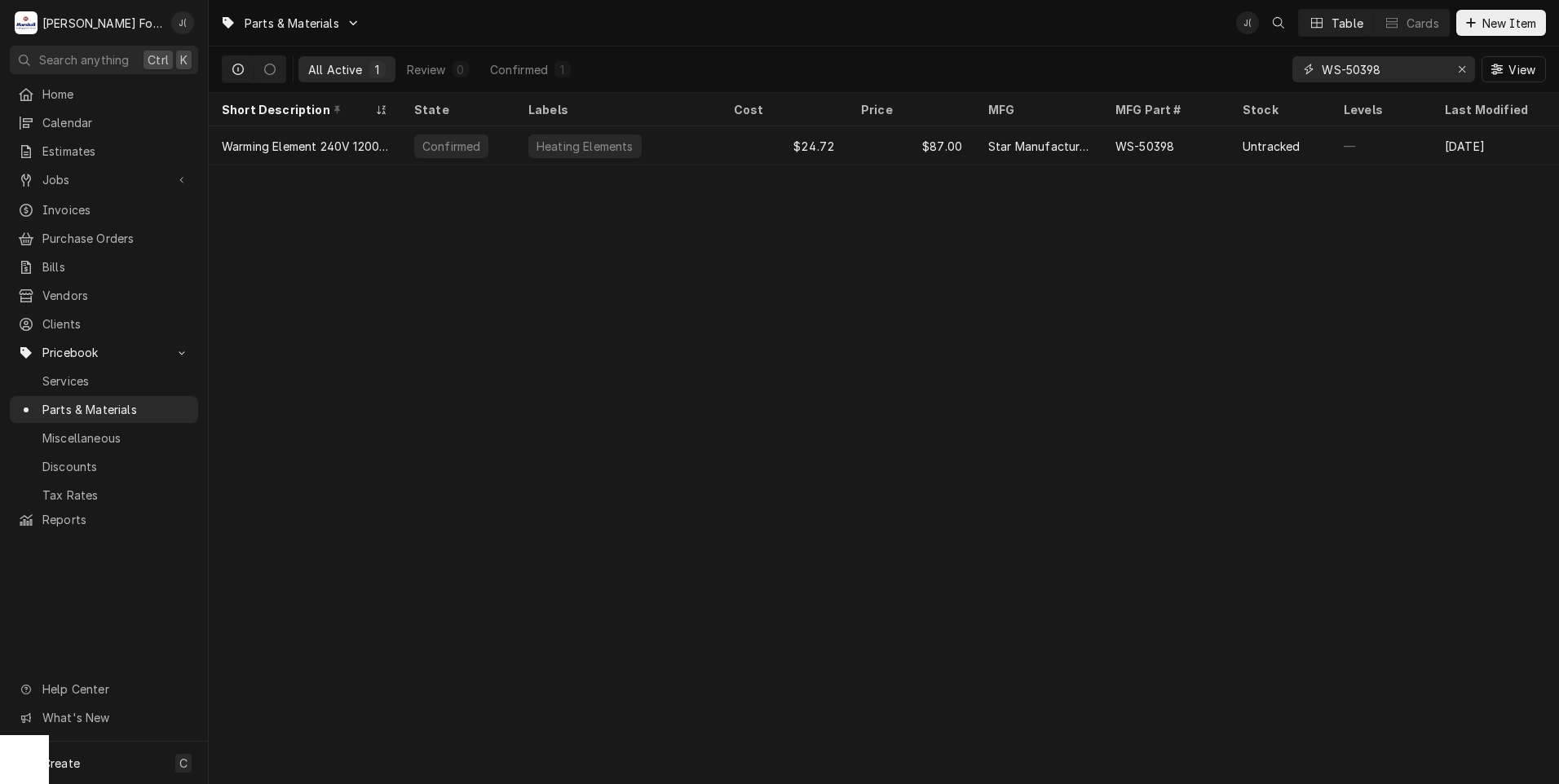
type input "WS-50398"
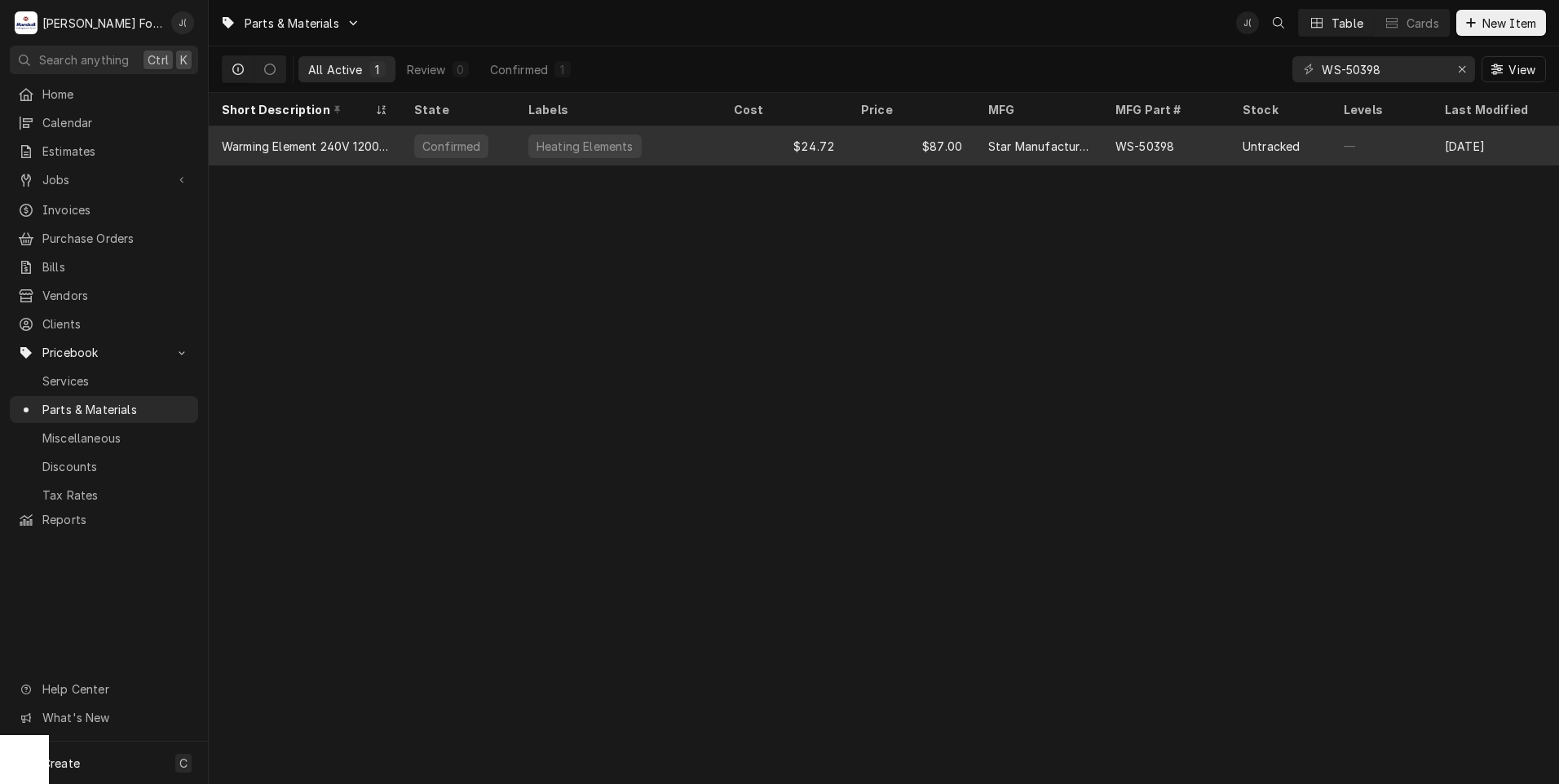
click at [762, 144] on div "$24.72" at bounding box center [784, 145] width 128 height 39
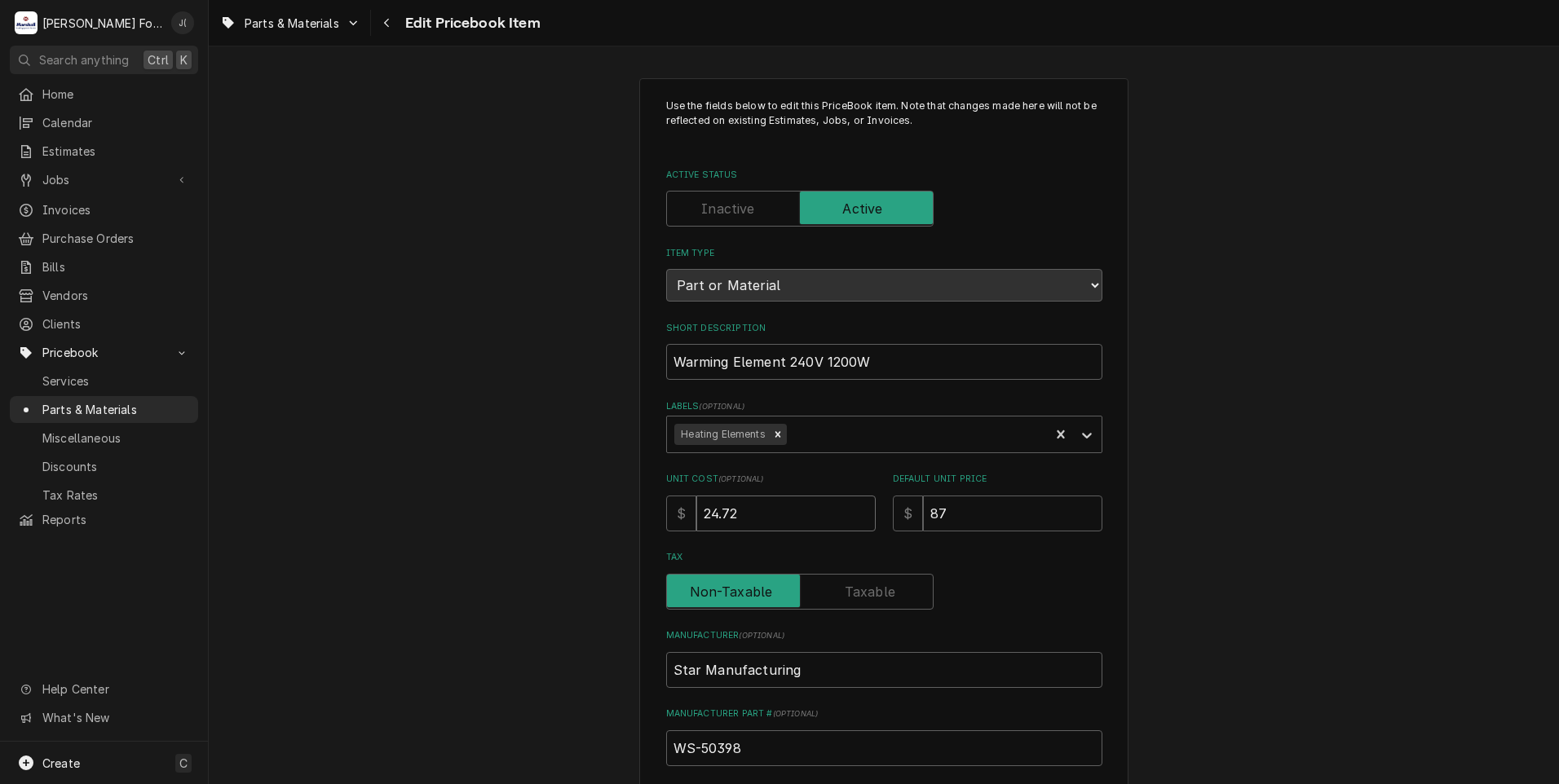
drag, startPoint x: 767, startPoint y: 513, endPoint x: 397, endPoint y: 495, distance: 370.4
click at [489, 506] on div "Use the fields below to edit this PriceBook item. Note that changes made here w…" at bounding box center [883, 638] width 1350 height 1149
type textarea "x"
type input "2"
type textarea "x"
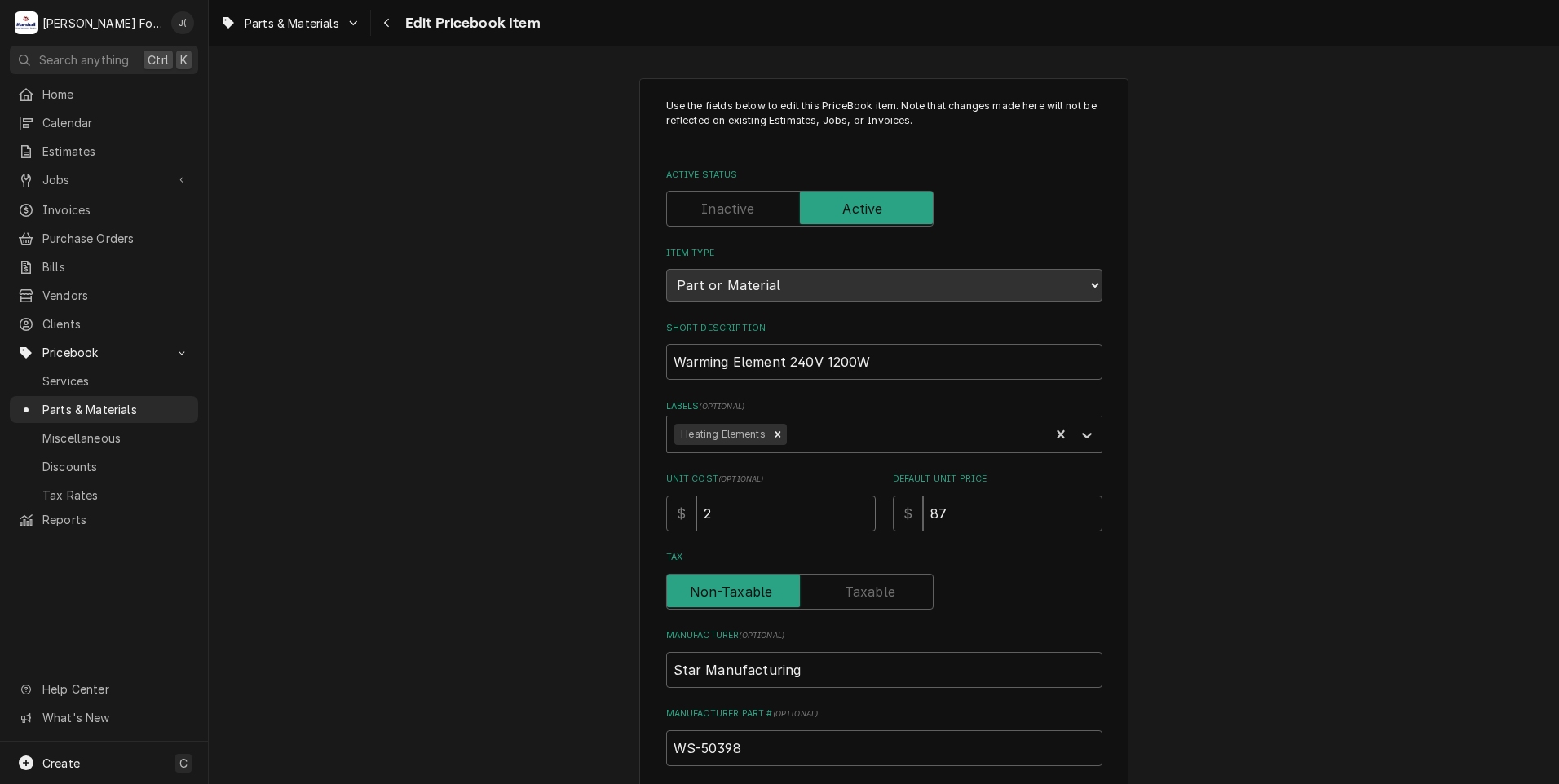
type input "29"
type textarea "x"
type input "29.2"
type textarea "x"
type input "29.23"
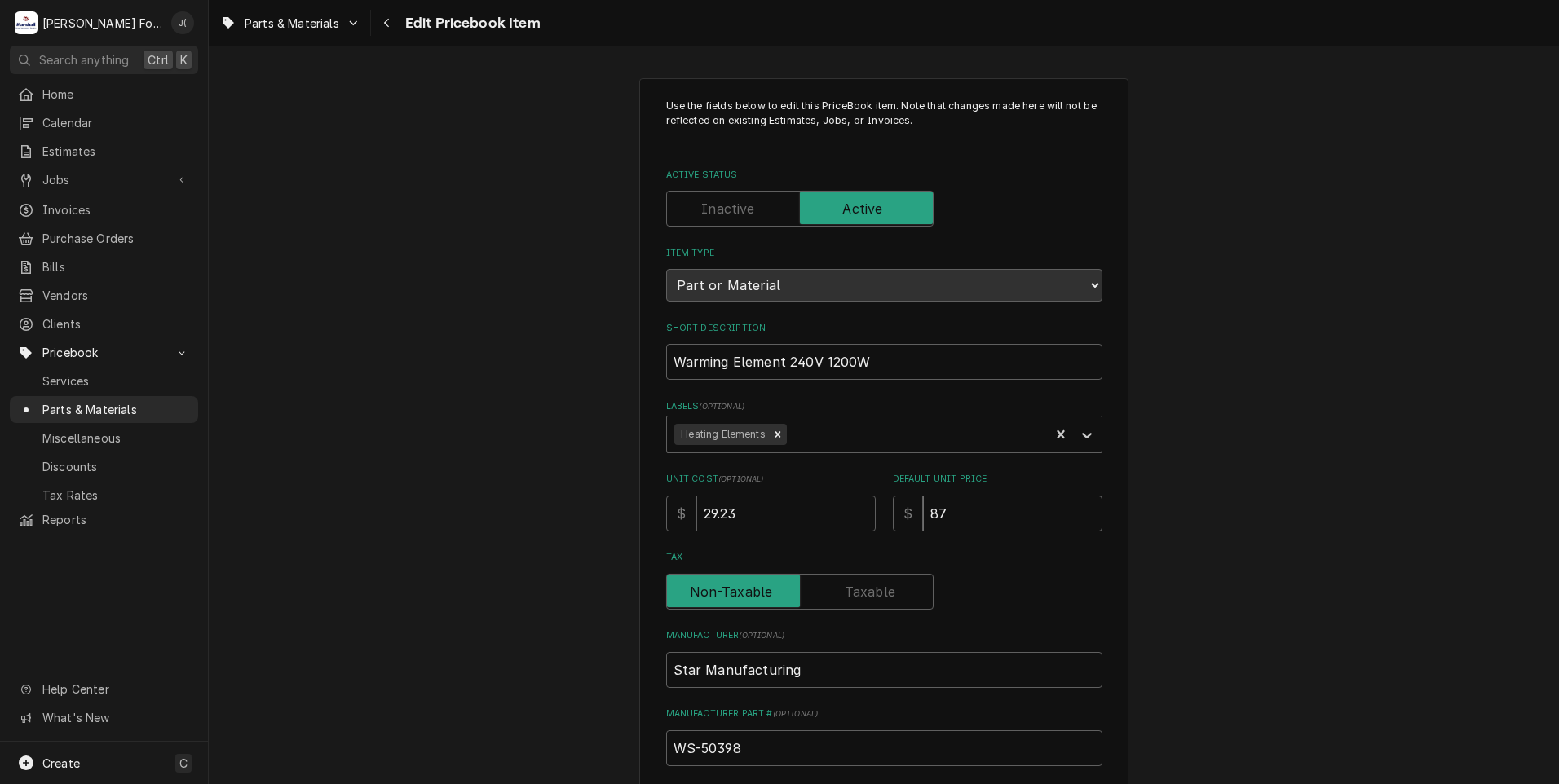
type textarea "x"
type input "9"
type textarea "x"
type input "99"
type textarea "x"
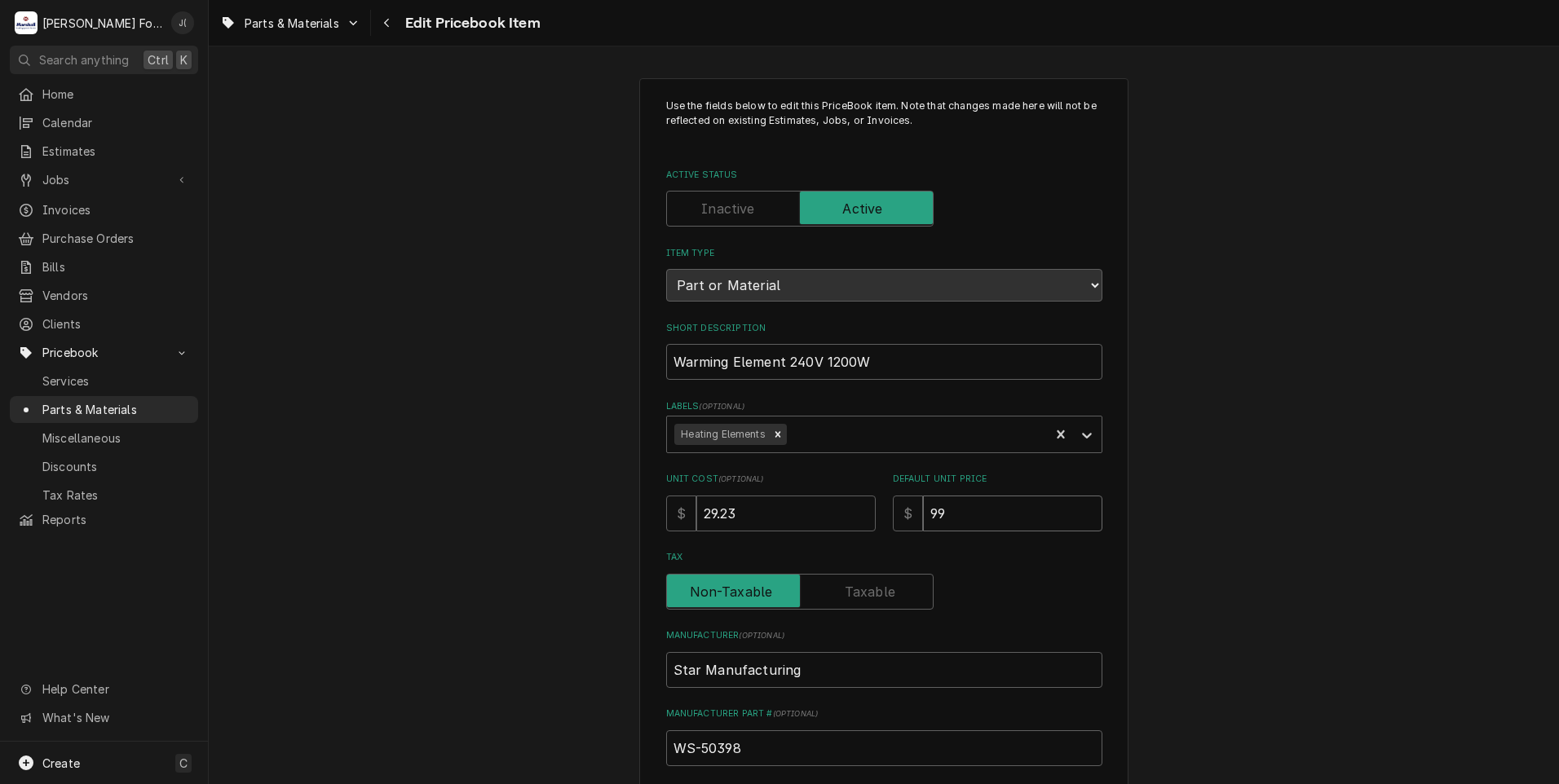
type input "99.0"
type textarea "x"
type input "99.00"
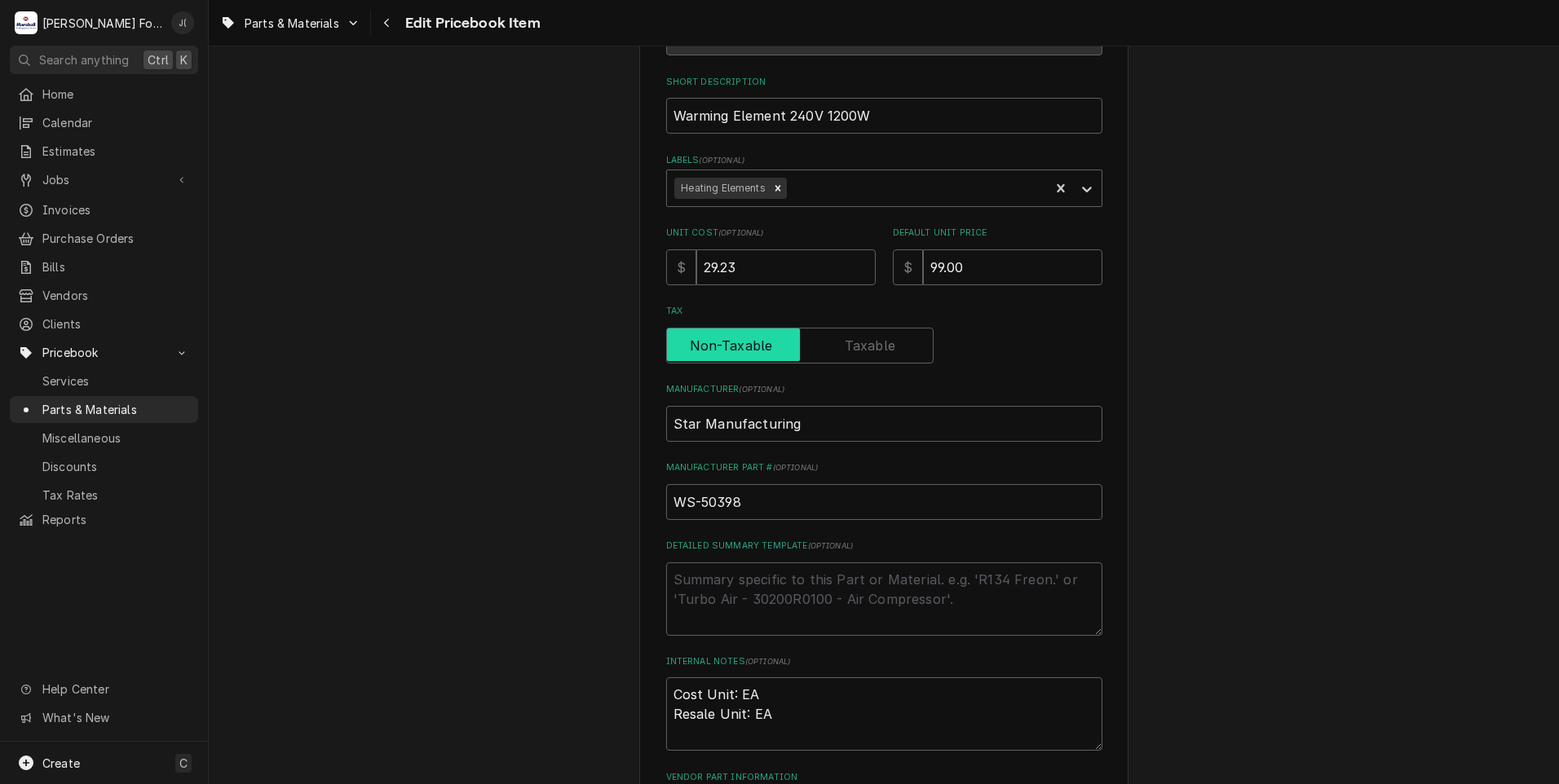
scroll to position [503, 0]
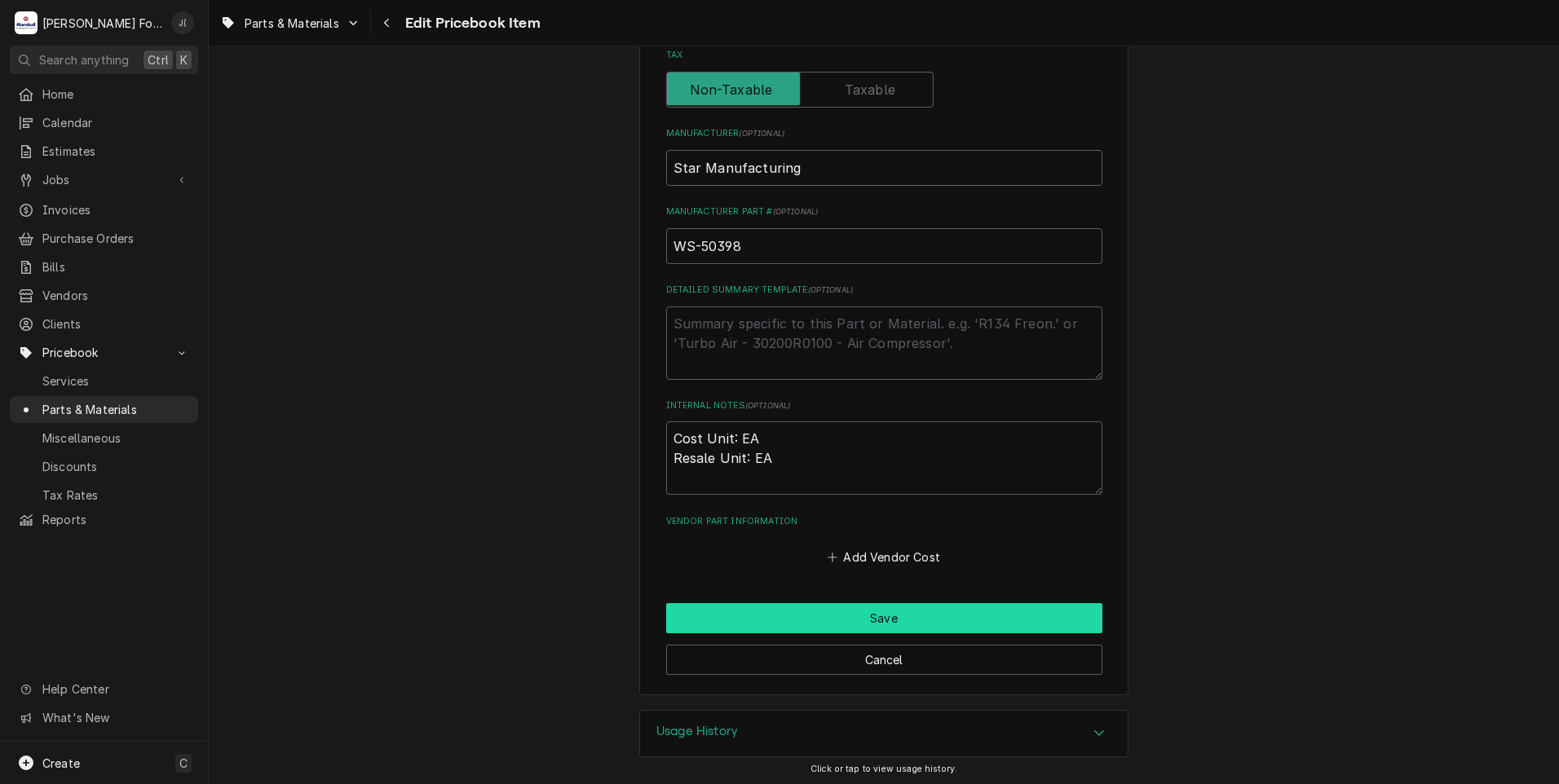
click at [769, 617] on button "Save" at bounding box center [884, 619] width 437 height 30
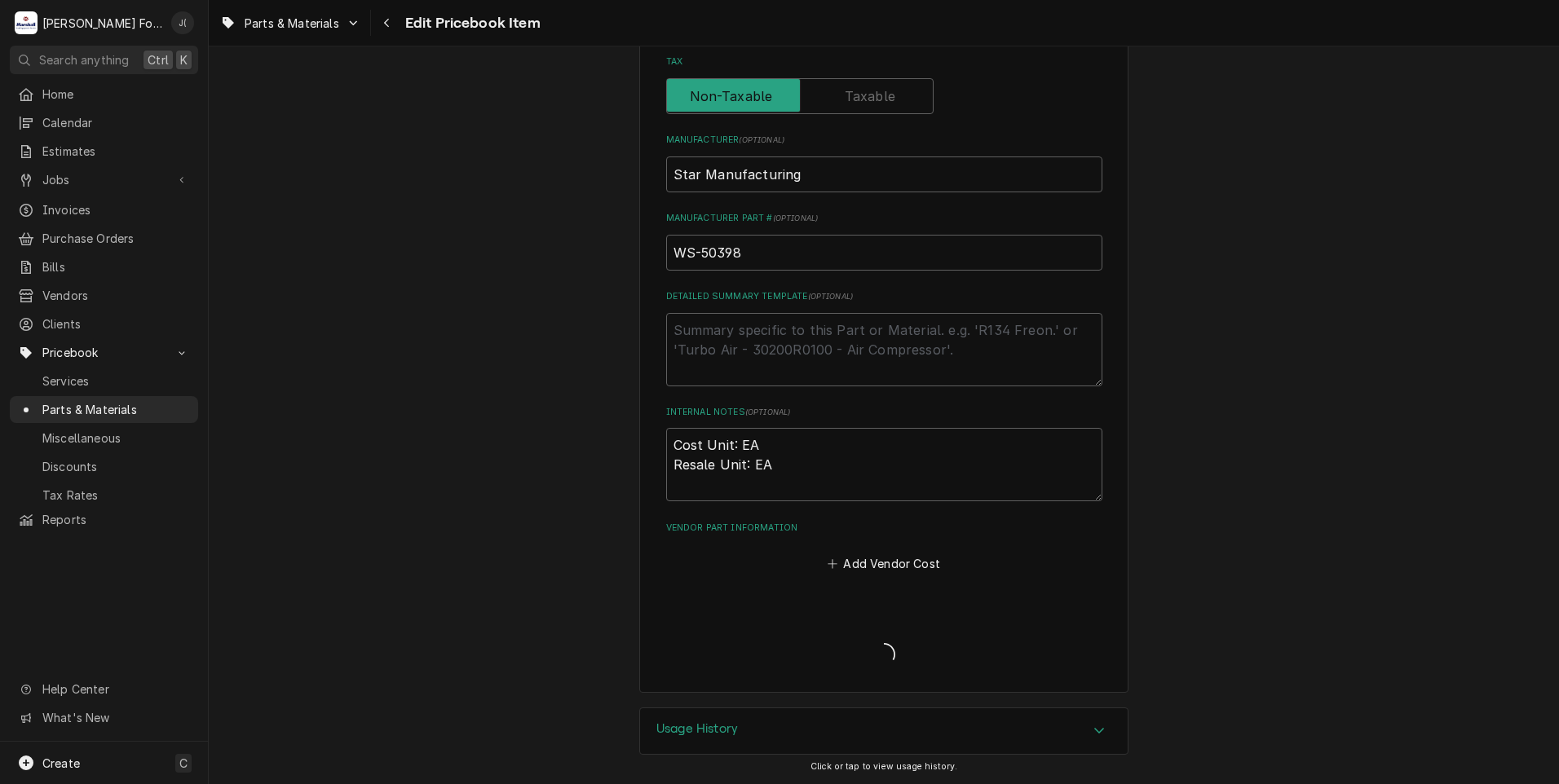
scroll to position [493, 0]
type textarea "x"
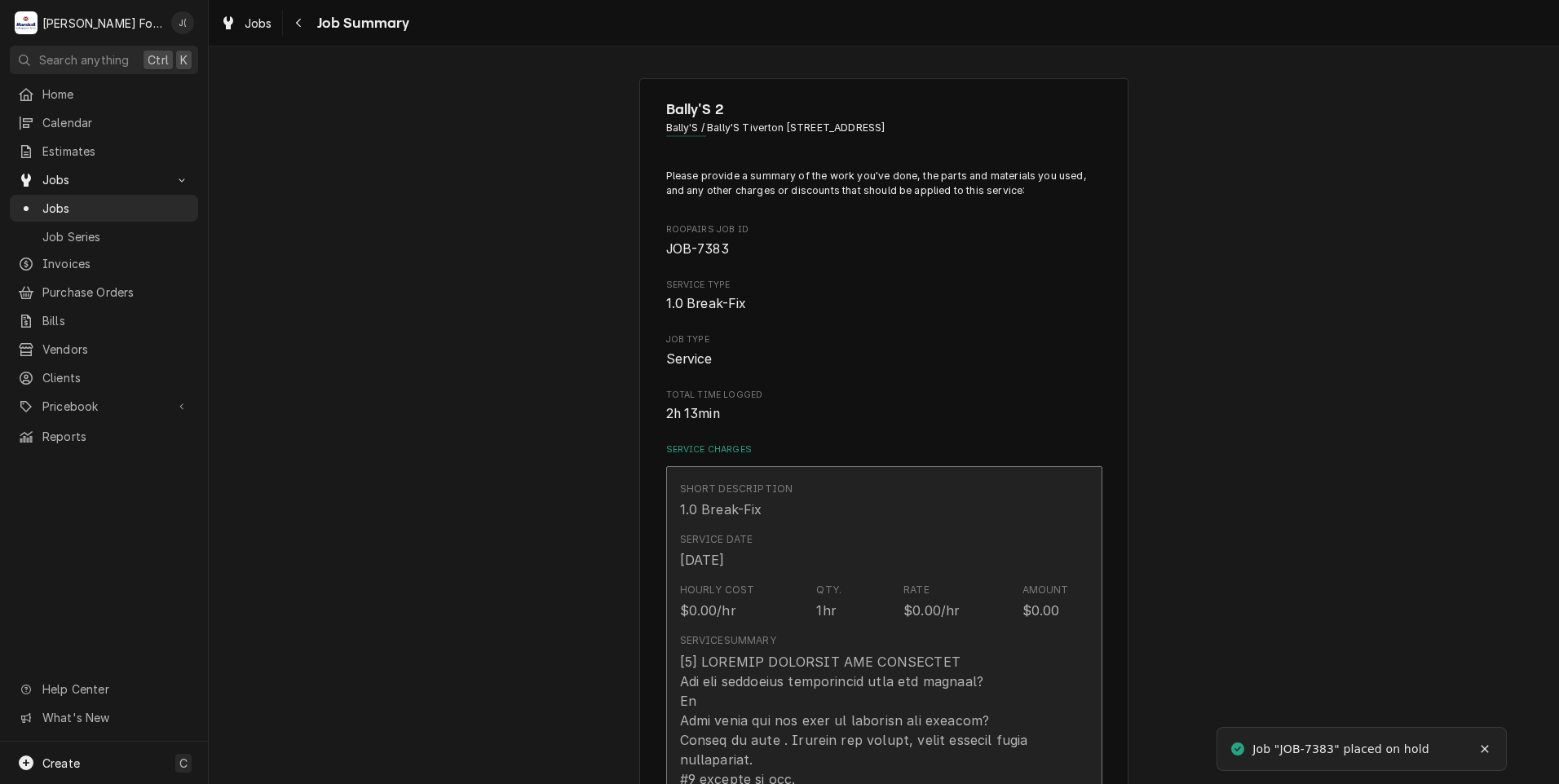
type textarea "x"
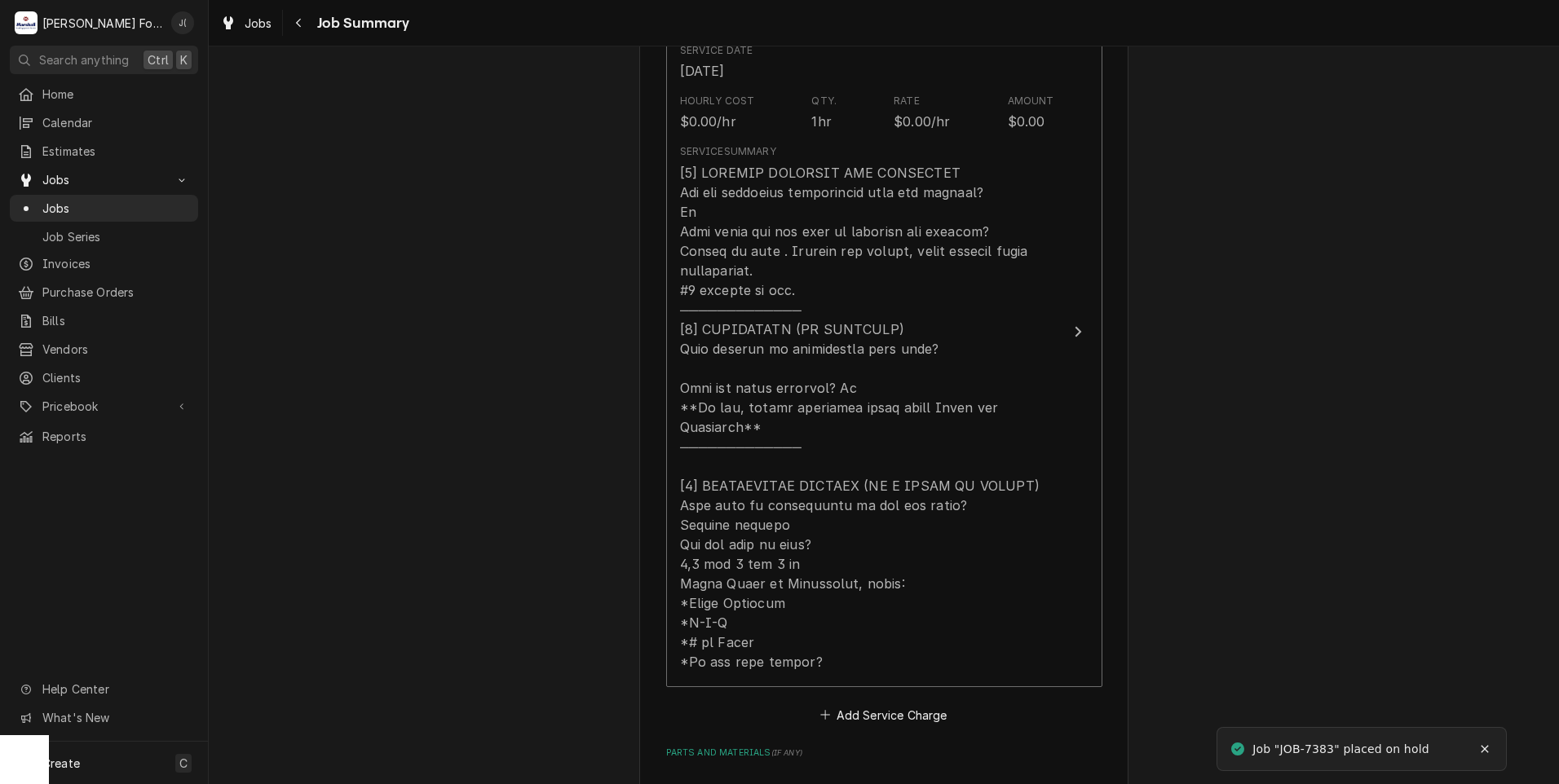
scroll to position [815, 0]
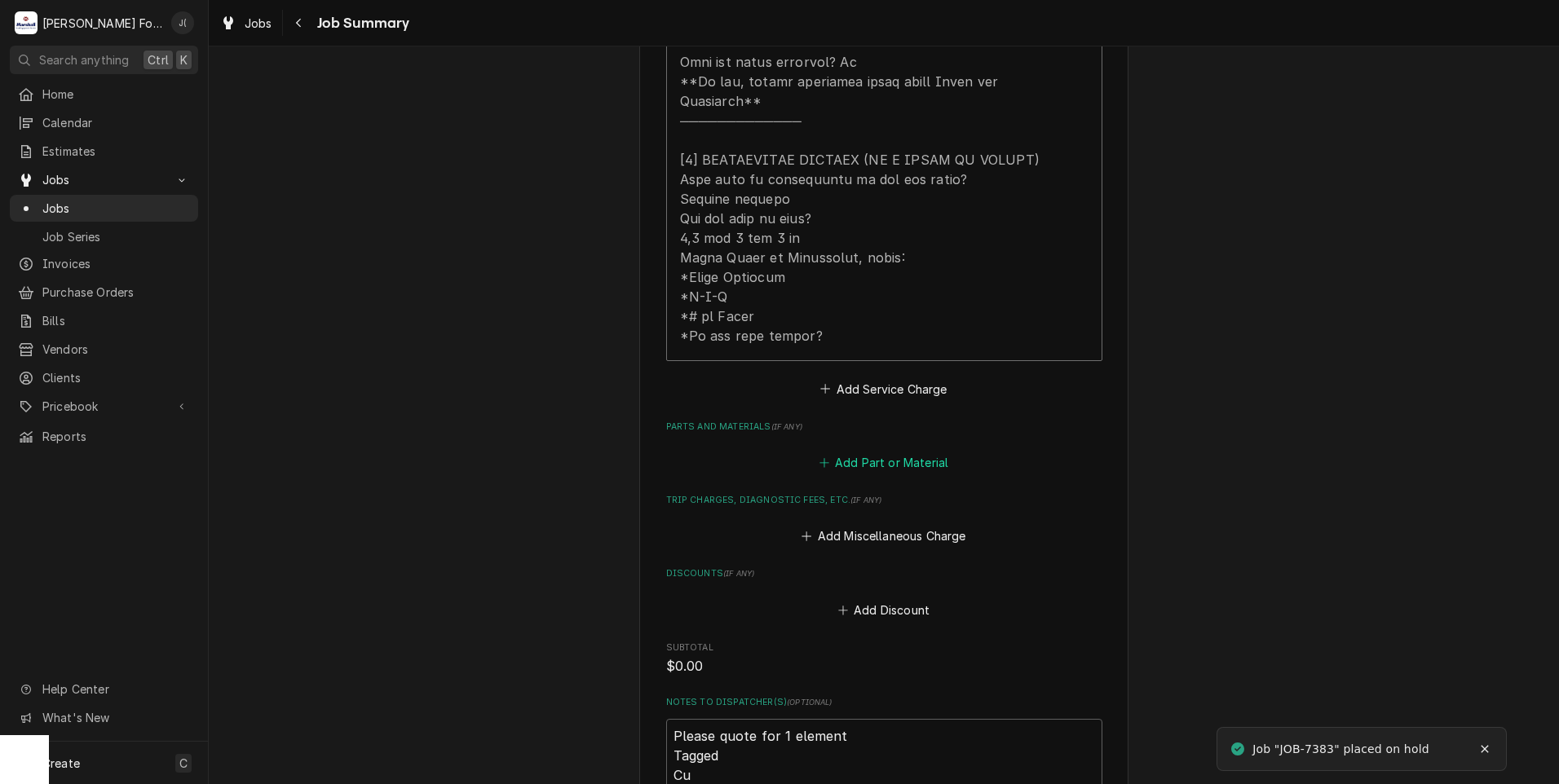
click at [866, 452] on button "Add Part or Material" at bounding box center [883, 463] width 134 height 23
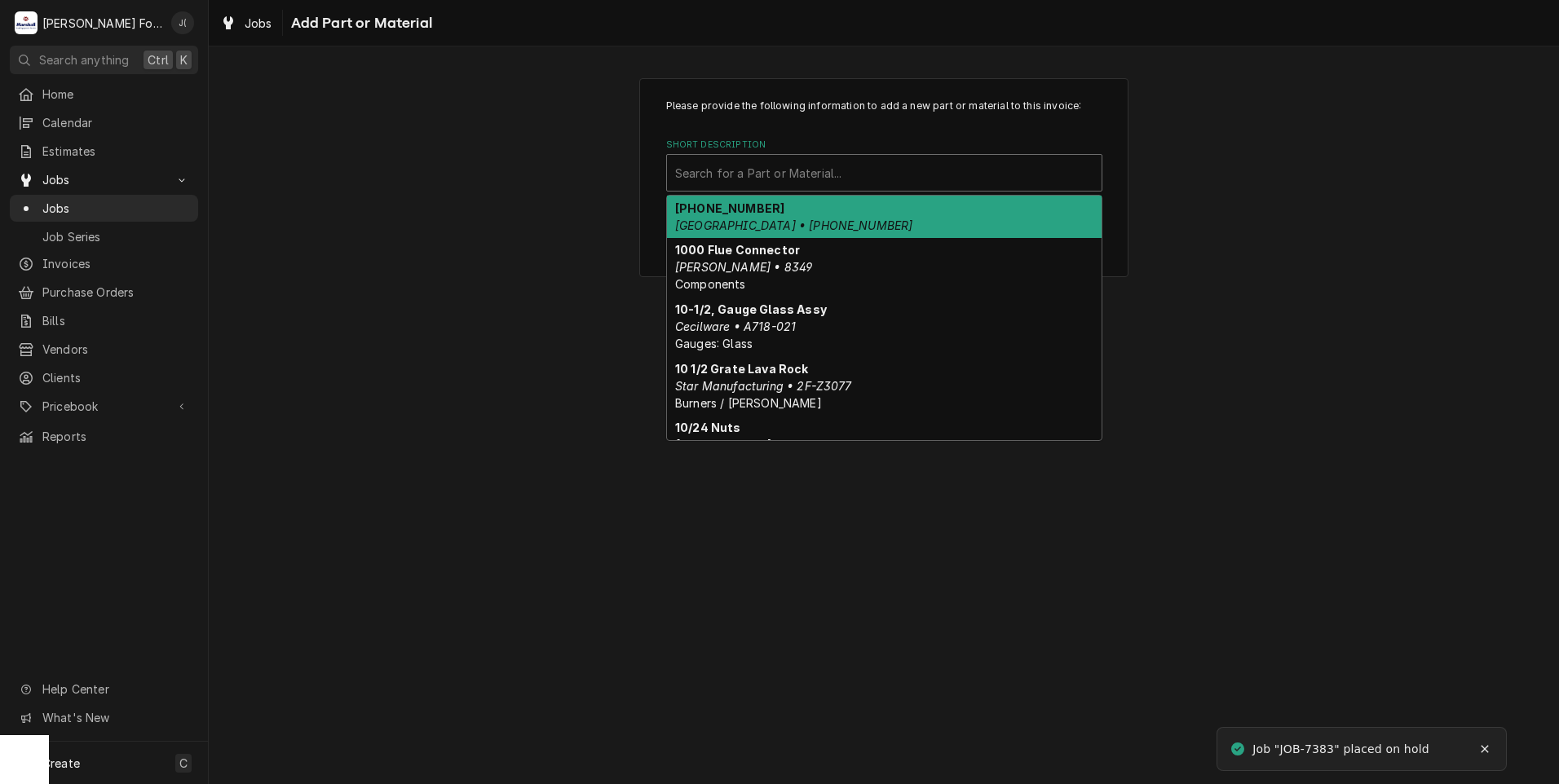
click at [750, 186] on div "Short Description" at bounding box center [883, 172] width 419 height 29
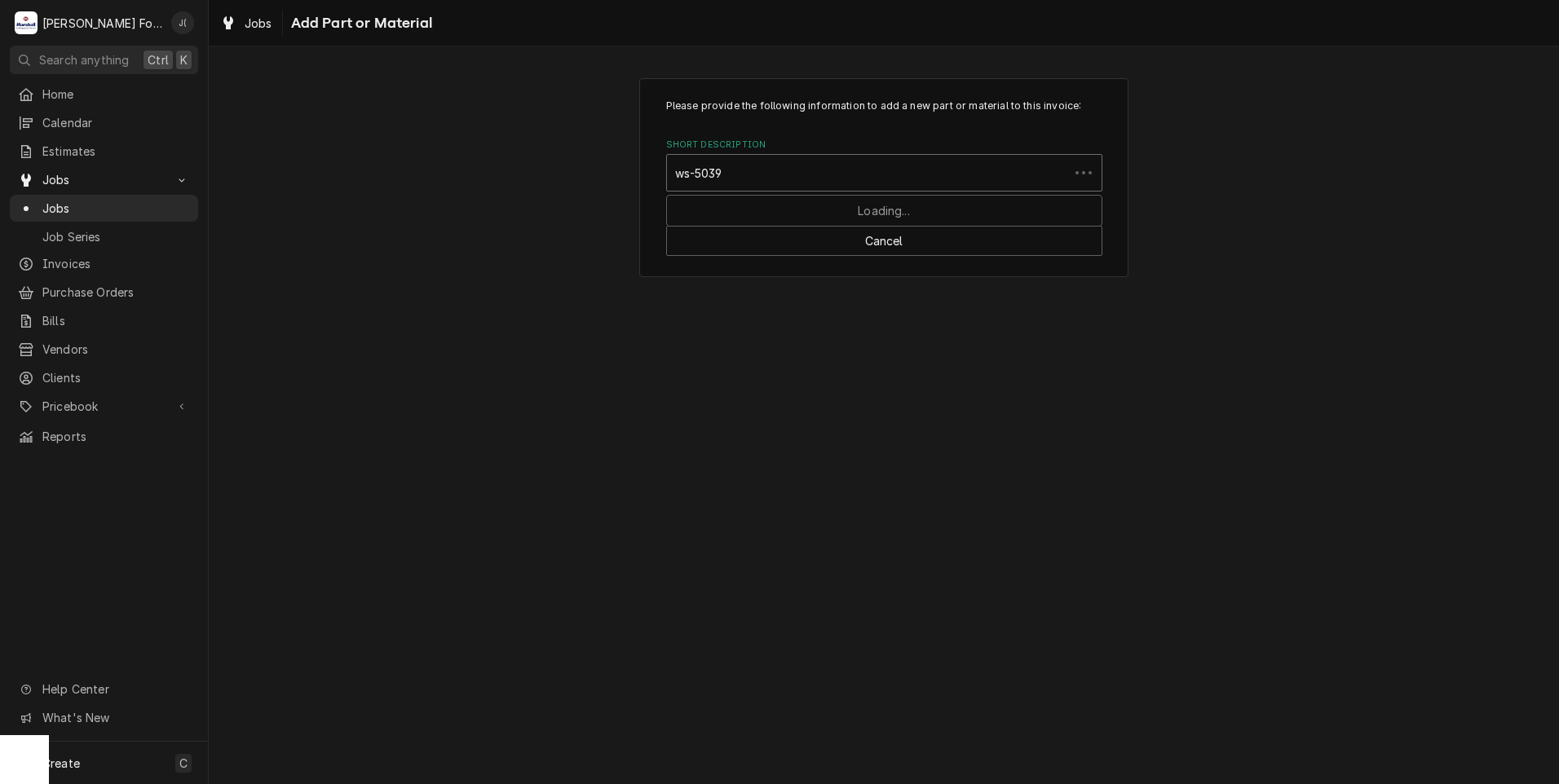
type input "ws-50398"
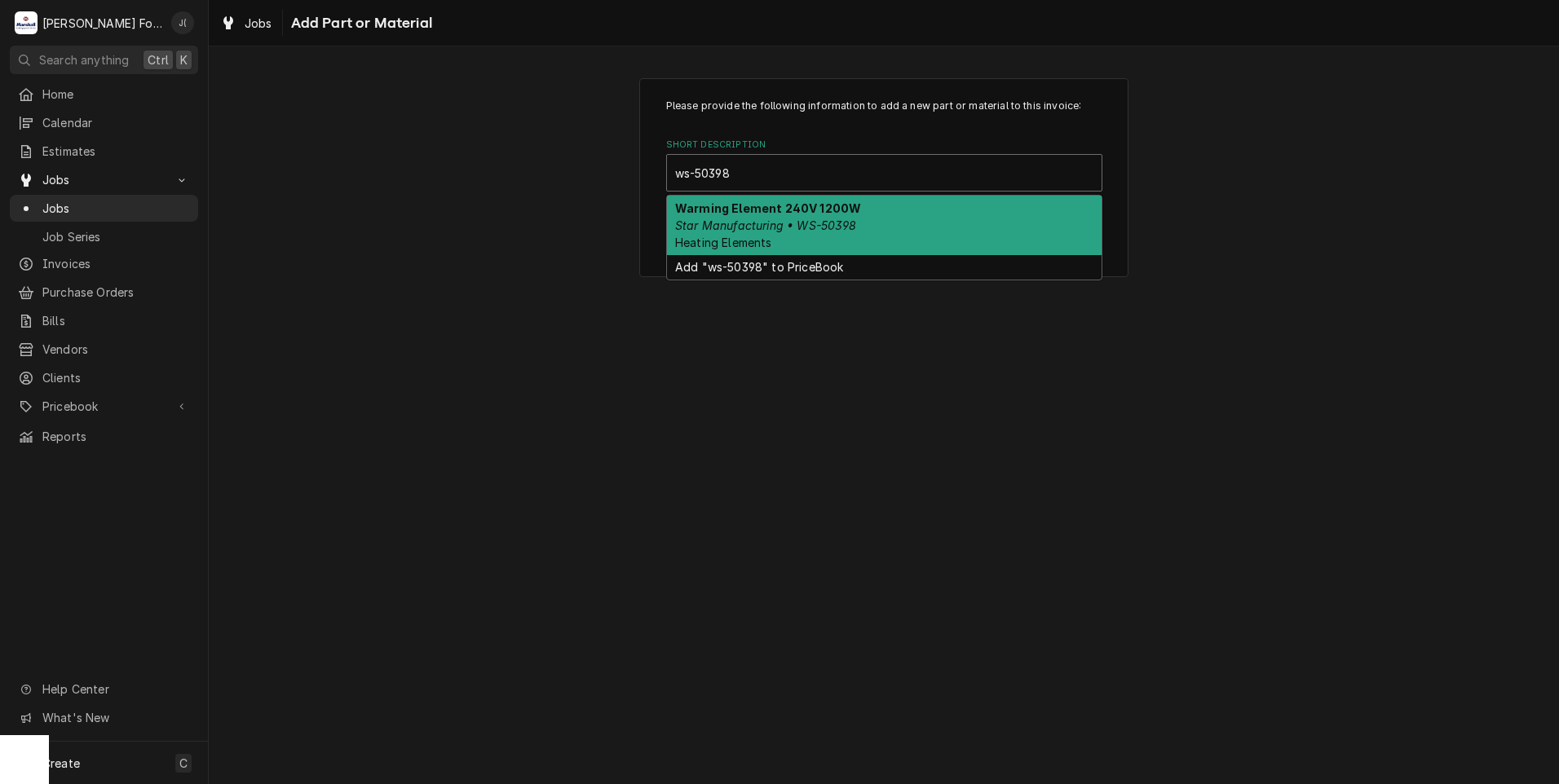
click at [781, 212] on strong "Warming Element 240V 1200W" at bounding box center [767, 208] width 186 height 14
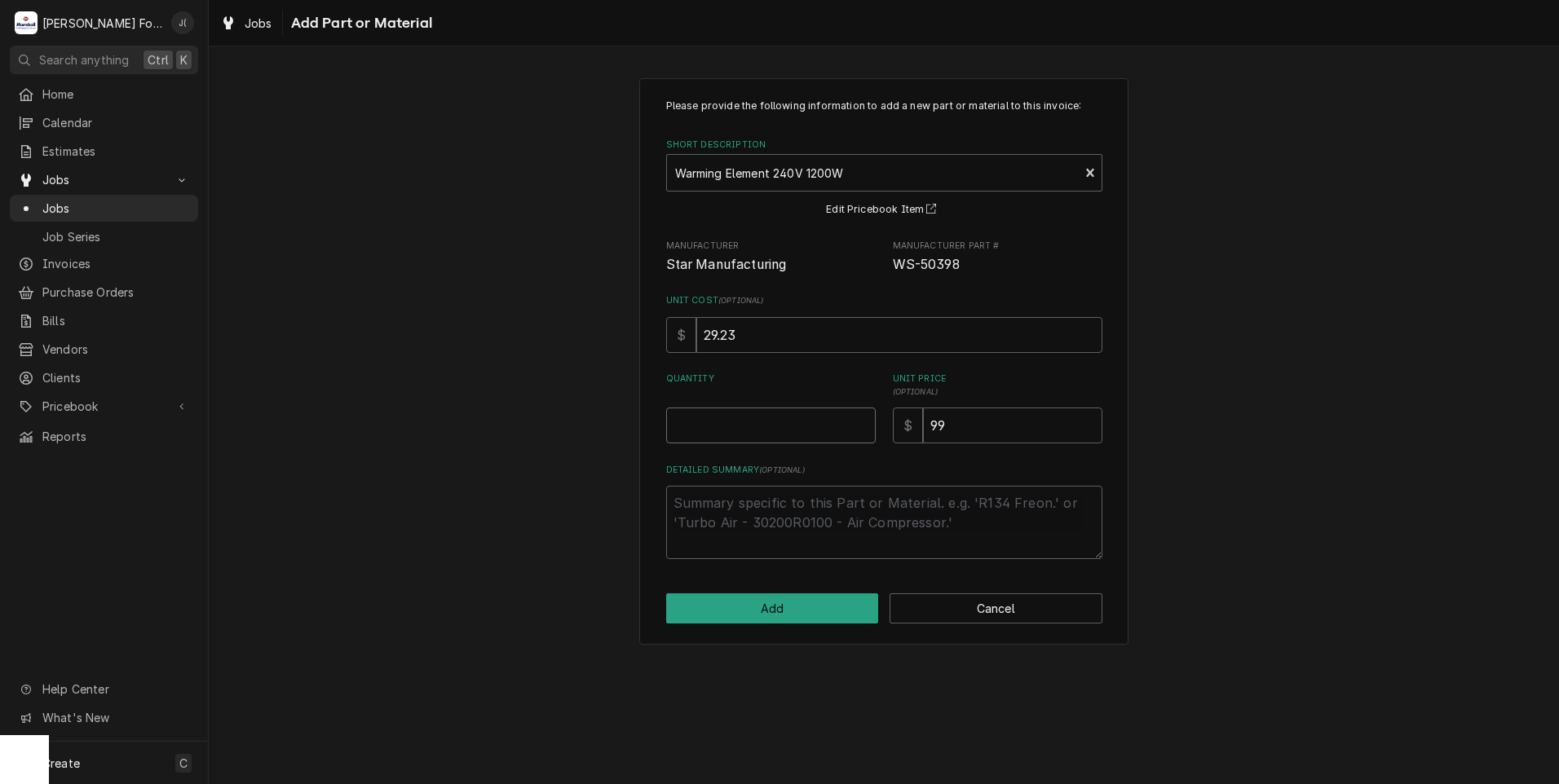
click at [796, 431] on input "Quantity" at bounding box center [771, 425] width 210 height 36
type textarea "x"
type input "1"
click at [827, 615] on button "Add" at bounding box center [772, 608] width 213 height 30
type textarea "x"
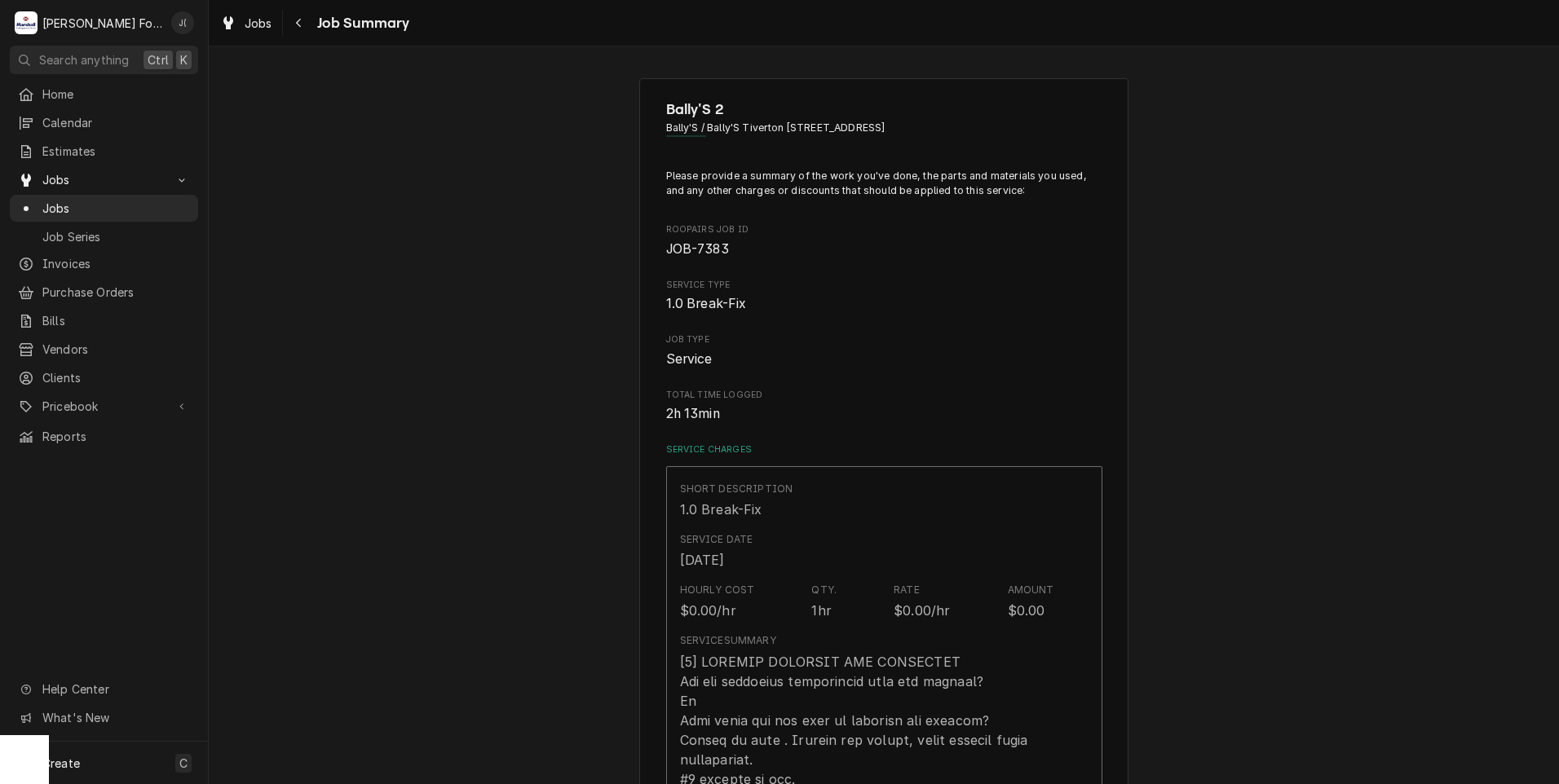
scroll to position [815, 0]
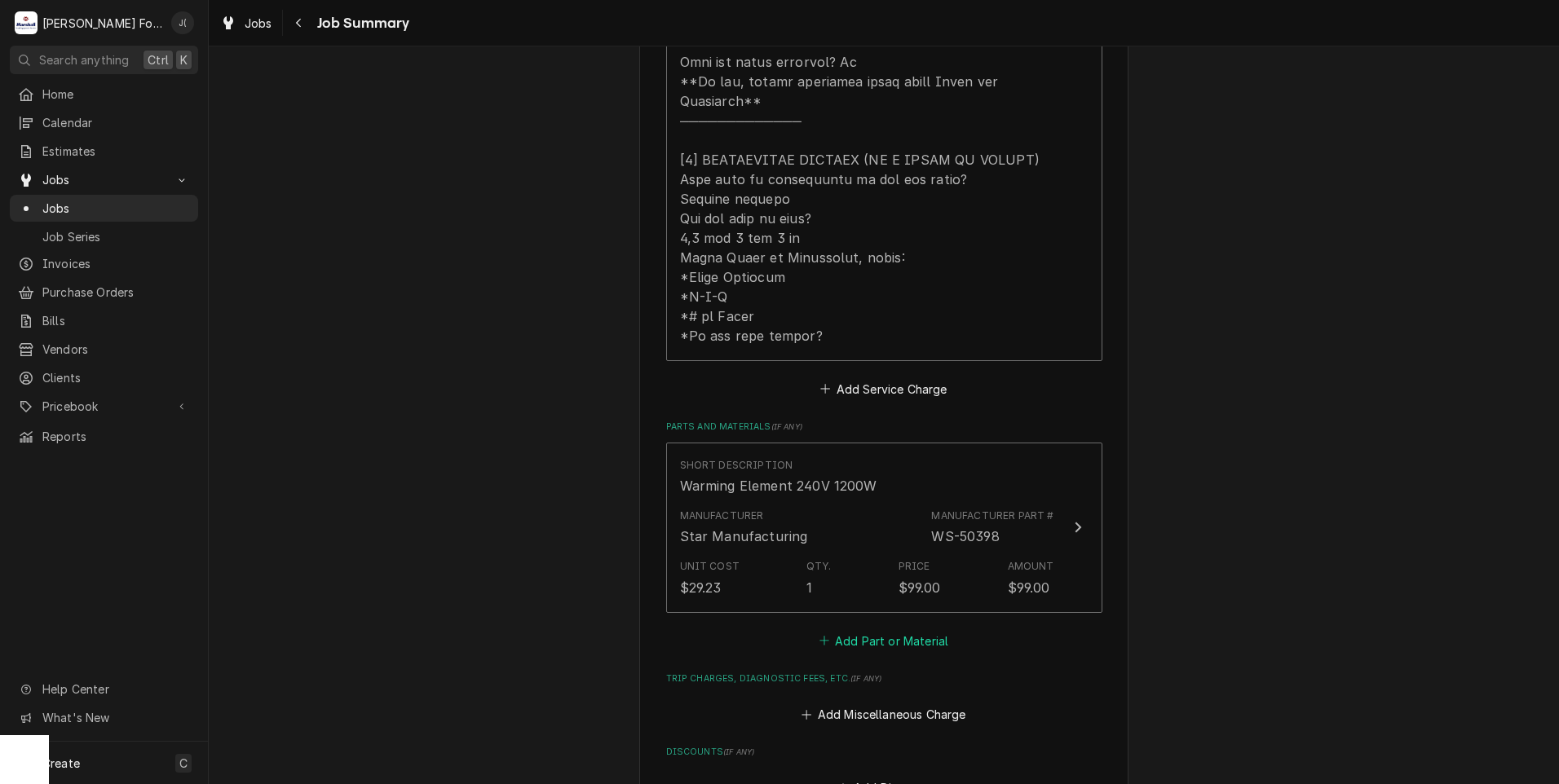
click at [827, 635] on icon "Parts and Materials" at bounding box center [824, 640] width 9 height 11
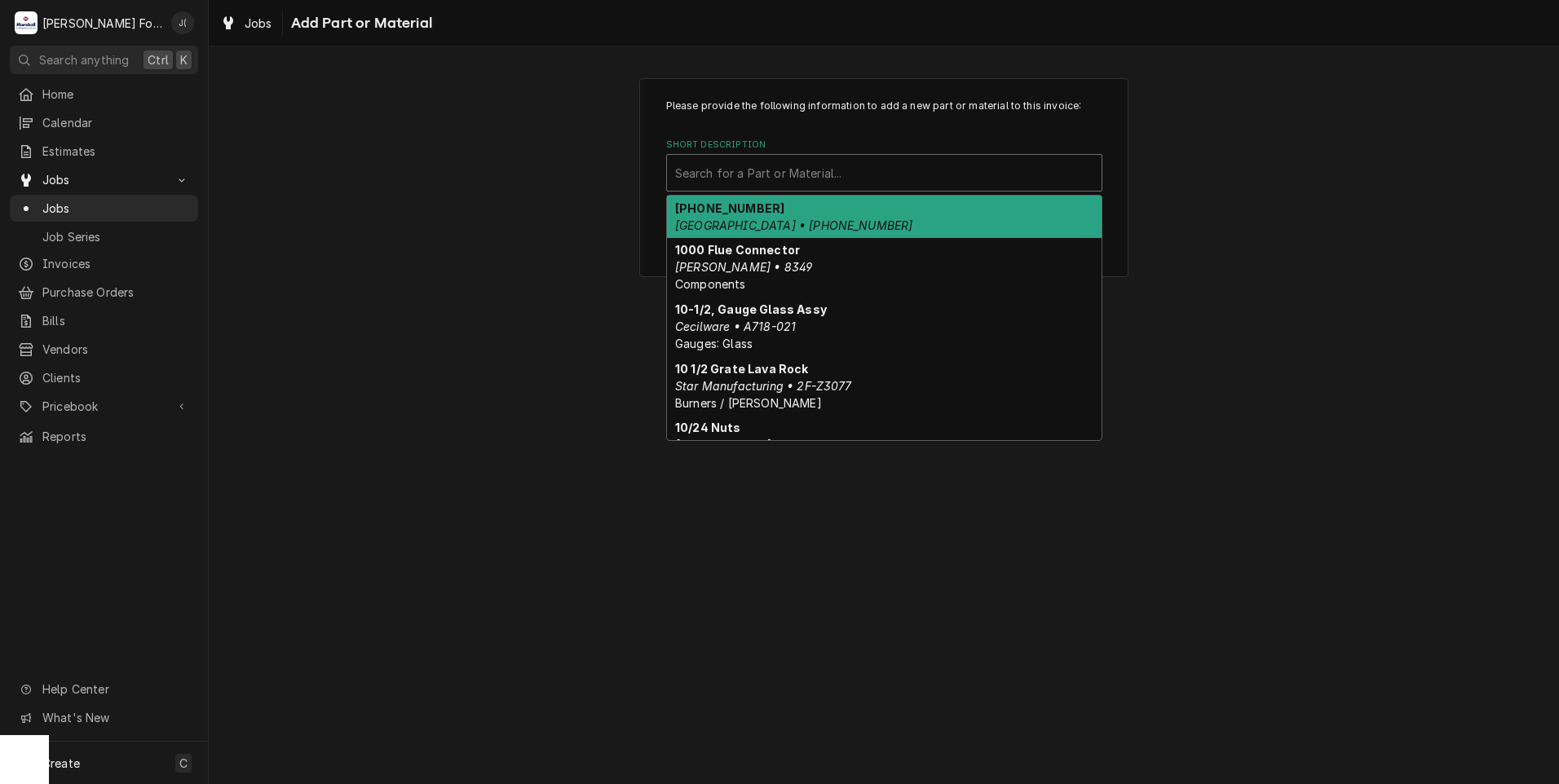
click at [892, 175] on div "Short Description" at bounding box center [883, 172] width 419 height 29
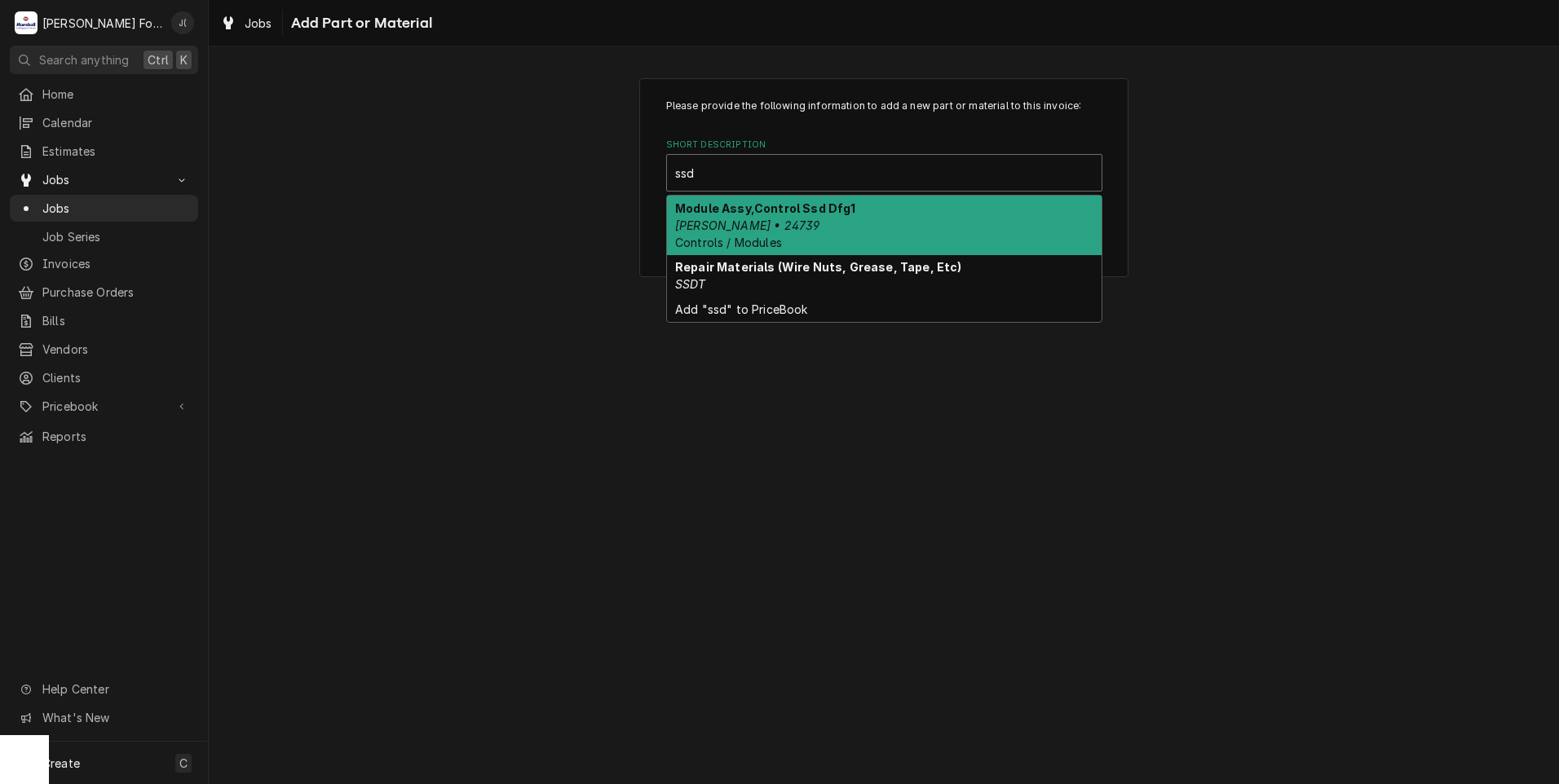
type input "ssdt"
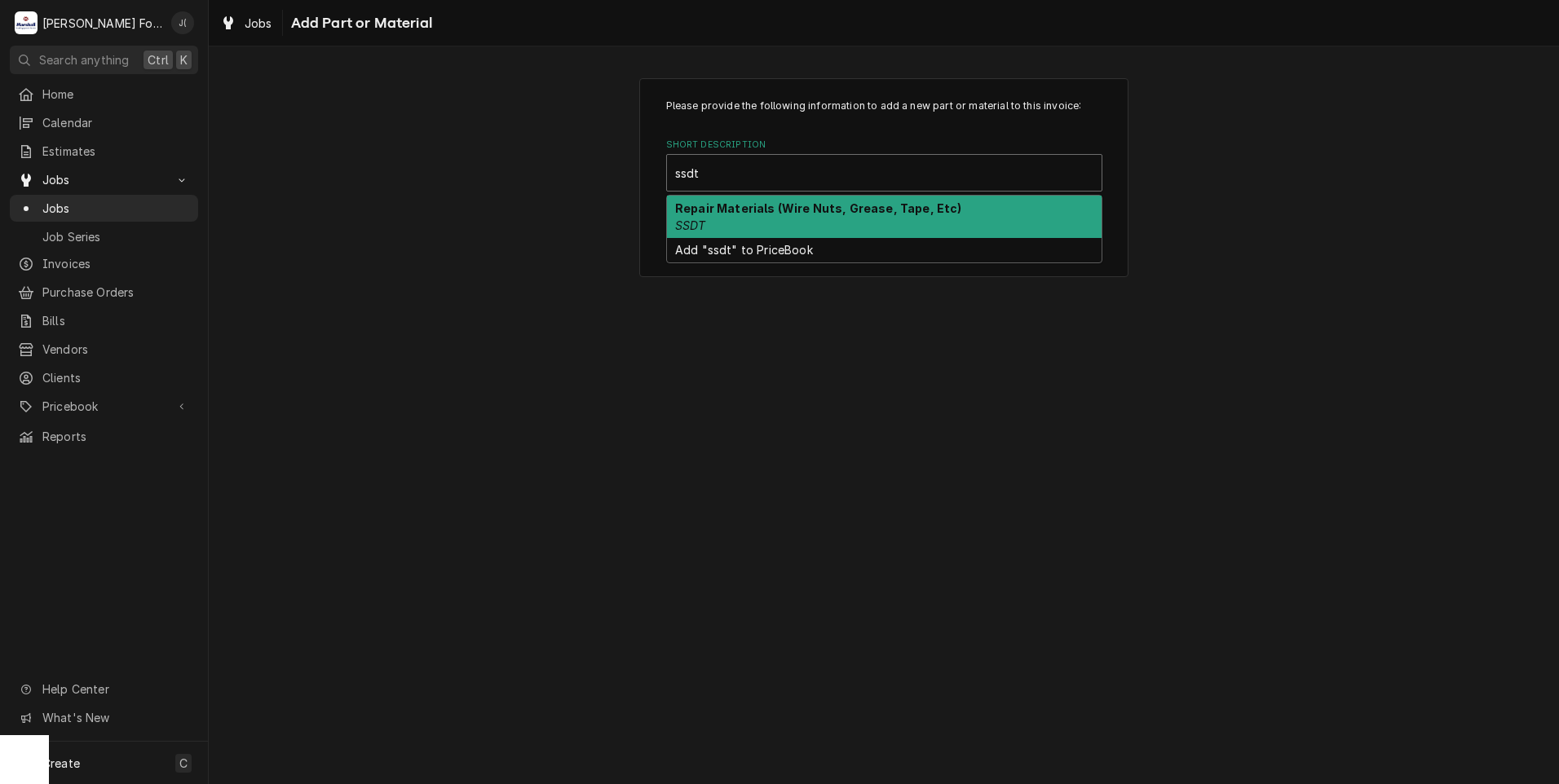
click at [769, 220] on div "Repair Materials (Wire Nuts, Grease, Tape, Etc) SSDT" at bounding box center [884, 216] width 435 height 43
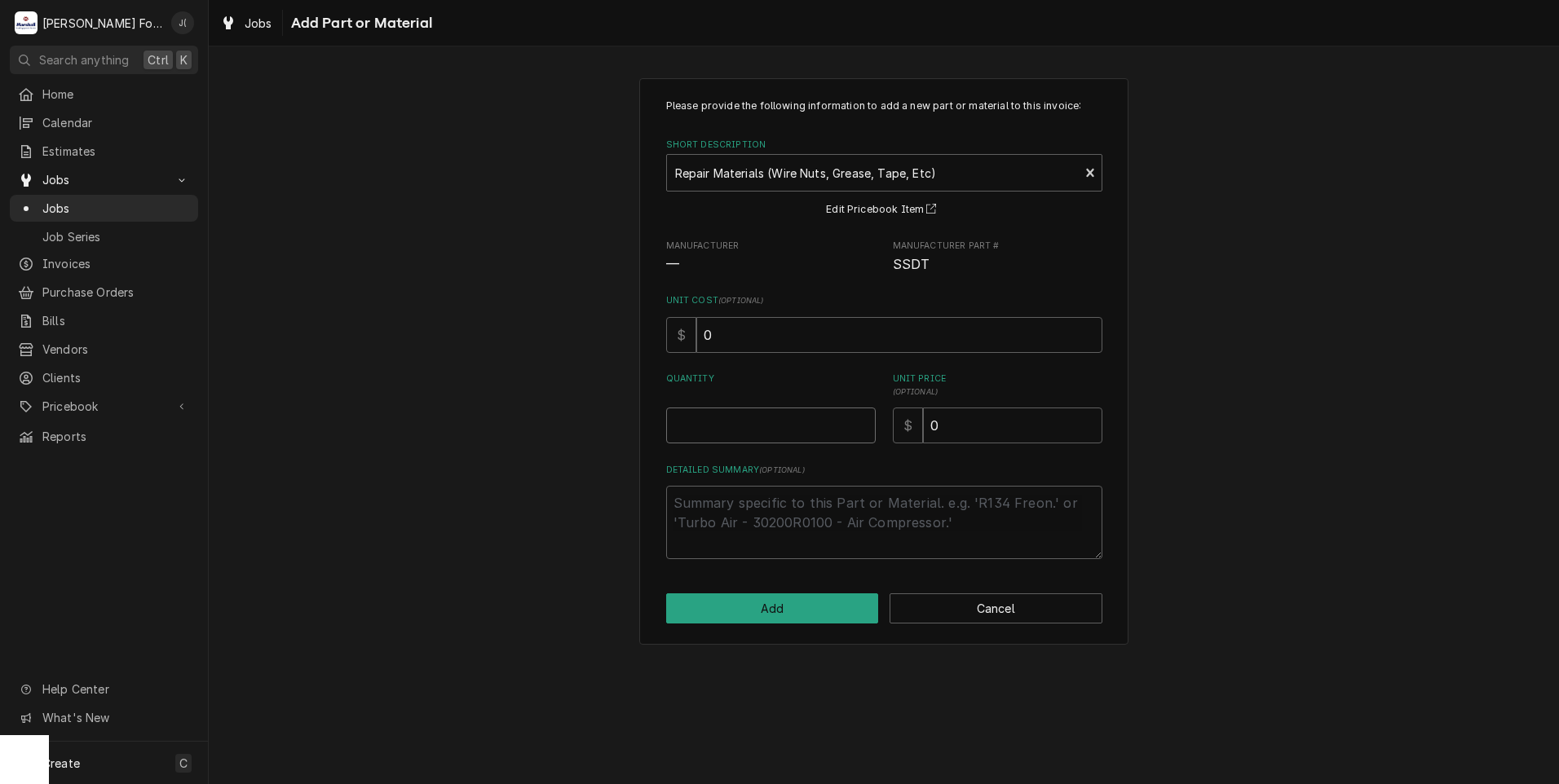
click at [801, 435] on input "Quantity" at bounding box center [771, 425] width 210 height 36
type textarea "x"
type input "1"
type textarea "x"
type input "2"
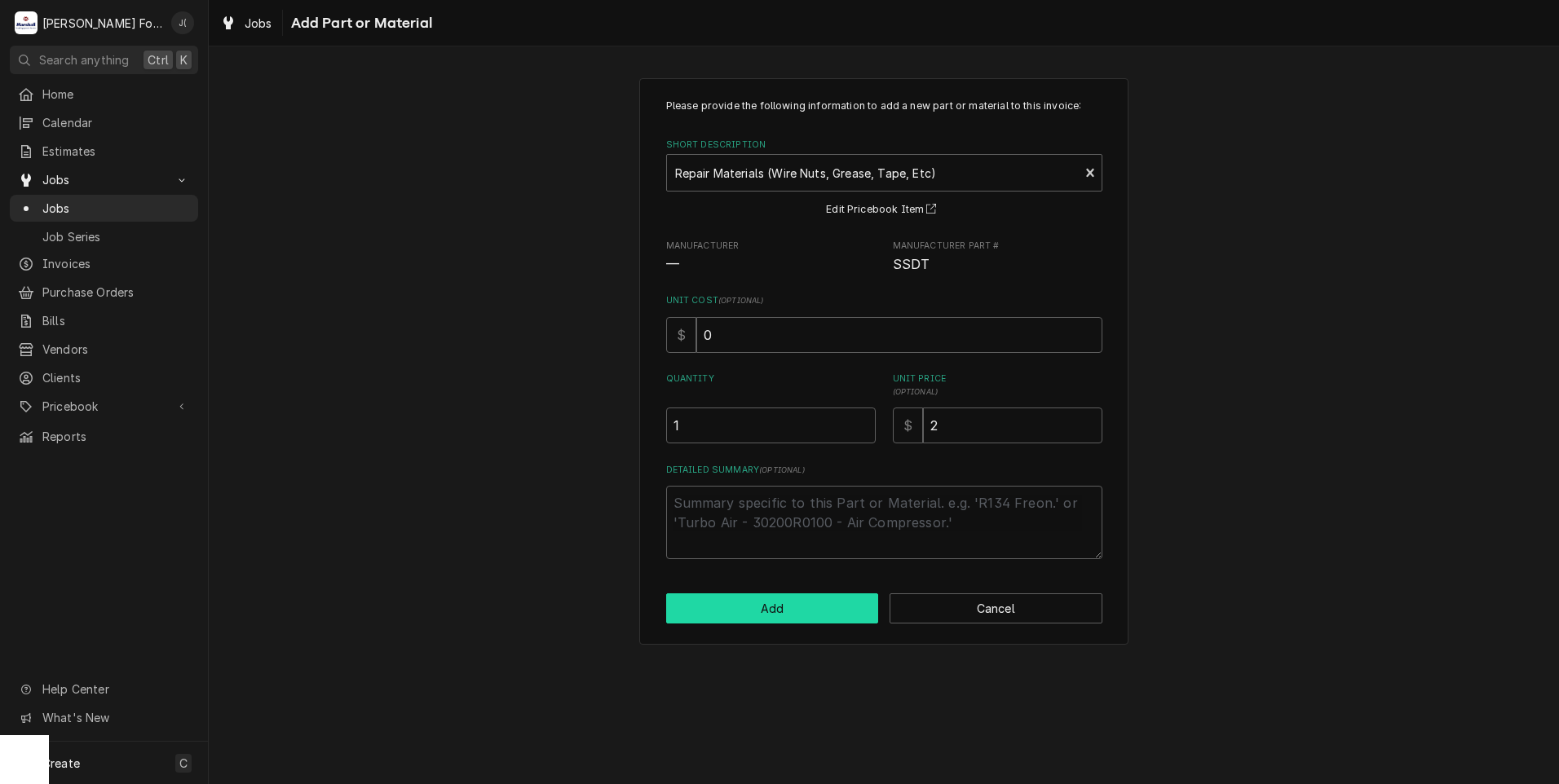
click at [853, 620] on button "Add" at bounding box center [772, 608] width 213 height 30
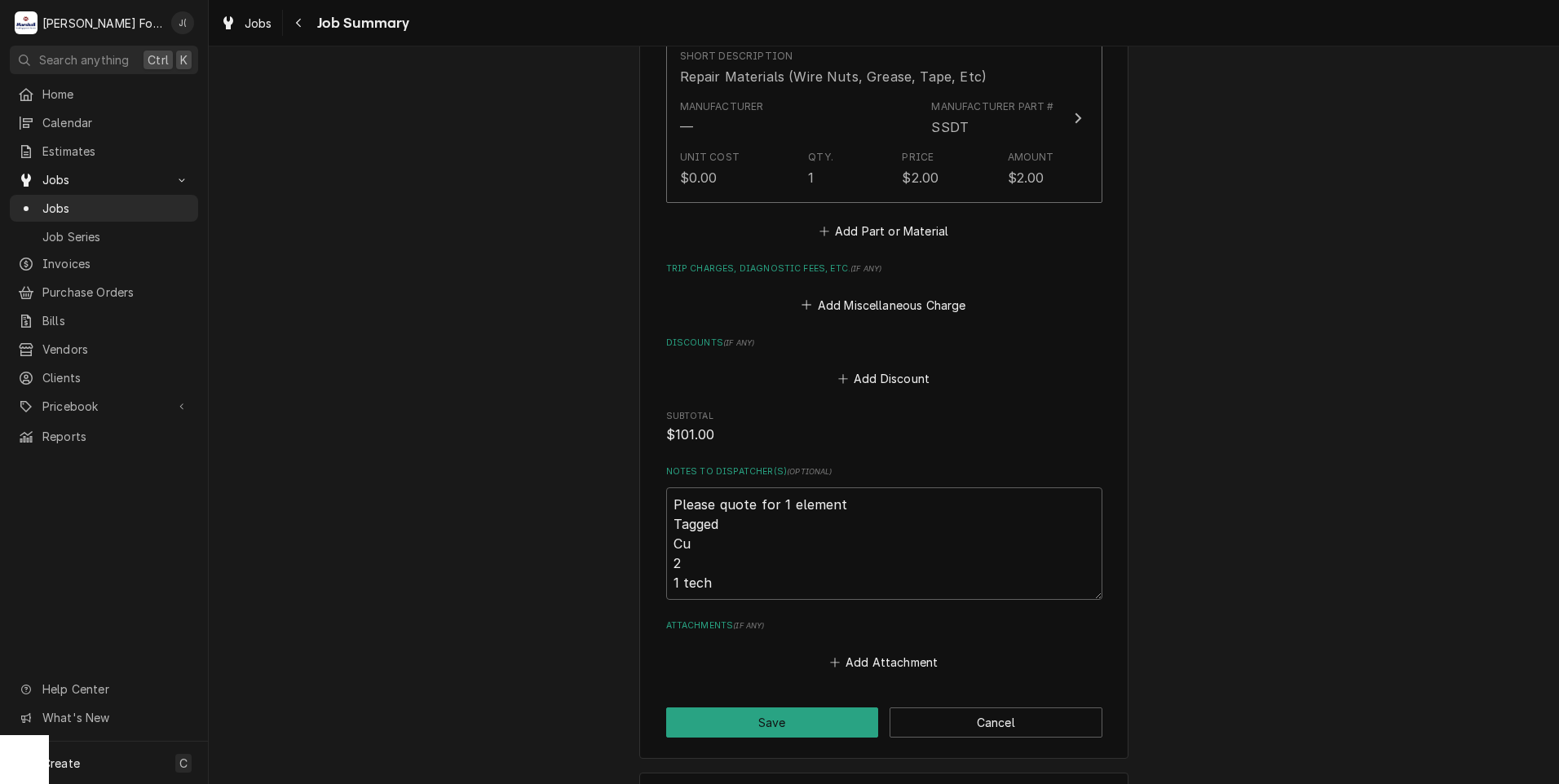
scroll to position [1525, 0]
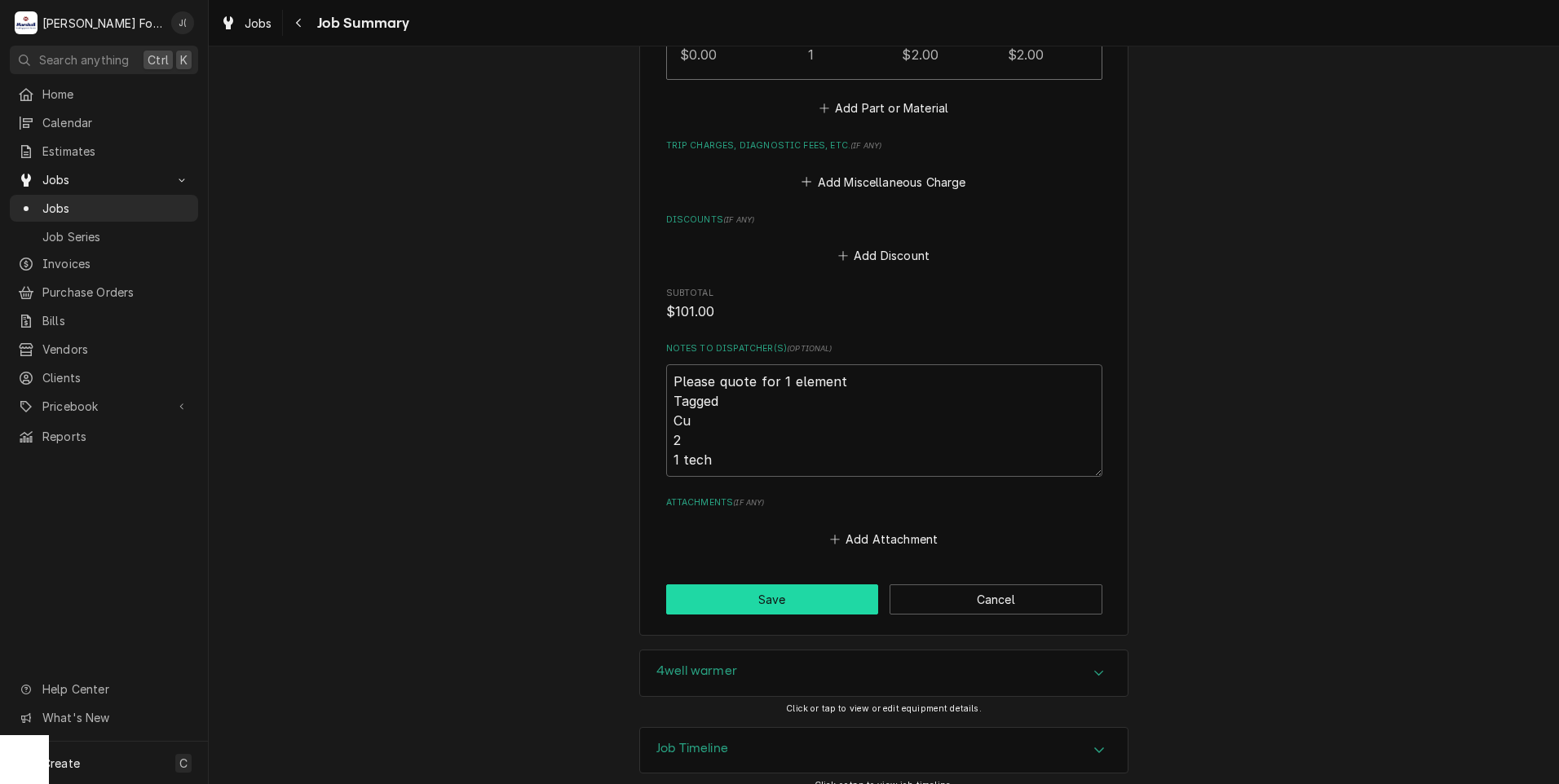
click at [766, 585] on button "Save" at bounding box center [772, 600] width 213 height 30
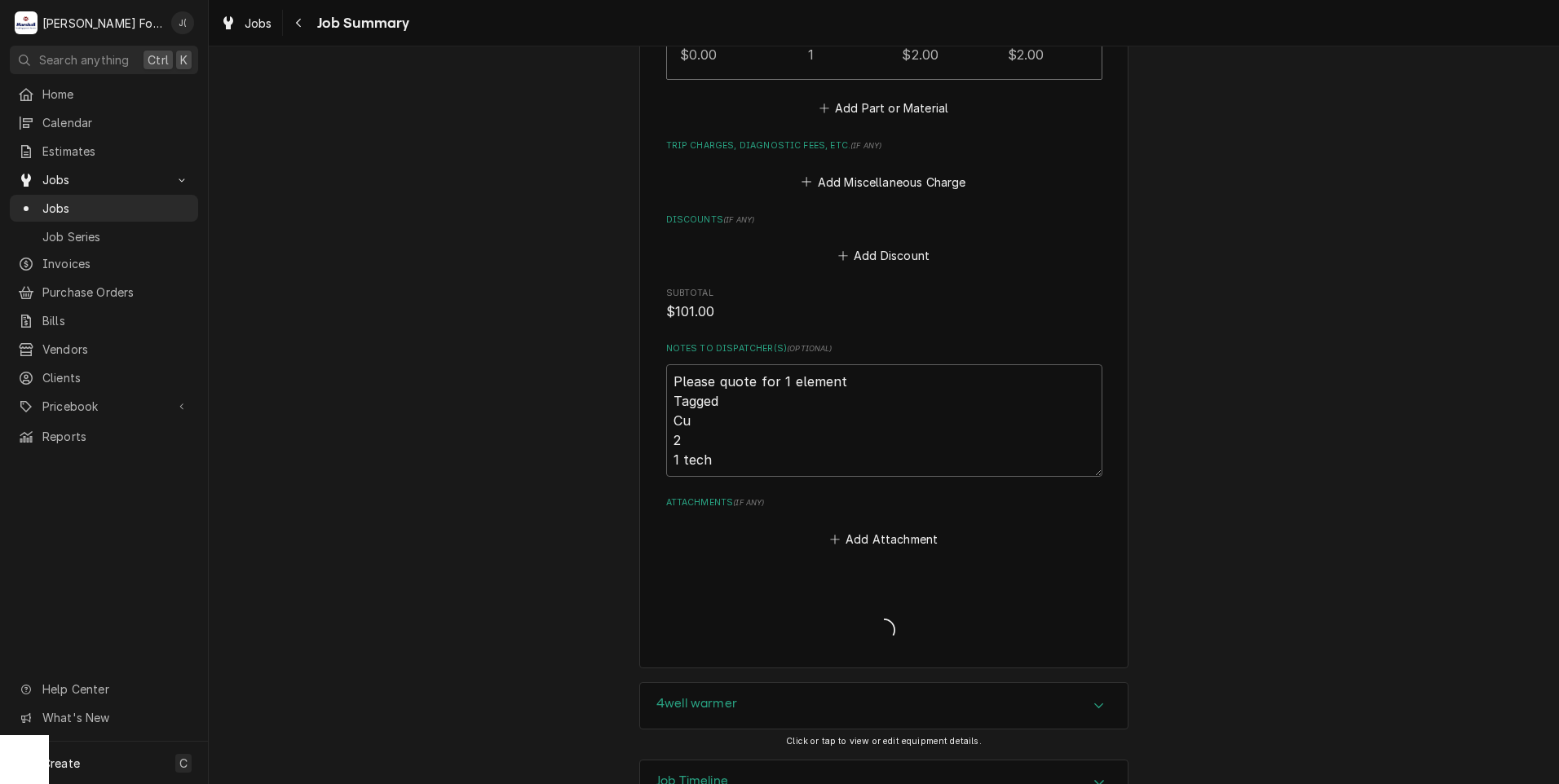
type textarea "x"
